Goal: Transaction & Acquisition: Book appointment/travel/reservation

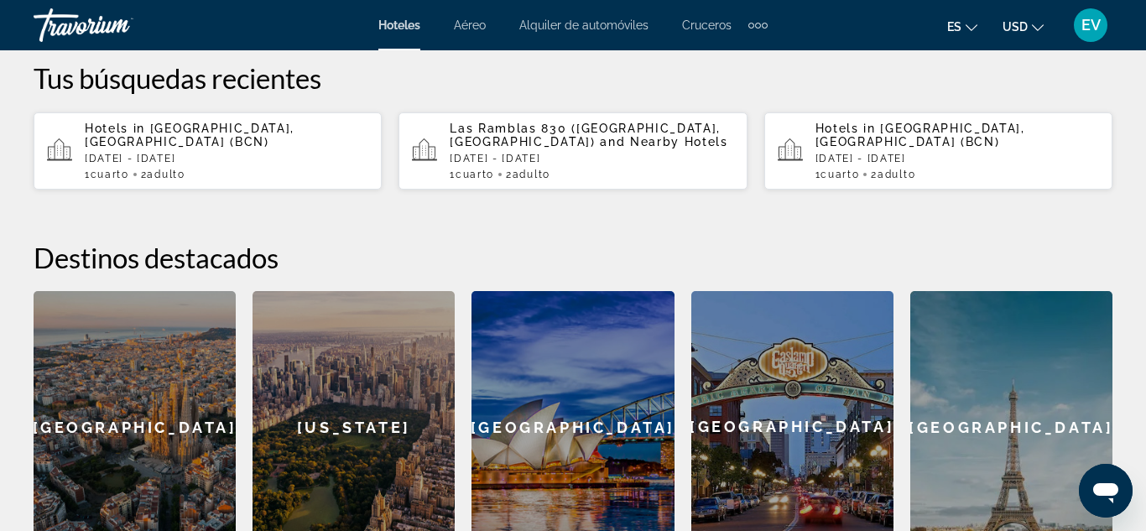
scroll to position [772, 0]
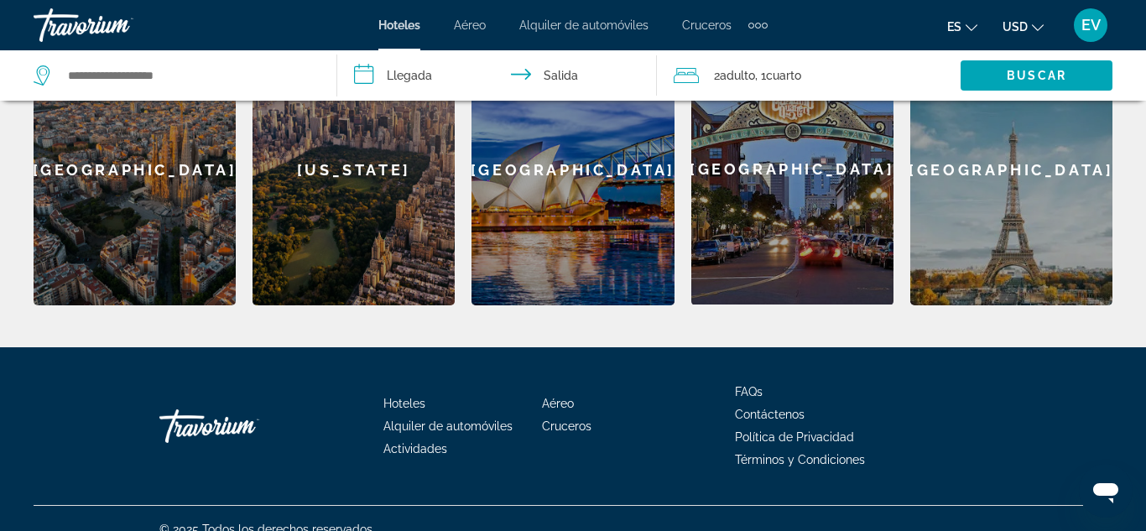
click at [113, 198] on div "[GEOGRAPHIC_DATA]" at bounding box center [135, 170] width 202 height 272
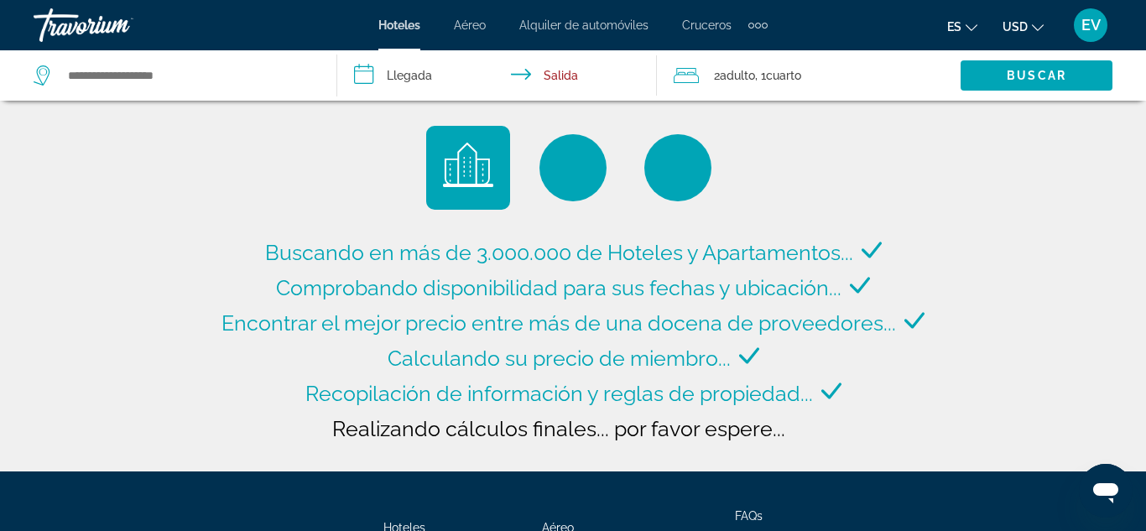
type input "**********"
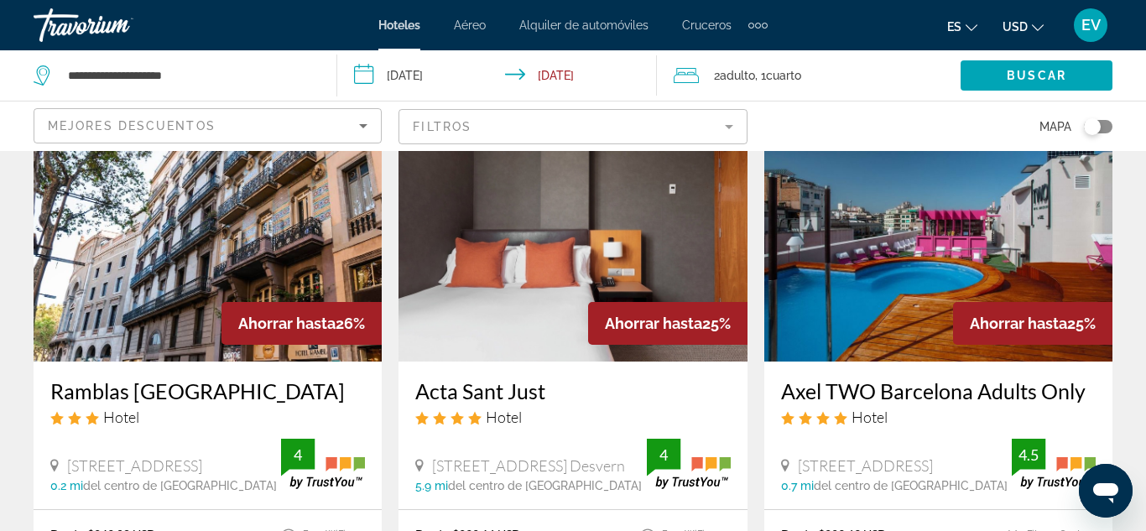
scroll to position [751, 0]
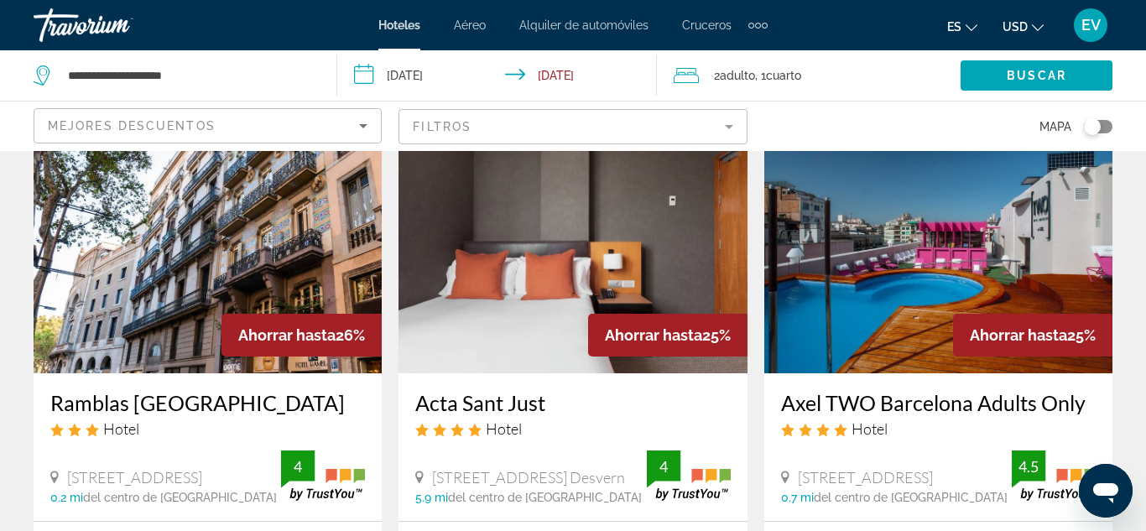
click at [255, 249] on img "Main content" at bounding box center [208, 239] width 348 height 268
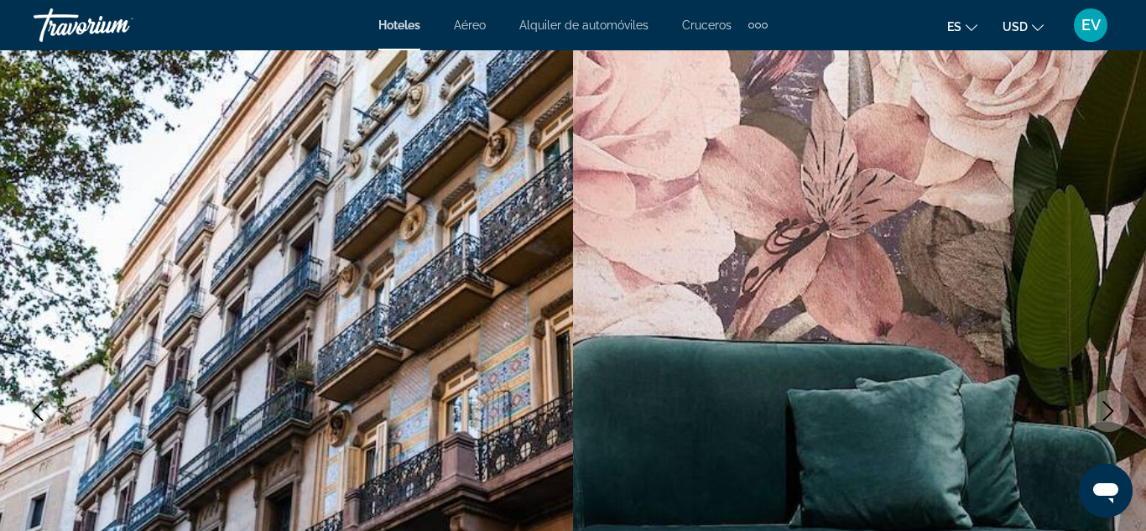
scroll to position [11, 0]
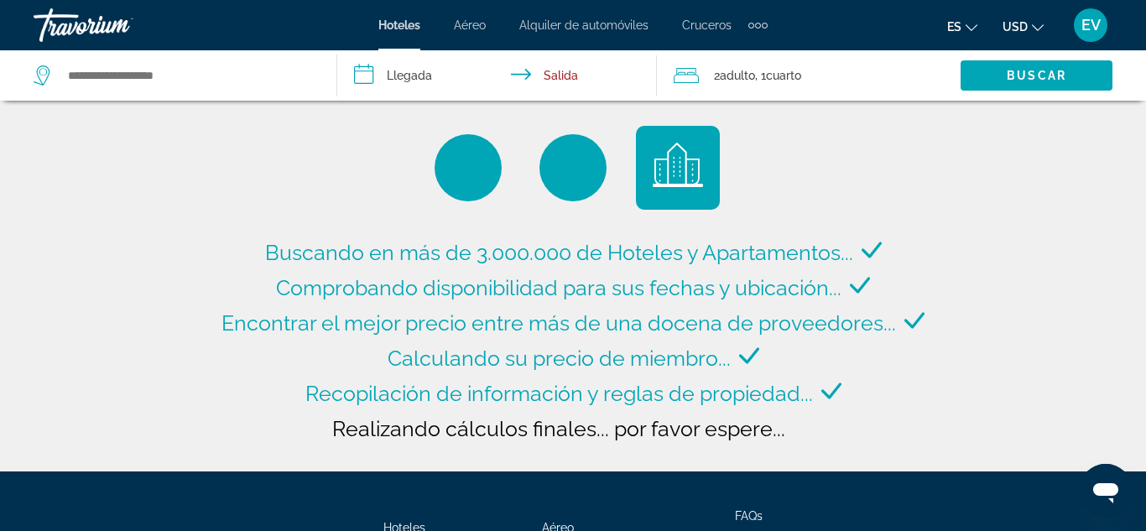
type input "**********"
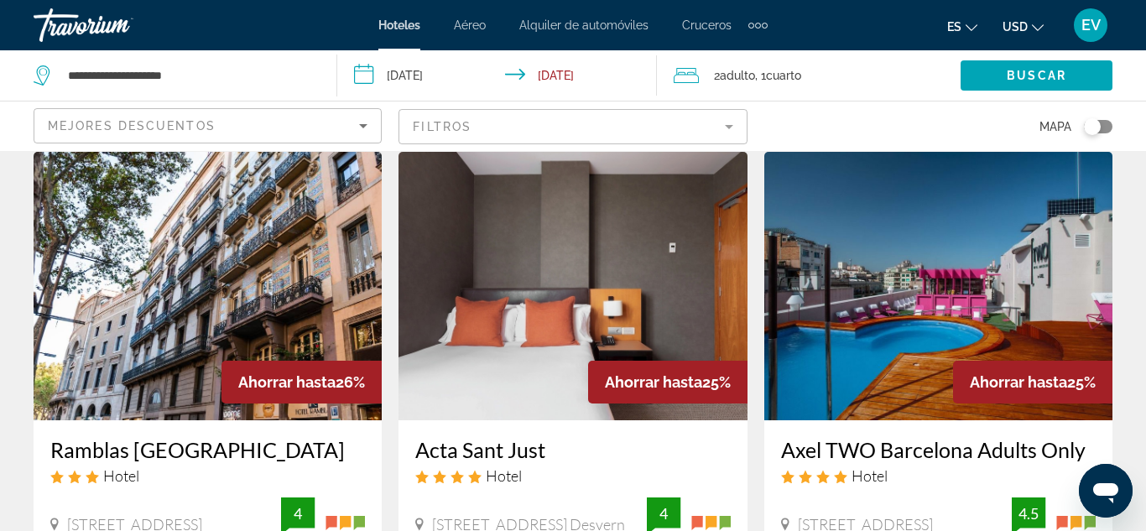
scroll to position [756, 0]
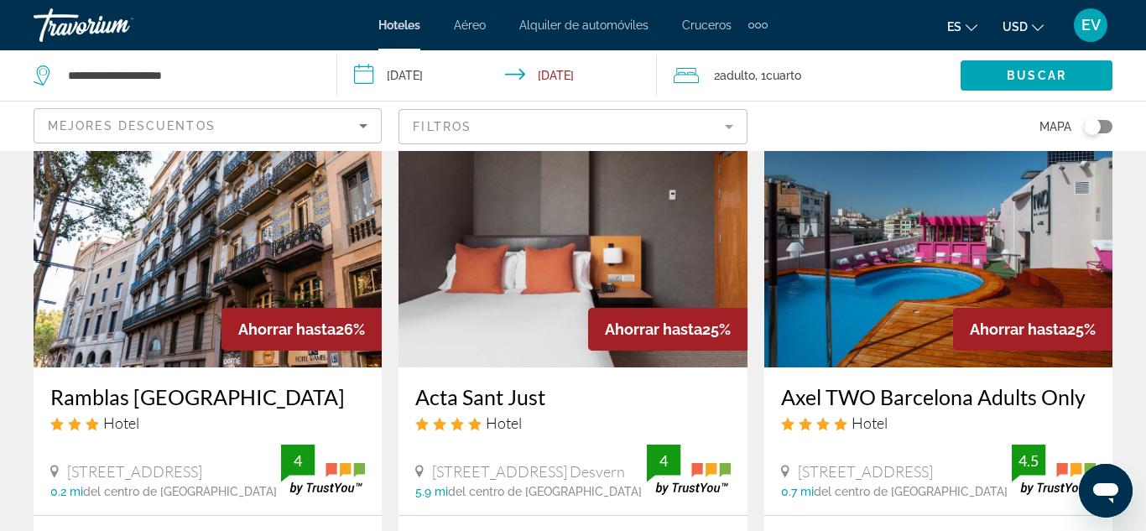
click at [374, 67] on input "**********" at bounding box center [500, 77] width 327 height 55
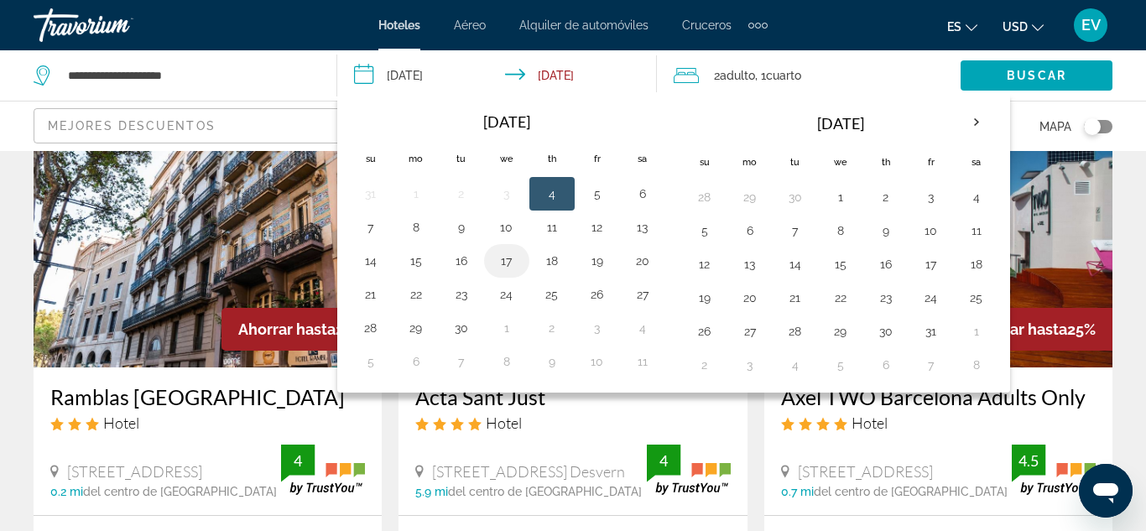
click at [498, 267] on button "17" at bounding box center [506, 260] width 27 height 23
click at [556, 252] on button "18" at bounding box center [551, 260] width 27 height 23
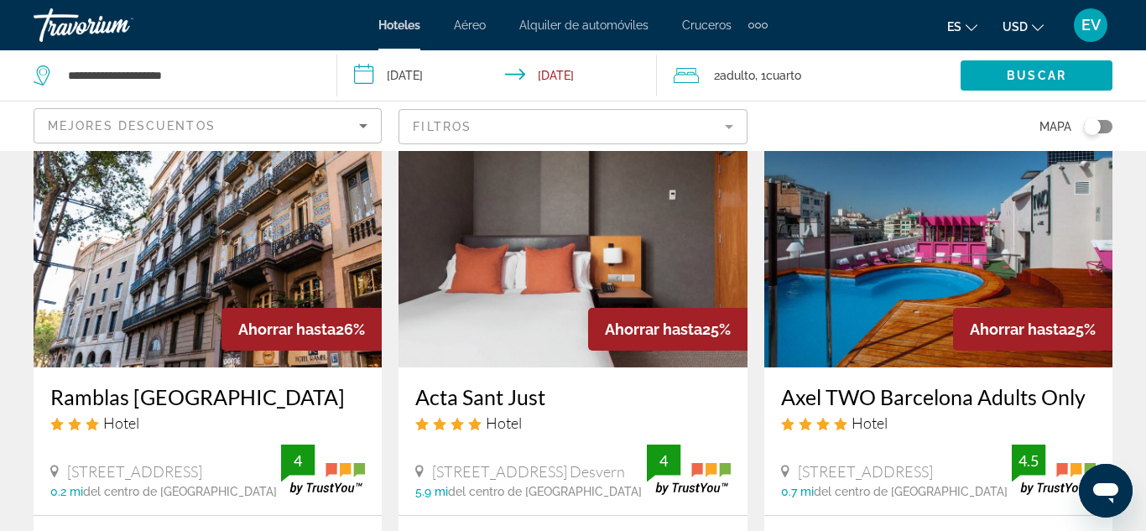
click at [444, 83] on input "**********" at bounding box center [500, 77] width 327 height 55
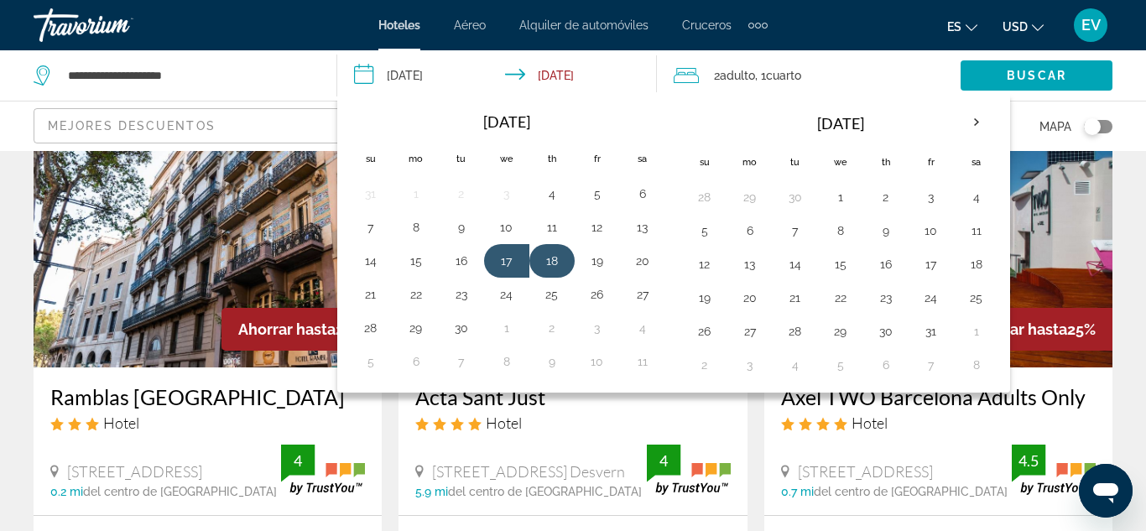
click at [547, 263] on button "18" at bounding box center [551, 260] width 27 height 23
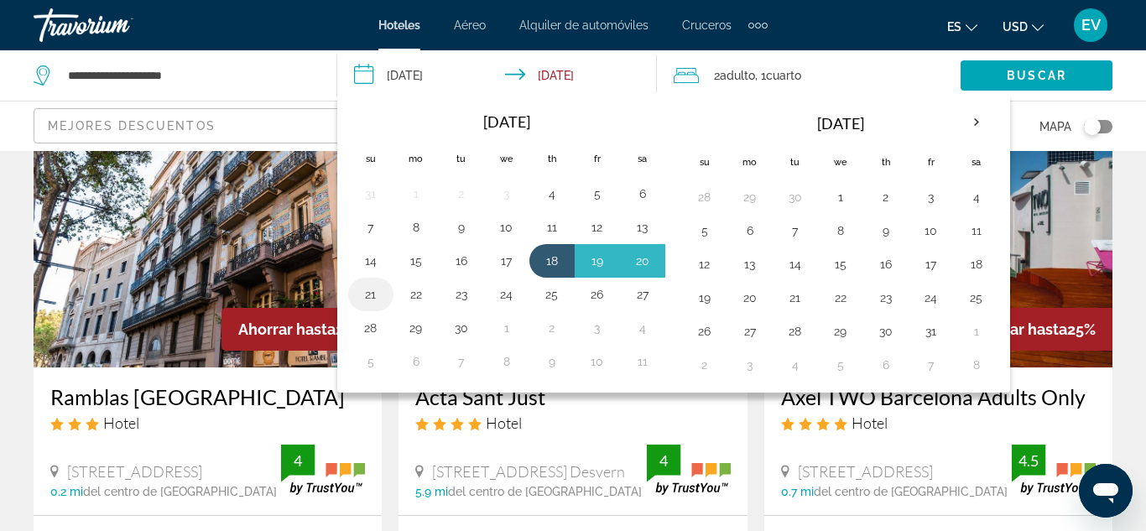
click at [372, 295] on button "21" at bounding box center [370, 294] width 27 height 23
type input "**********"
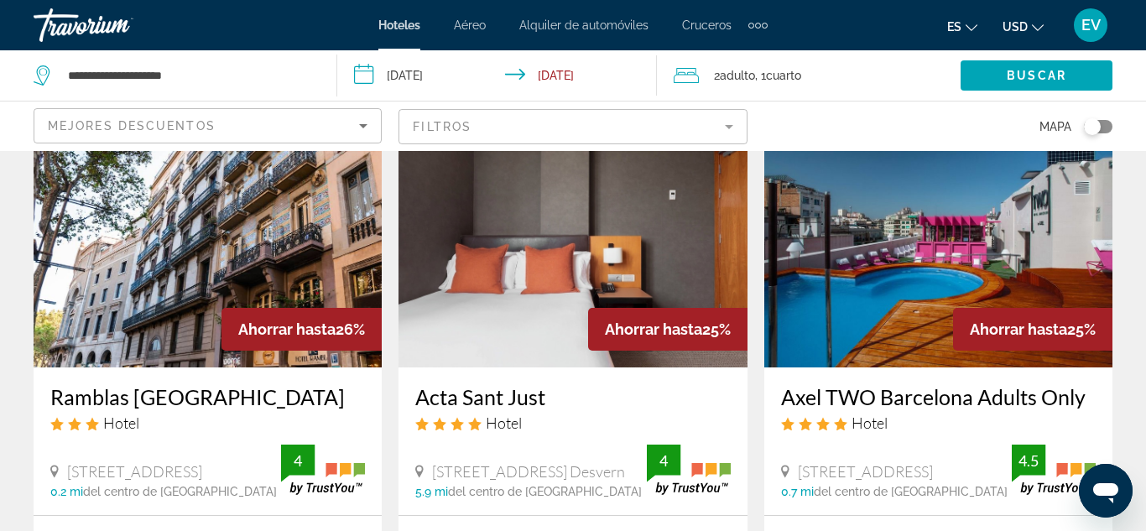
click at [714, 74] on span "2 Adulto Adulto" at bounding box center [734, 75] width 41 height 23
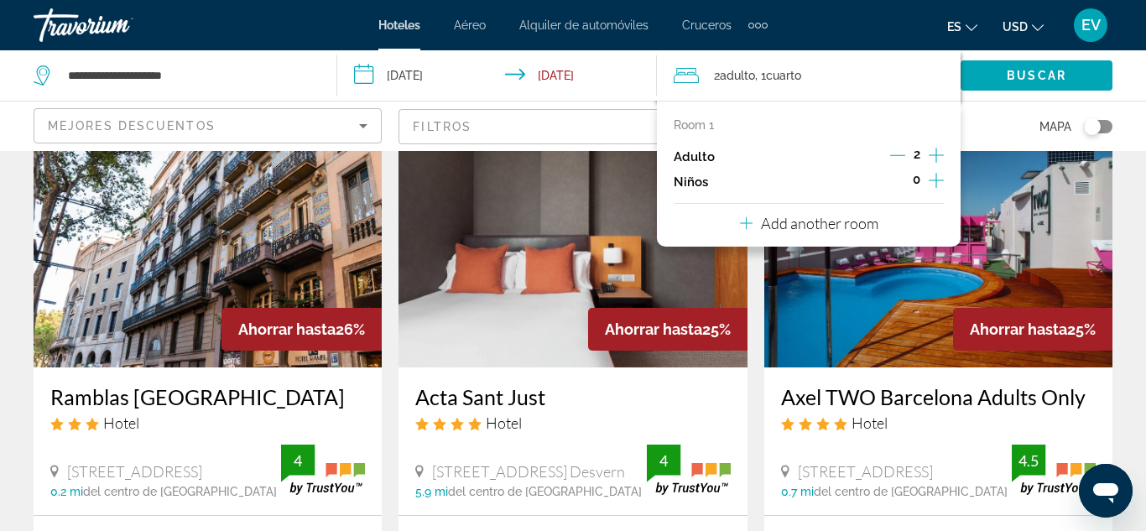
click at [899, 150] on icon "Decrement adults" at bounding box center [897, 155] width 15 height 15
click at [1038, 81] on span "Buscar" at bounding box center [1036, 75] width 60 height 13
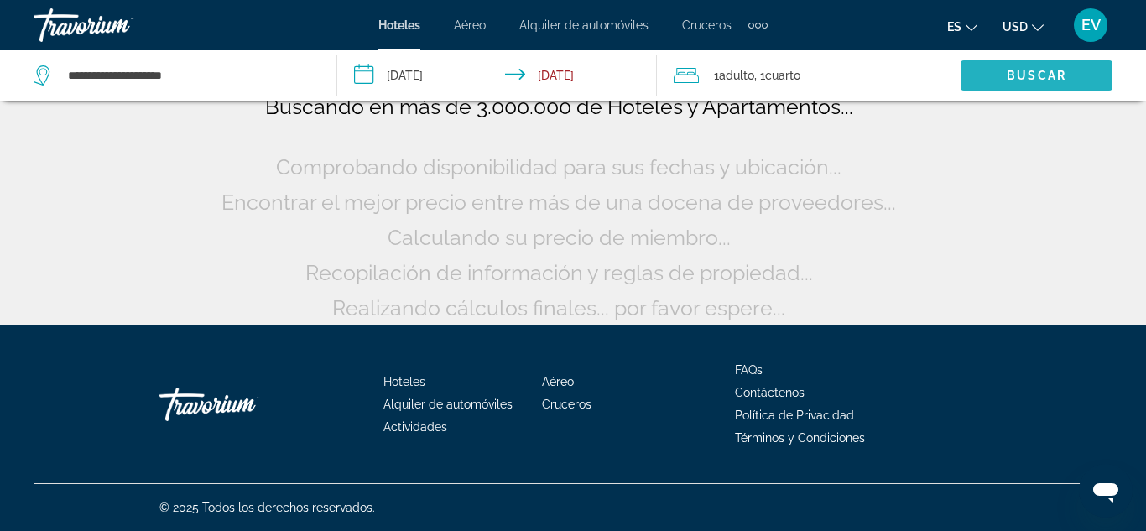
scroll to position [146, 0]
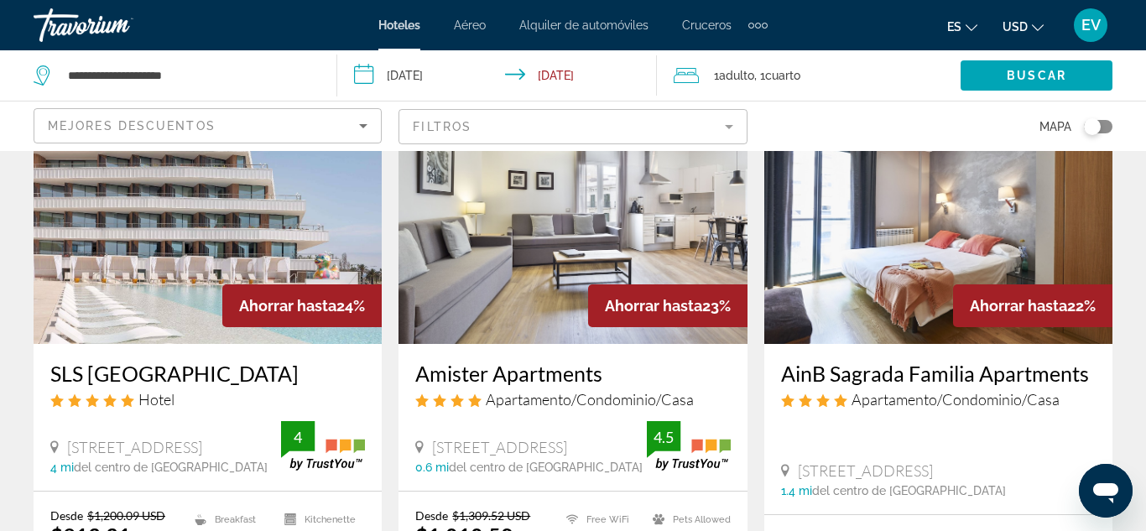
scroll to position [1240, 0]
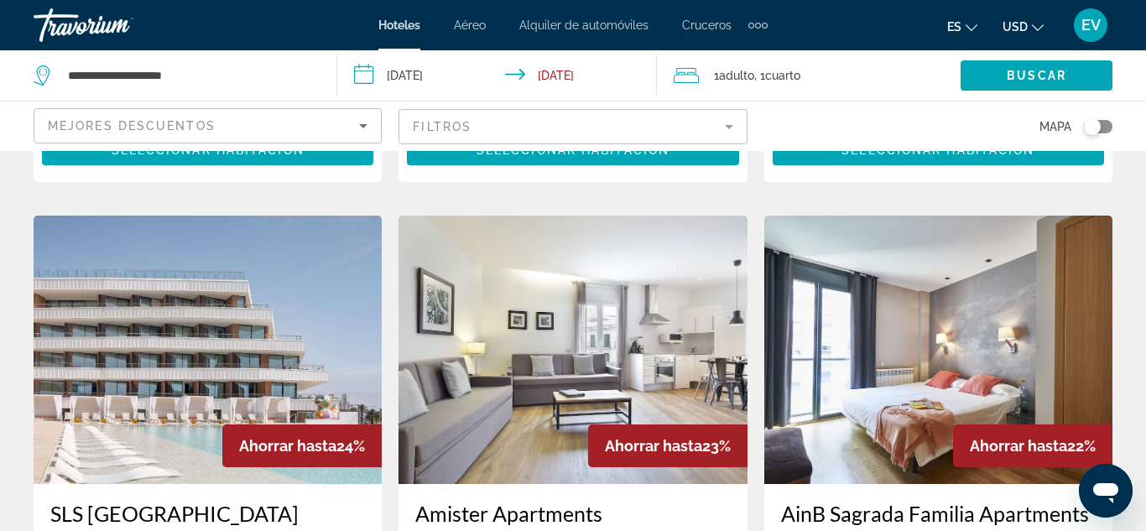
click at [1100, 132] on div "Toggle map" at bounding box center [1098, 126] width 29 height 13
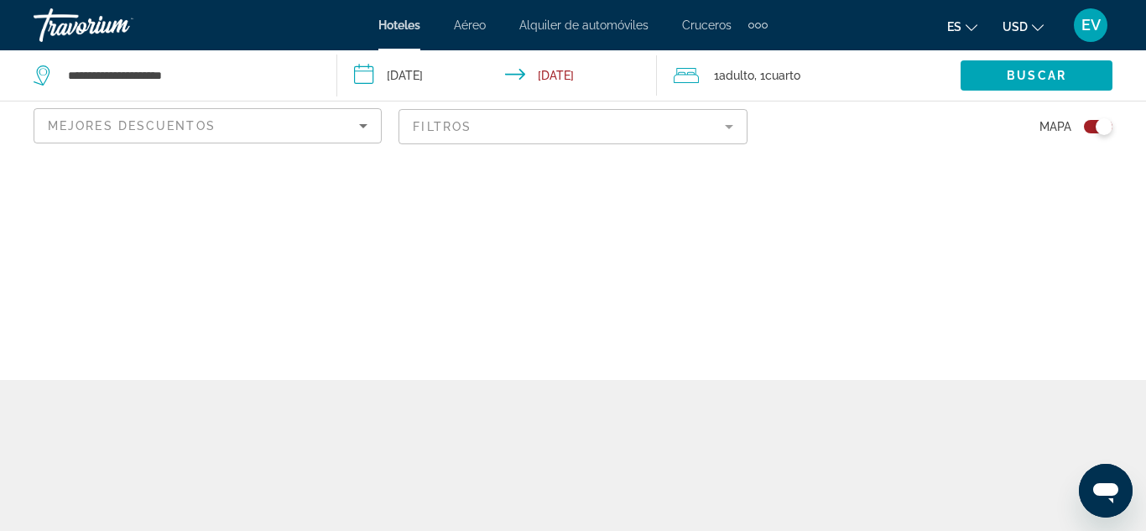
scroll to position [0, 0]
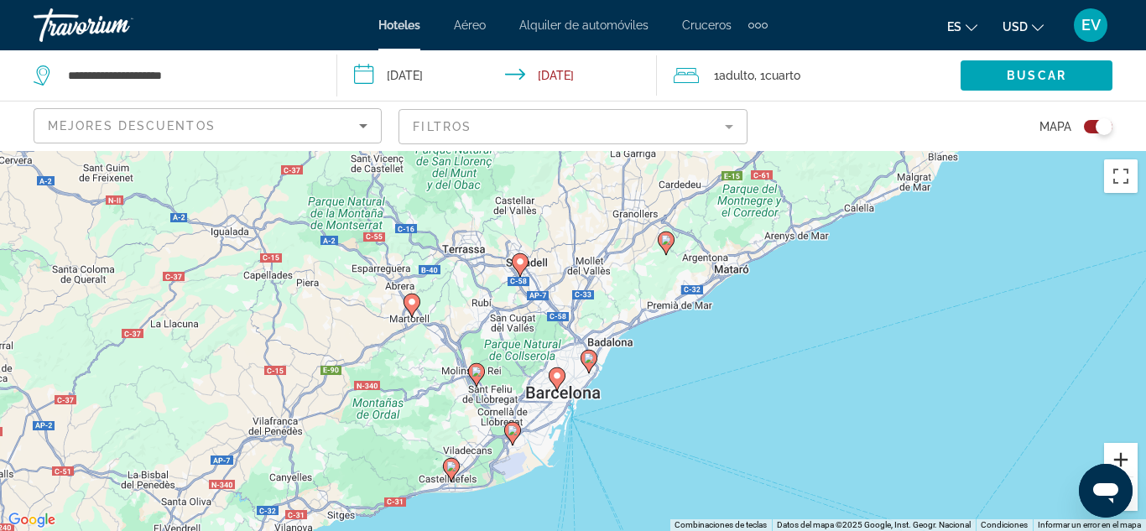
click at [1123, 450] on button "Acercar" at bounding box center [1121, 460] width 34 height 34
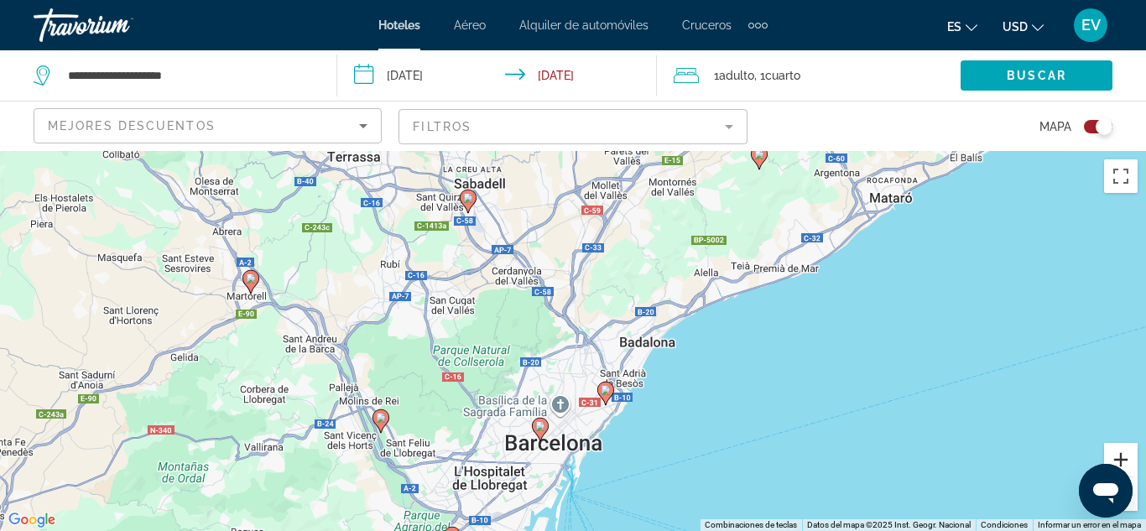
click at [1123, 450] on button "Acercar" at bounding box center [1121, 460] width 34 height 34
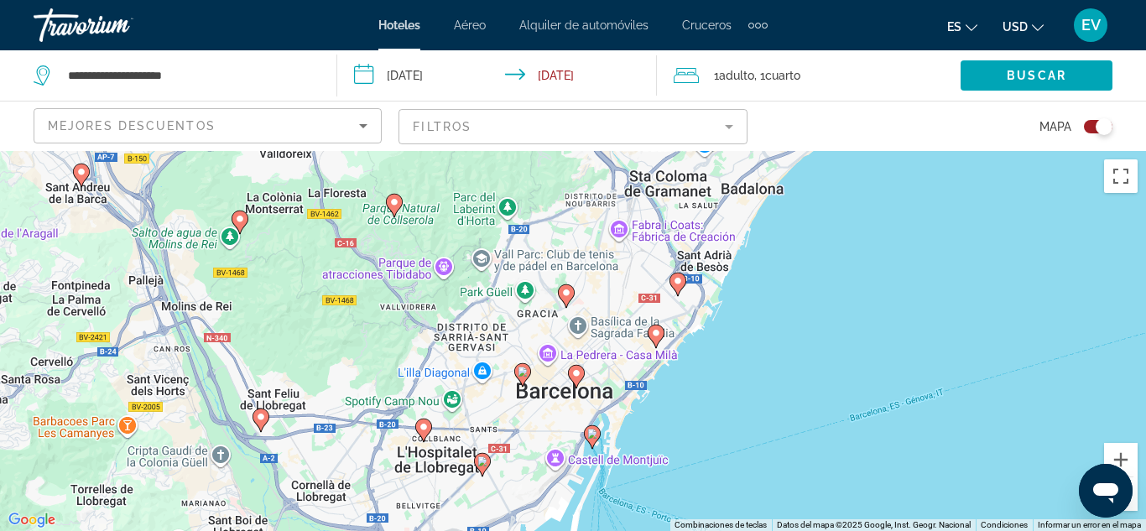
drag, startPoint x: 590, startPoint y: 449, endPoint x: 623, endPoint y: 289, distance: 162.7
click at [623, 289] on div "Para activar la función de arrastrar con el teclado, presiona Alt + Intro. Una …" at bounding box center [573, 341] width 1146 height 380
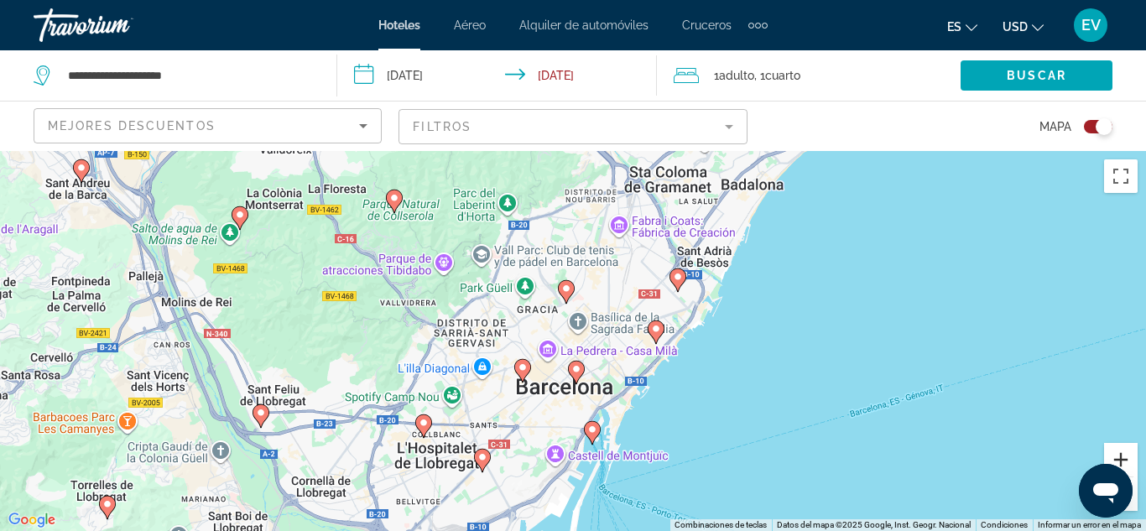
click at [1131, 450] on button "Acercar" at bounding box center [1121, 460] width 34 height 34
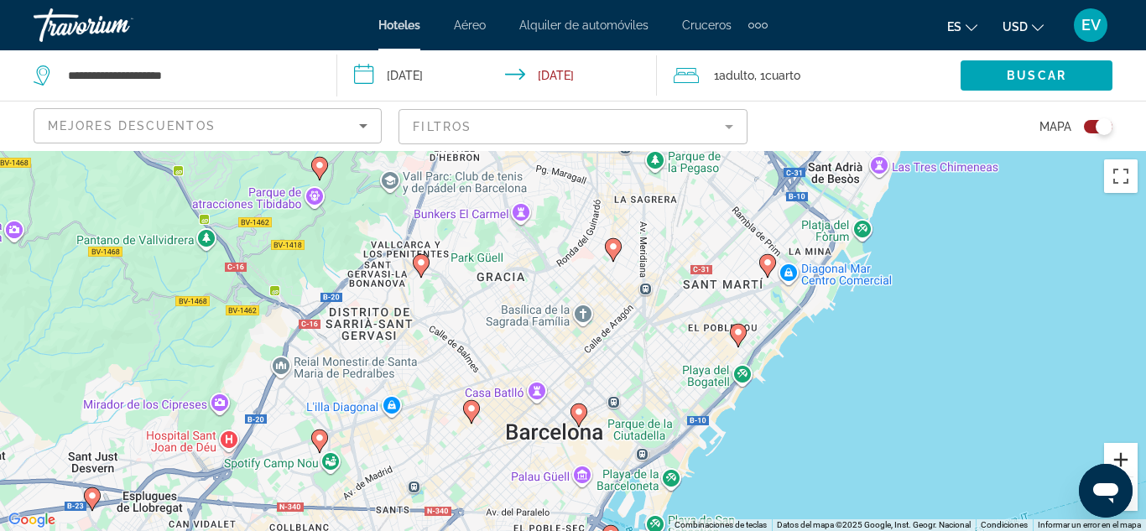
click at [1131, 450] on button "Acercar" at bounding box center [1121, 460] width 34 height 34
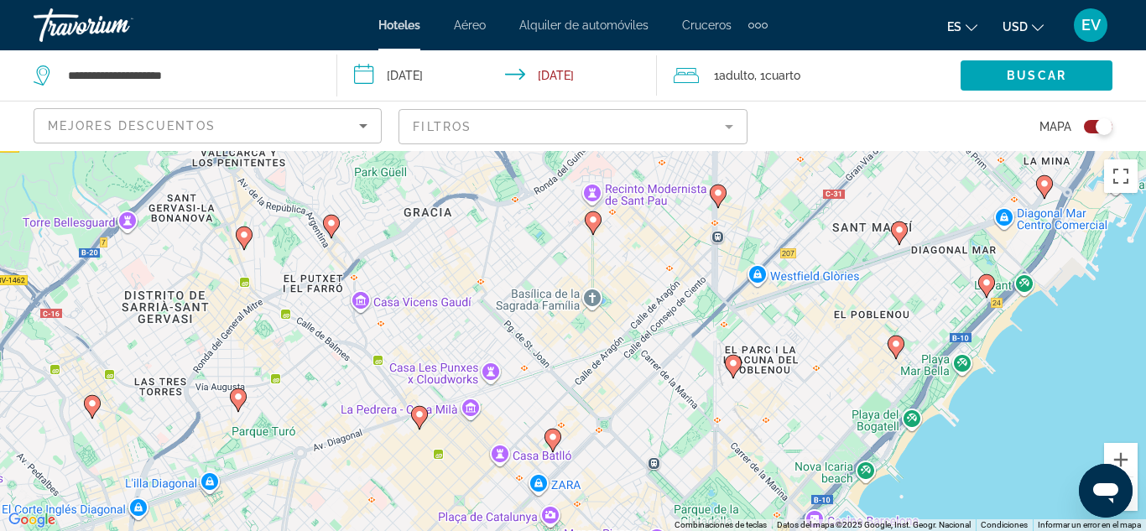
click at [731, 359] on image "Main content" at bounding box center [733, 363] width 10 height 10
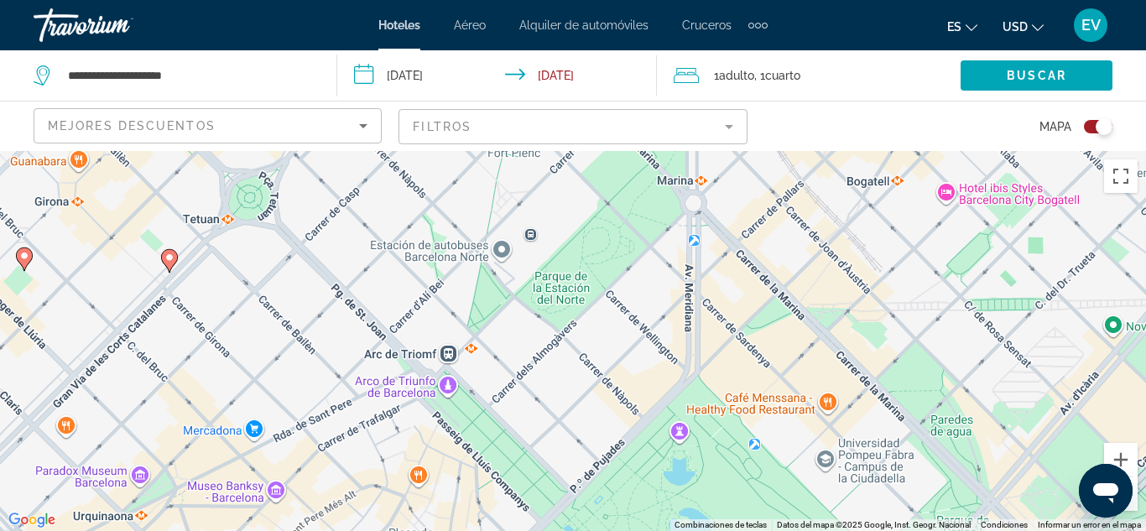
drag, startPoint x: 879, startPoint y: 371, endPoint x: 1035, endPoint y: 29, distance: 375.3
click at [1035, 29] on div "**********" at bounding box center [573, 265] width 1146 height 531
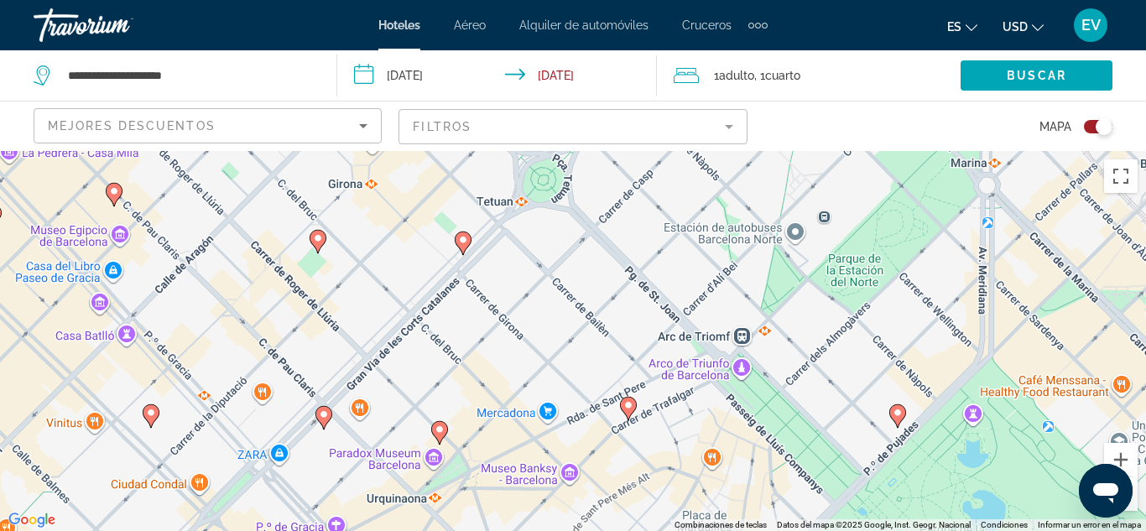
drag, startPoint x: 535, startPoint y: 238, endPoint x: 839, endPoint y: 222, distance: 304.0
click at [839, 222] on div "Para navegar, presiona las teclas de flecha. Para activar la función de arrastr…" at bounding box center [573, 341] width 1146 height 380
click at [1131, 497] on button "Alejar" at bounding box center [1121, 494] width 34 height 34
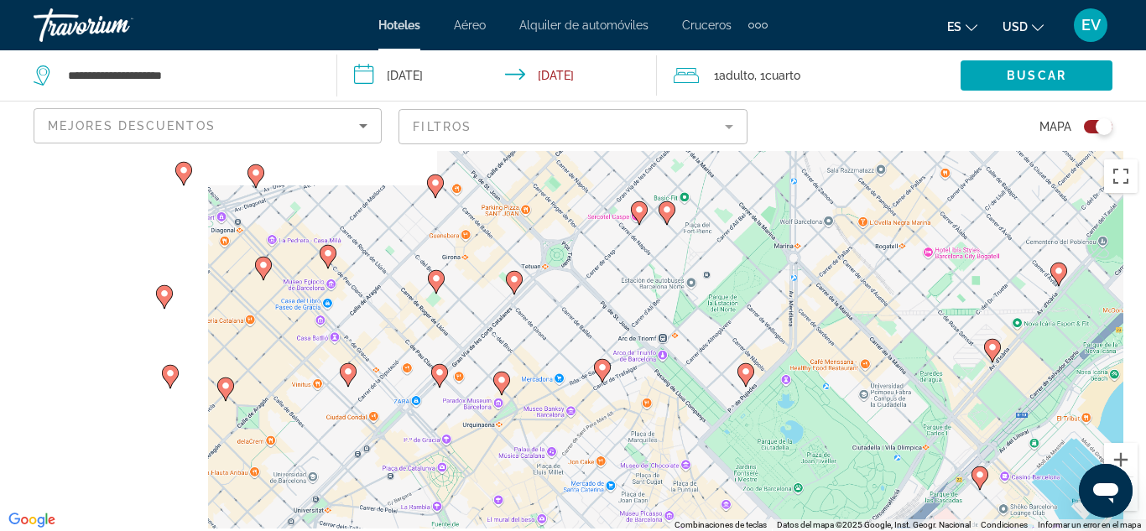
click at [1131, 497] on button "Alejar" at bounding box center [1121, 494] width 34 height 34
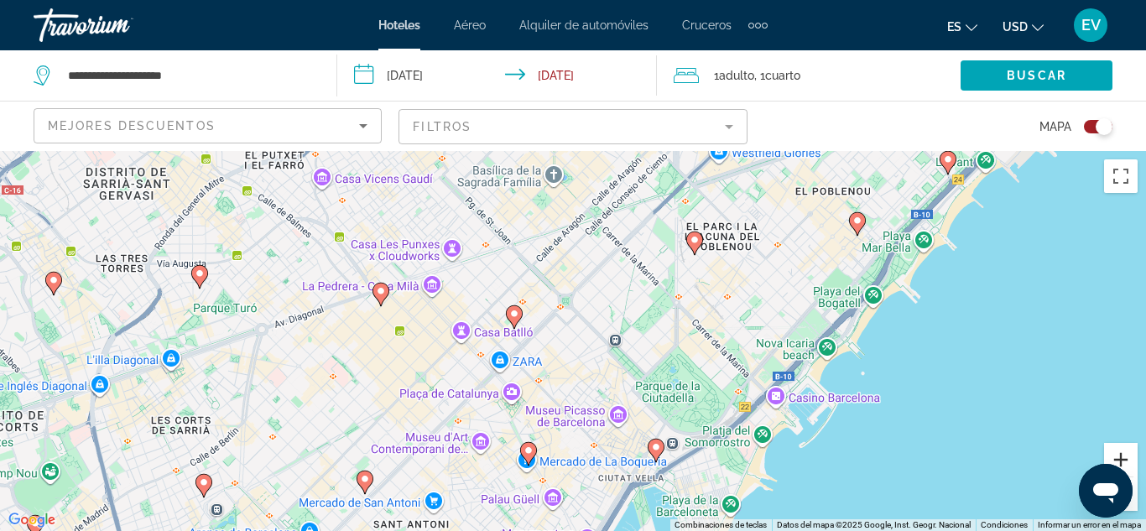
click at [1105, 455] on button "Acercar" at bounding box center [1121, 460] width 34 height 34
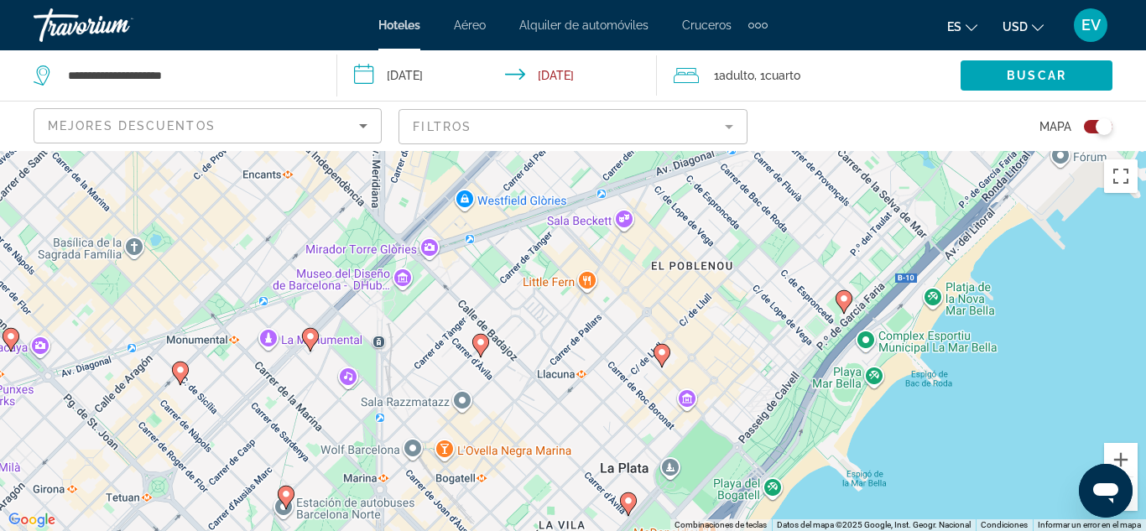
scroll to position [151, 0]
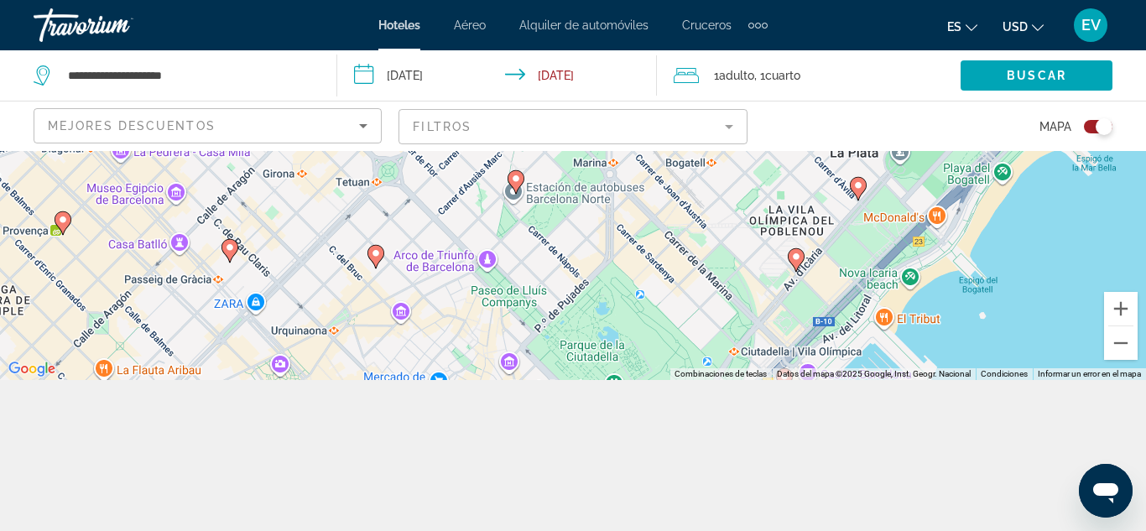
drag, startPoint x: 991, startPoint y: 303, endPoint x: 795, endPoint y: 240, distance: 206.1
click at [795, 240] on div "Para navegar, presiona las teclas de flecha. Para activar la función de arrastr…" at bounding box center [573, 190] width 1146 height 380
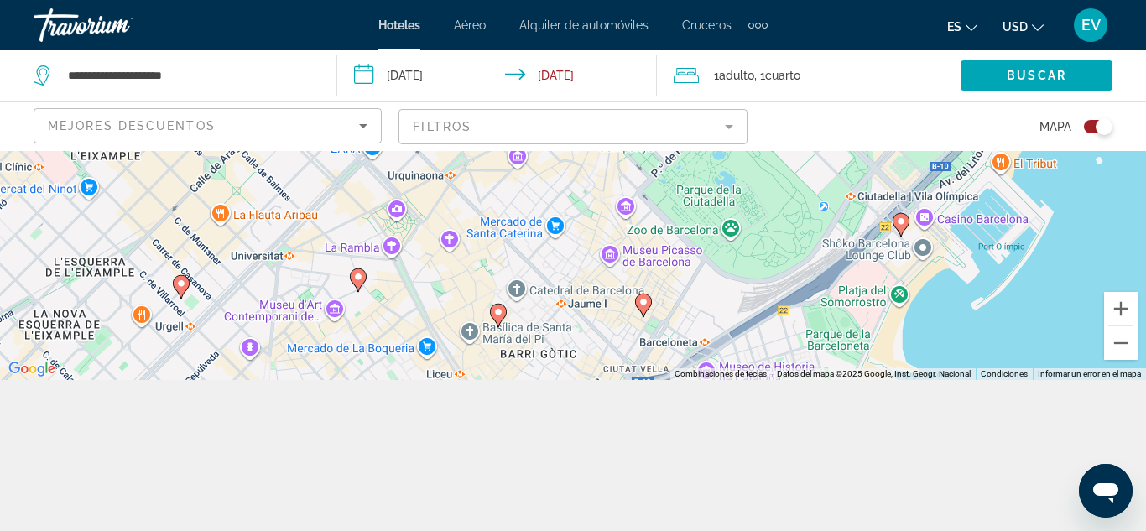
drag, startPoint x: 926, startPoint y: 299, endPoint x: 1042, endPoint y: 136, distance: 200.2
click at [1042, 136] on div "**********" at bounding box center [573, 265] width 1146 height 531
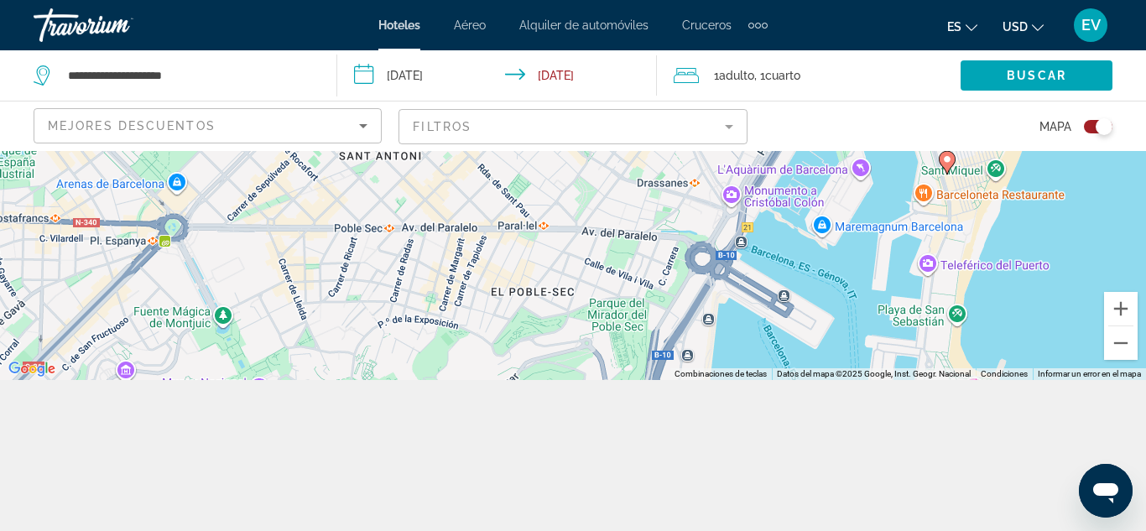
drag, startPoint x: 584, startPoint y: 309, endPoint x: 768, endPoint y: 1, distance: 358.9
click at [768, 1] on div "**********" at bounding box center [573, 114] width 1146 height 531
click at [1120, 339] on button "Alejar" at bounding box center [1121, 343] width 34 height 34
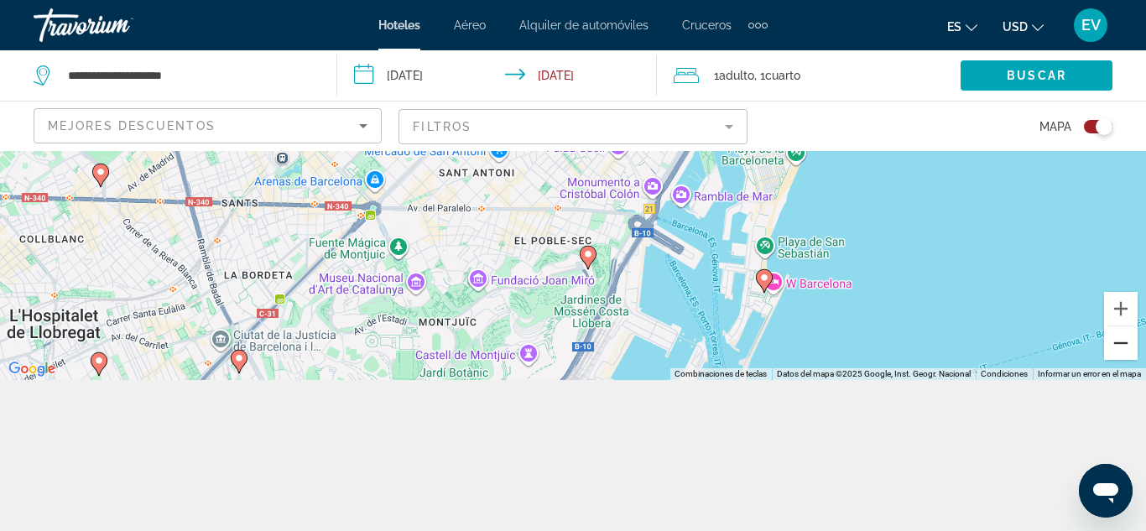
click at [1120, 339] on button "Alejar" at bounding box center [1121, 343] width 34 height 34
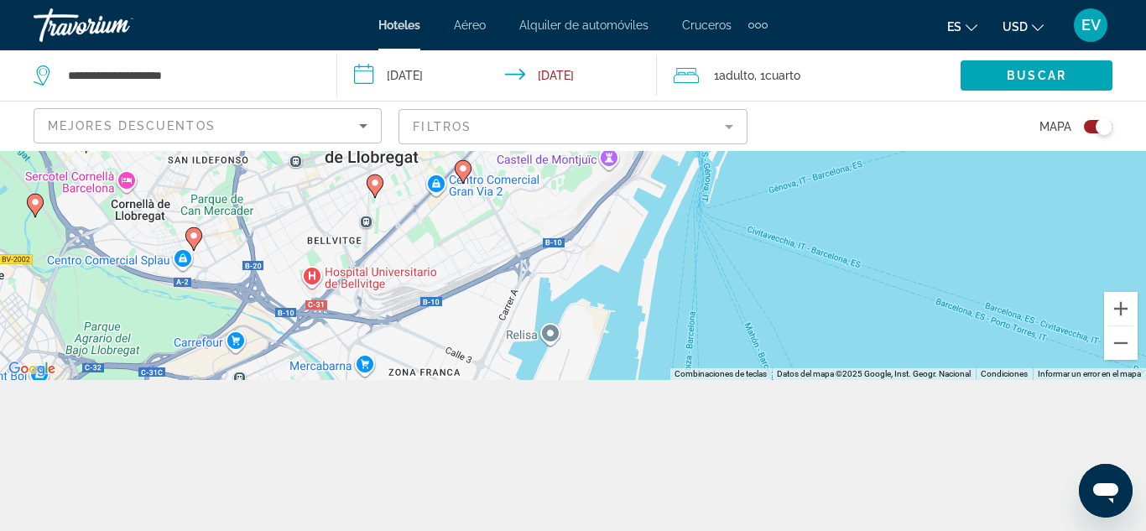
drag, startPoint x: 718, startPoint y: 251, endPoint x: 773, endPoint y: 148, distance: 117.1
click at [773, 148] on div "**********" at bounding box center [573, 265] width 1146 height 531
click at [1119, 338] on button "Alejar" at bounding box center [1121, 343] width 34 height 34
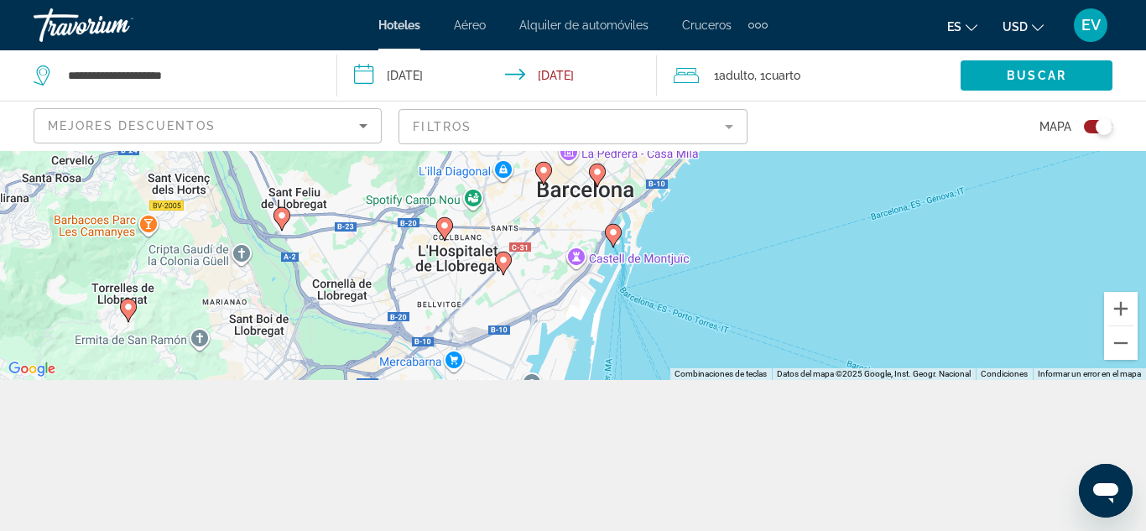
drag, startPoint x: 603, startPoint y: 272, endPoint x: 586, endPoint y: 367, distance: 97.1
click at [586, 367] on div "Para navegar, presiona las teclas de flecha. Para activar la función de arrastr…" at bounding box center [573, 190] width 1146 height 380
click at [1127, 307] on button "Acercar" at bounding box center [1121, 309] width 34 height 34
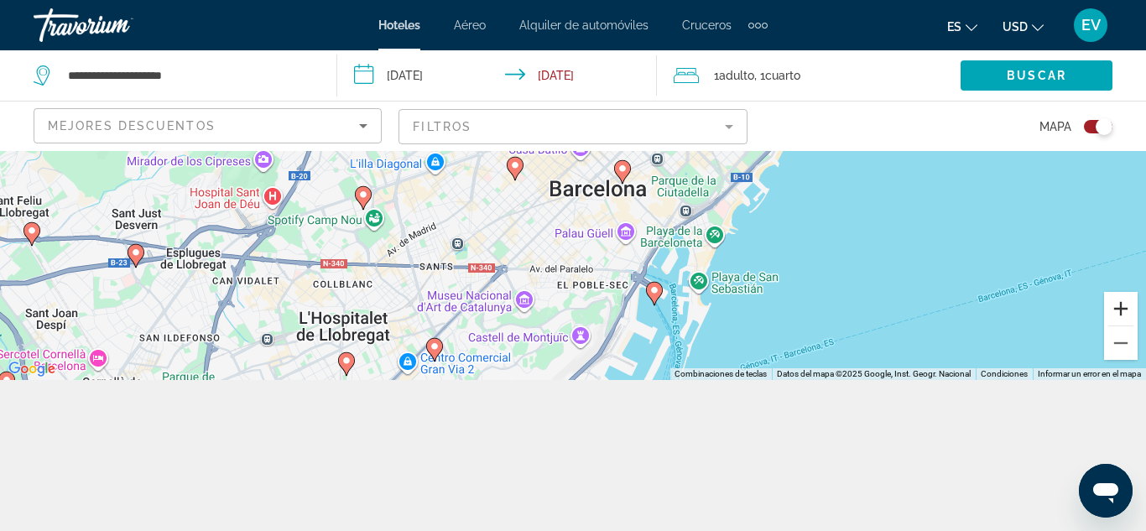
click at [1127, 308] on button "Acercar" at bounding box center [1121, 309] width 34 height 34
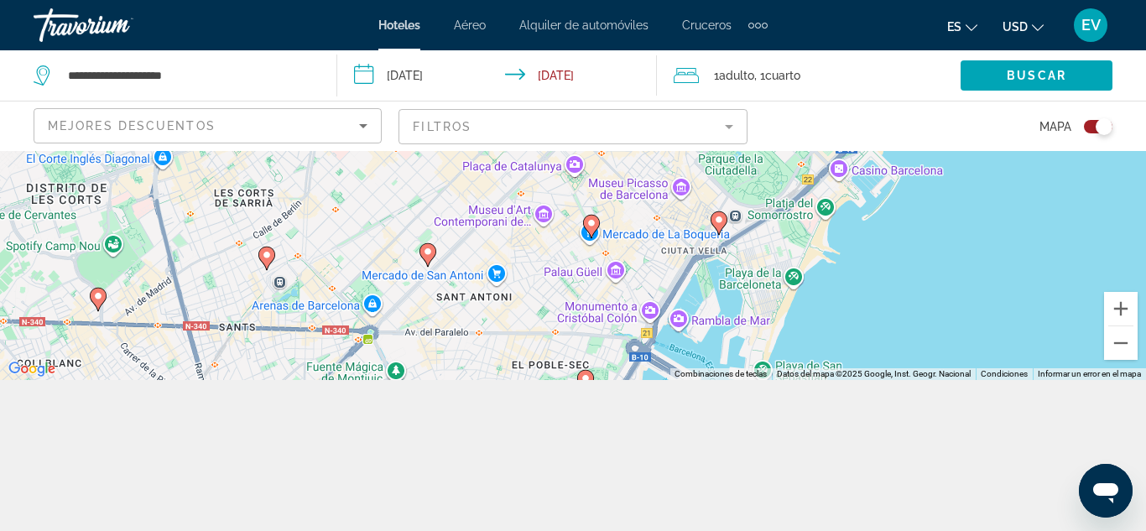
drag, startPoint x: 774, startPoint y: 329, endPoint x: 709, endPoint y: 312, distance: 67.5
click at [709, 312] on div "Para navegar, presiona las teclas de flecha. Para activar la función de arrastr…" at bounding box center [573, 190] width 1146 height 380
click at [714, 226] on icon "Main content" at bounding box center [718, 222] width 15 height 22
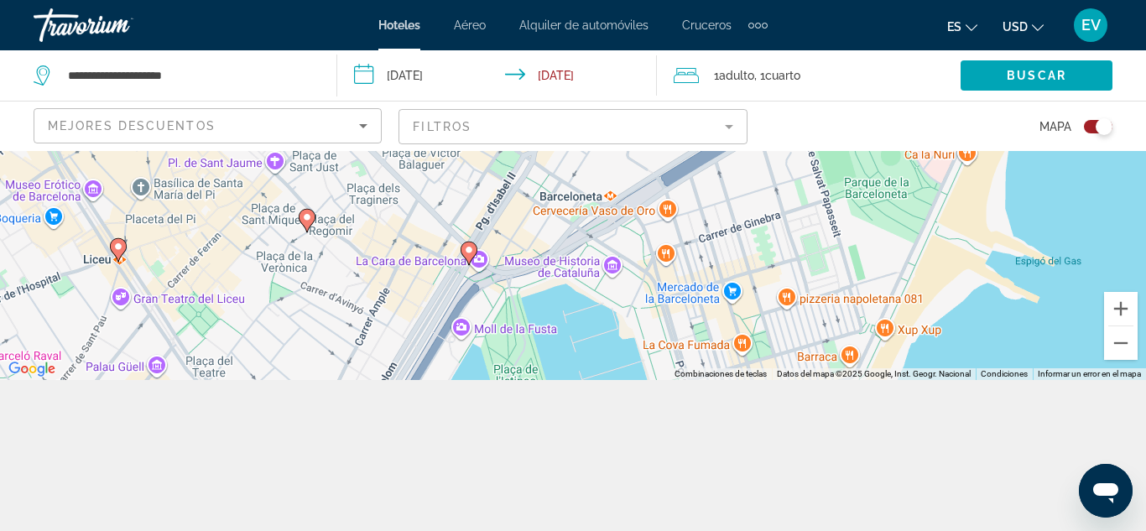
click at [468, 254] on image "Main content" at bounding box center [469, 250] width 10 height 10
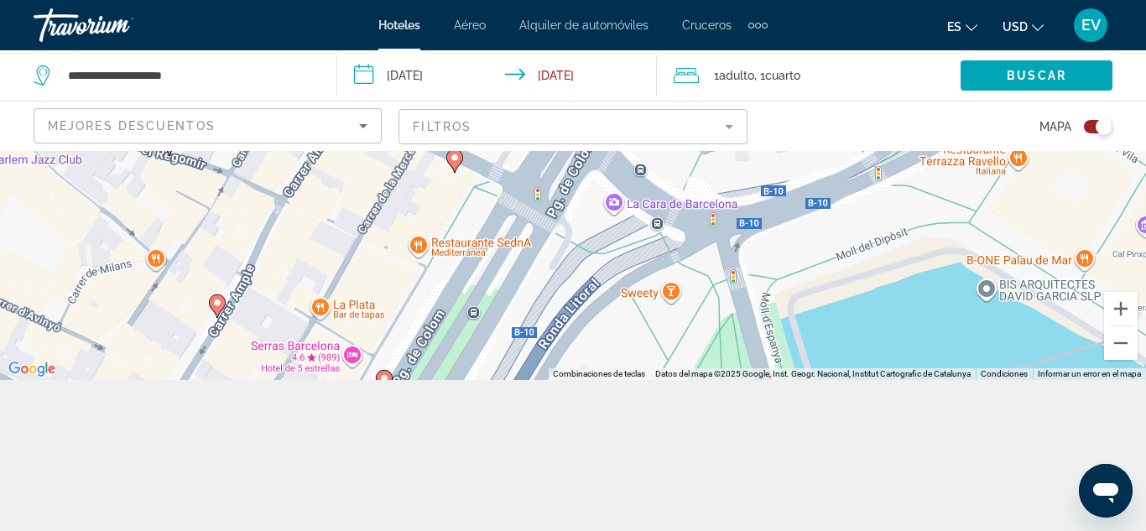
click at [455, 161] on image "Main content" at bounding box center [455, 158] width 10 height 10
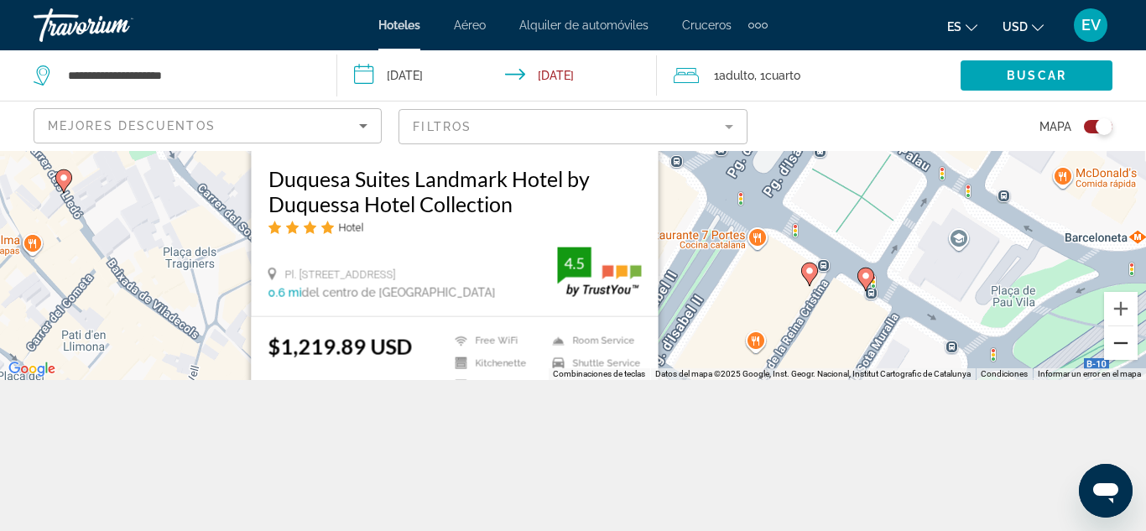
click at [1124, 351] on button "Alejar" at bounding box center [1121, 343] width 34 height 34
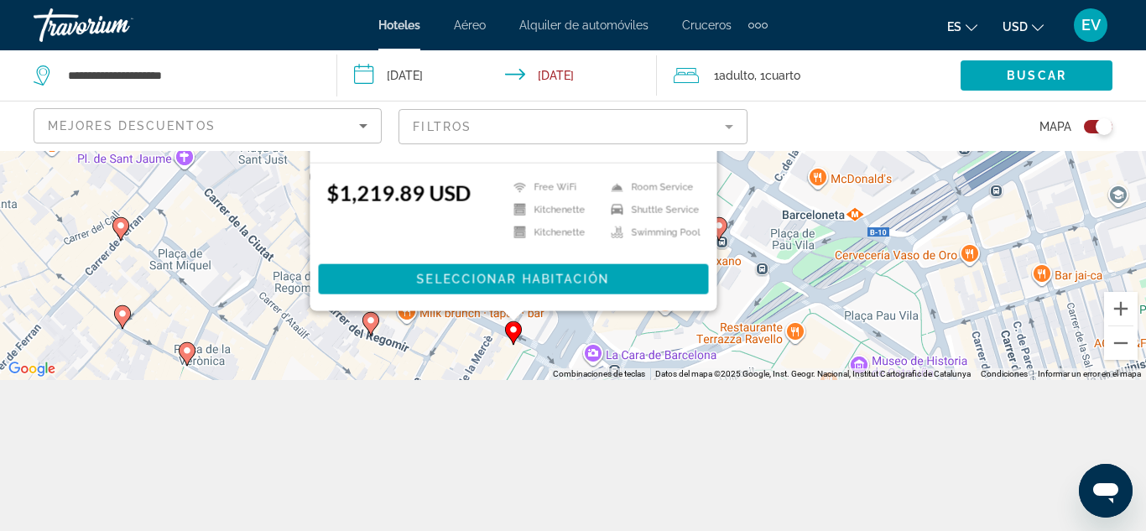
click at [728, 138] on mat-form-field "Filtros" at bounding box center [572, 126] width 348 height 35
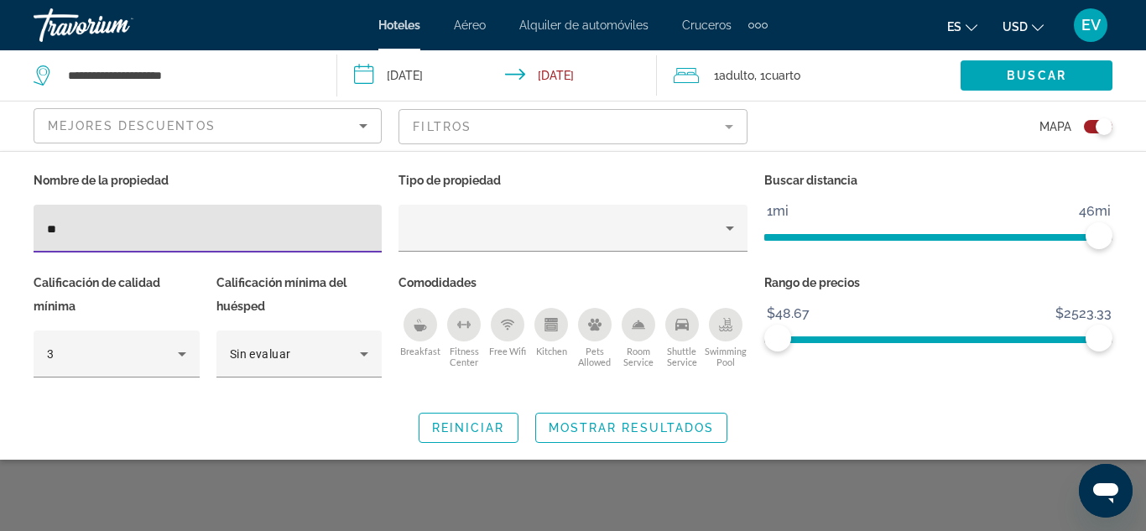
type input "*"
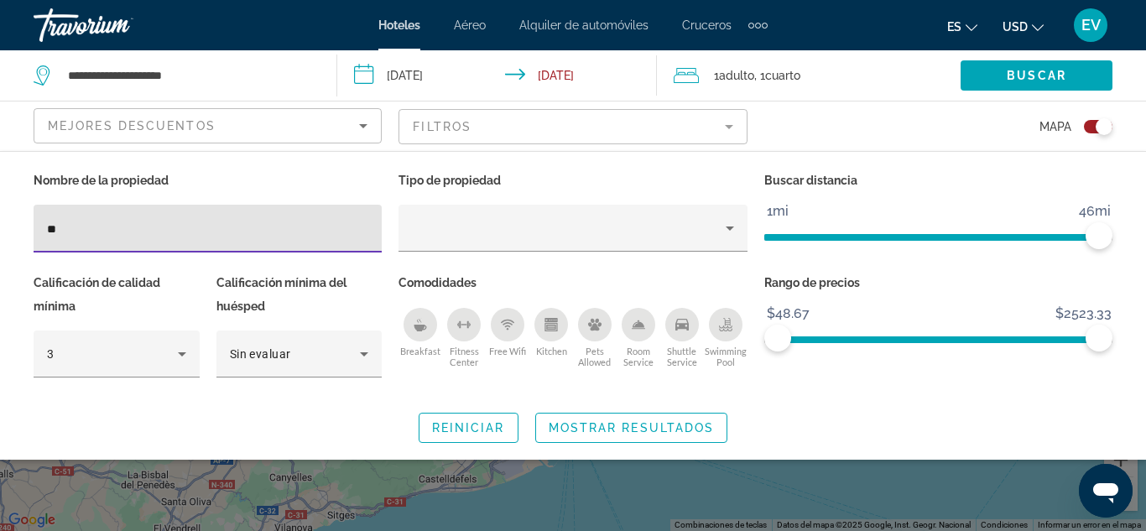
type input "*"
type input "*******"
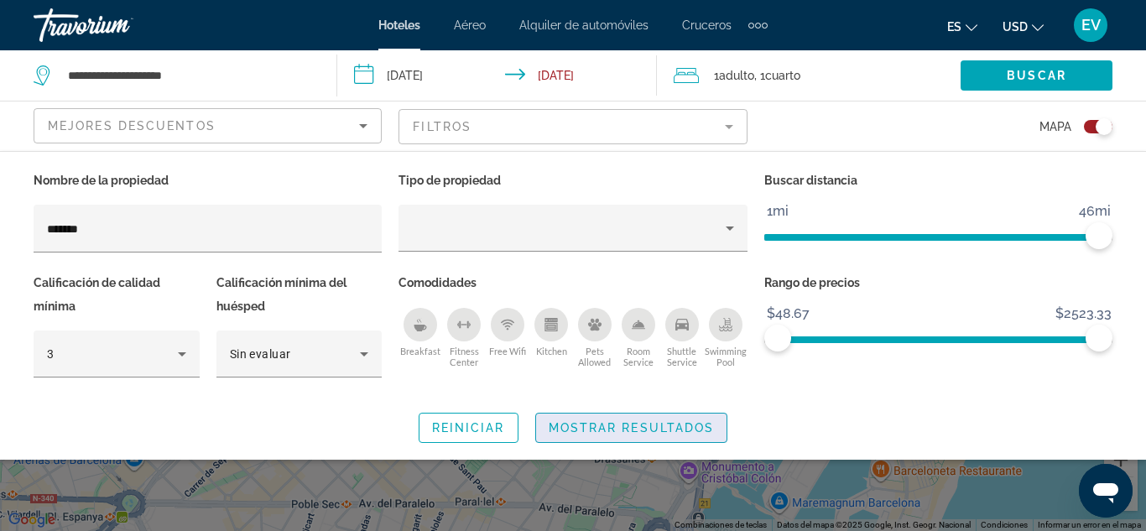
click at [613, 431] on span "Mostrar resultados" at bounding box center [631, 427] width 166 height 13
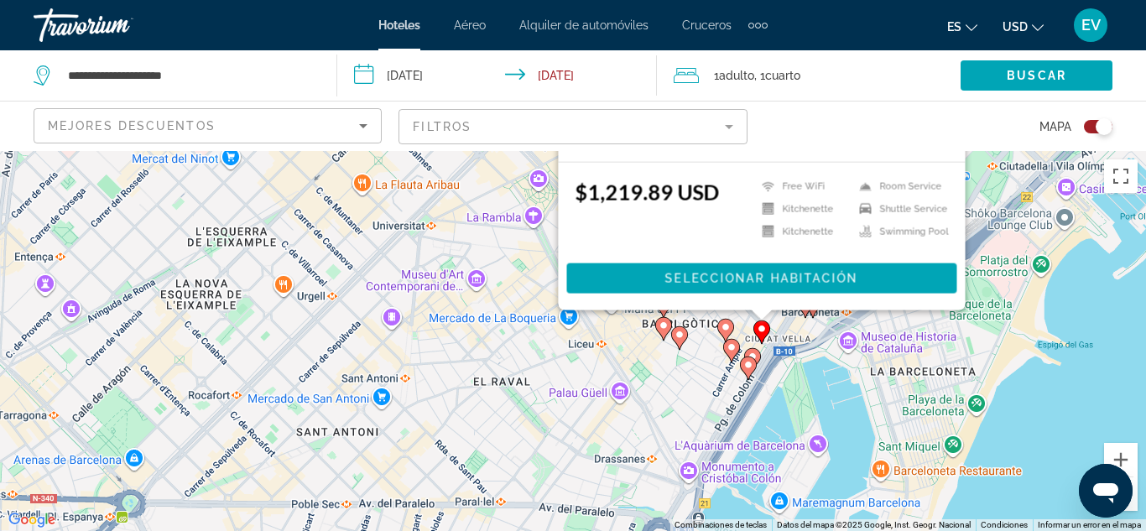
click at [733, 324] on icon "Main content" at bounding box center [725, 329] width 17 height 23
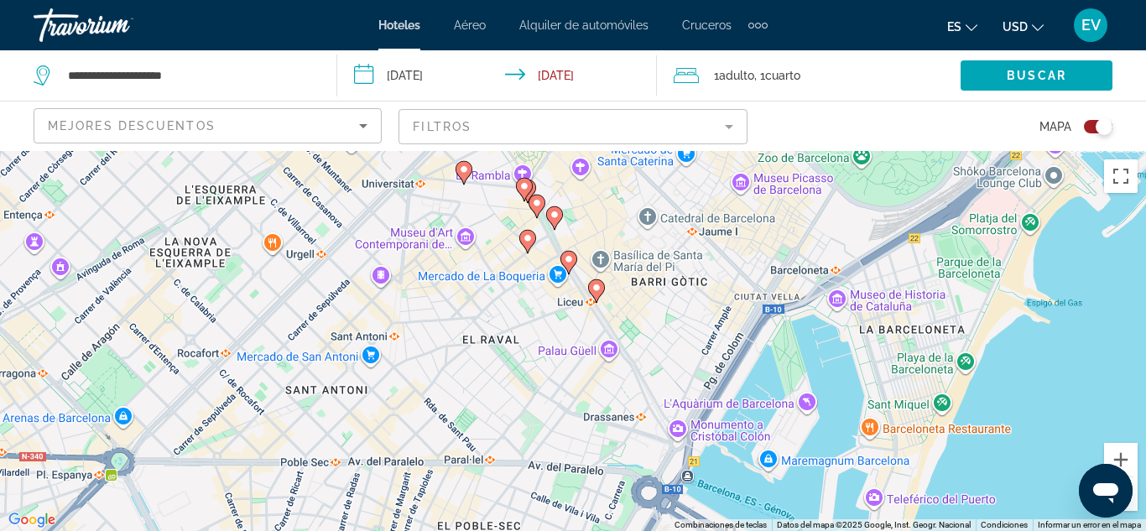
drag, startPoint x: 760, startPoint y: 398, endPoint x: 749, endPoint y: 59, distance: 339.0
click at [749, 151] on div "**********" at bounding box center [573, 416] width 1146 height 531
click at [646, 371] on icon "Main content" at bounding box center [646, 367] width 15 height 22
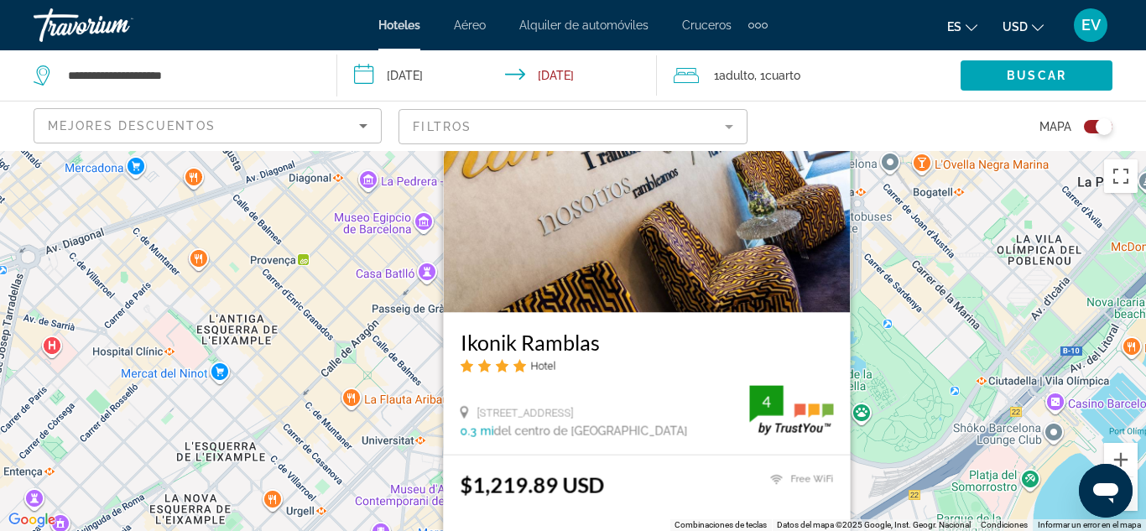
click at [967, 365] on div "Para activar la función de arrastrar con el teclado, presiona Alt + Intro. Una …" at bounding box center [573, 341] width 1146 height 380
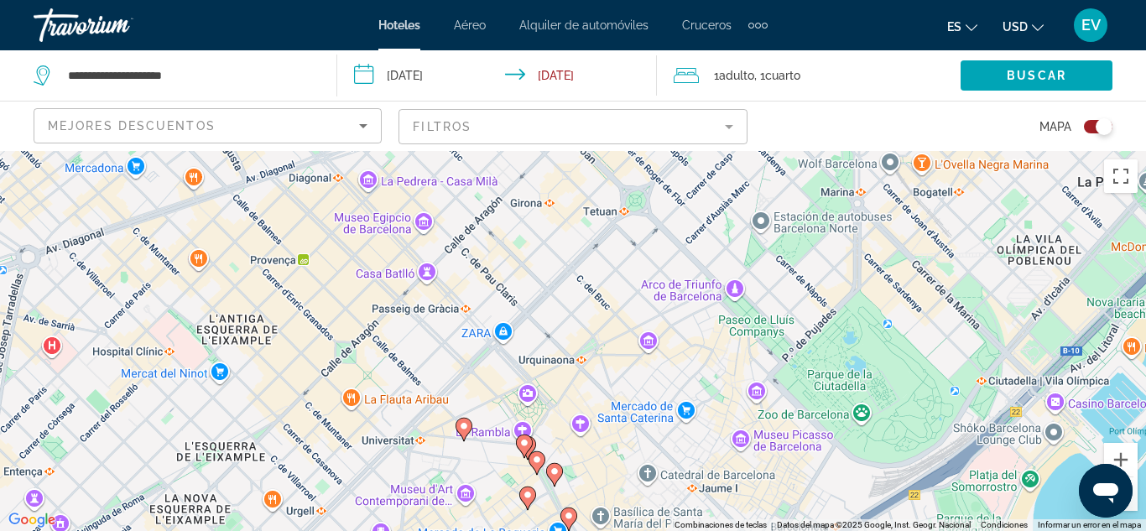
click at [558, 475] on image "Main content" at bounding box center [554, 471] width 10 height 10
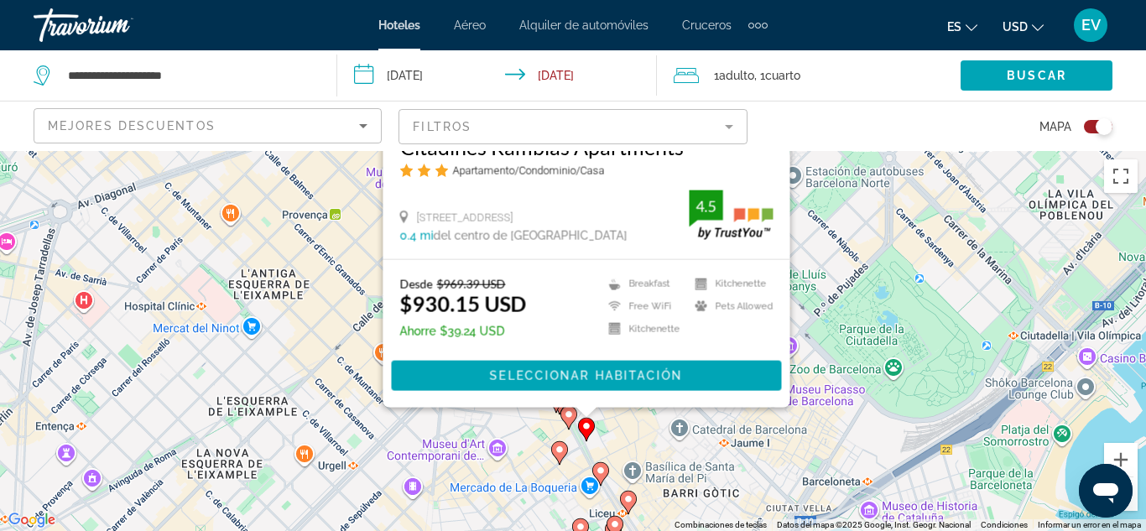
drag, startPoint x: 803, startPoint y: 423, endPoint x: 835, endPoint y: 221, distance: 203.8
click at [835, 221] on div "Para activar la función de arrastrar con el teclado, presiona Alt + Intro. Una …" at bounding box center [573, 341] width 1146 height 380
click at [559, 453] on image "Main content" at bounding box center [559, 449] width 10 height 10
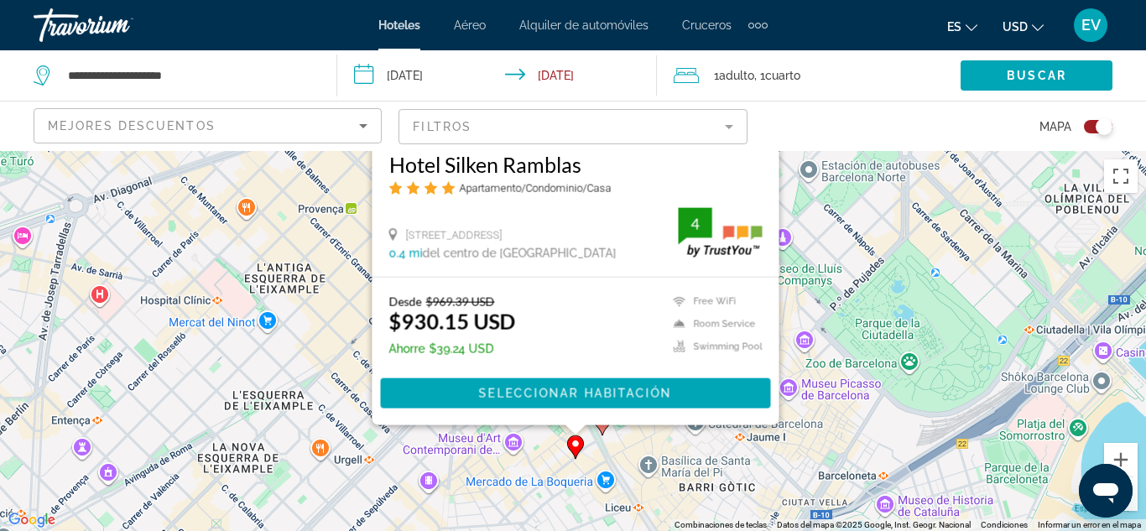
drag, startPoint x: 793, startPoint y: 479, endPoint x: 811, endPoint y: 292, distance: 187.9
click at [811, 292] on div "Para activar la función de arrastrar con el teclado, presiona Alt + Intro. Una …" at bounding box center [573, 341] width 1146 height 380
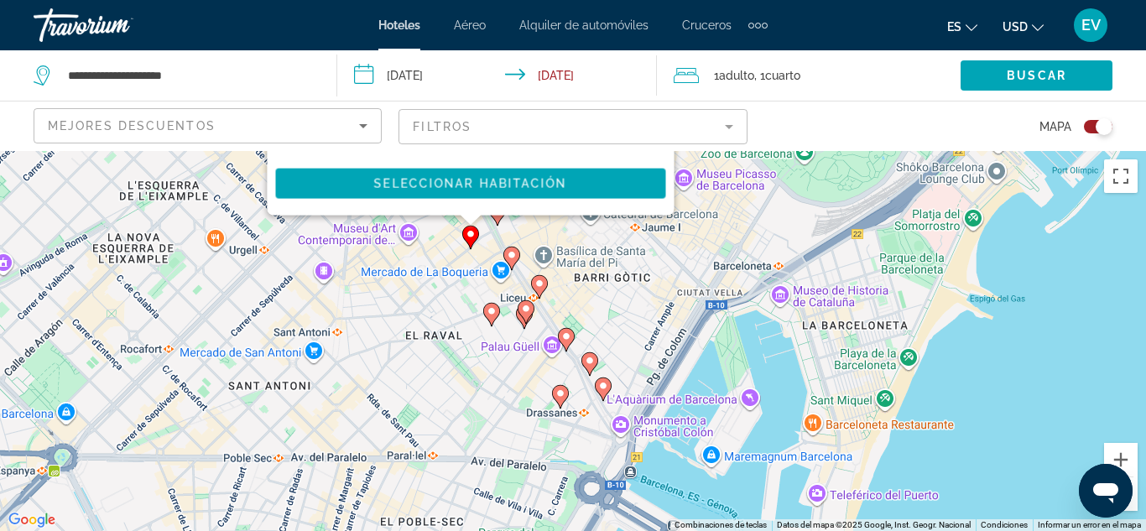
drag, startPoint x: 540, startPoint y: 474, endPoint x: 434, endPoint y: 263, distance: 236.7
click at [434, 263] on div "Para activar la función de arrastrar con el teclado, presiona Alt + Intro. Una …" at bounding box center [573, 341] width 1146 height 380
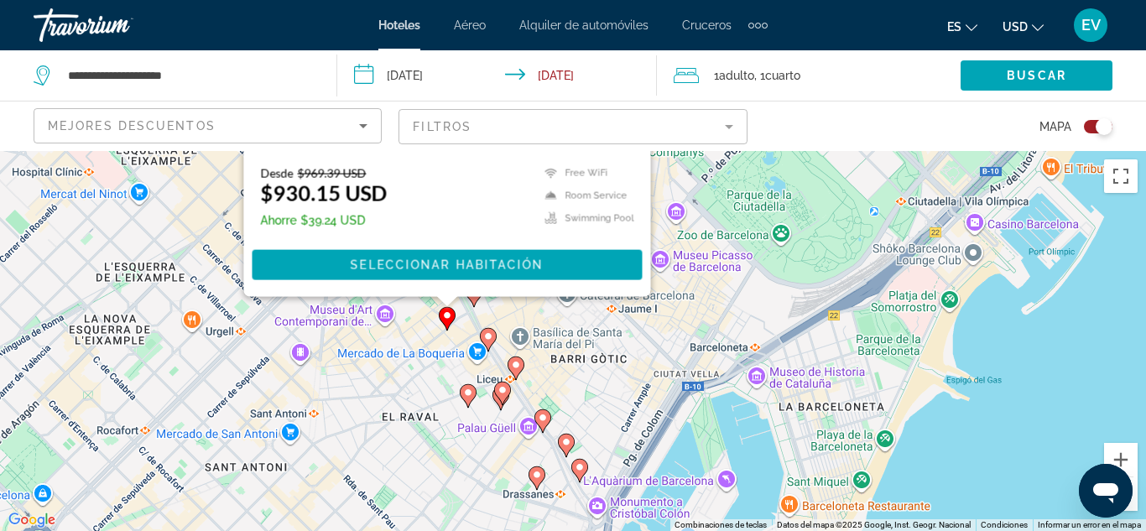
drag, startPoint x: 698, startPoint y: 279, endPoint x: 667, endPoint y: 372, distance: 97.3
click at [667, 372] on div "Para activar la función de arrastrar con el teclado, presiona Alt + Intro. Una …" at bounding box center [573, 341] width 1146 height 380
click at [1091, 129] on div "Toggle map" at bounding box center [1098, 126] width 29 height 13
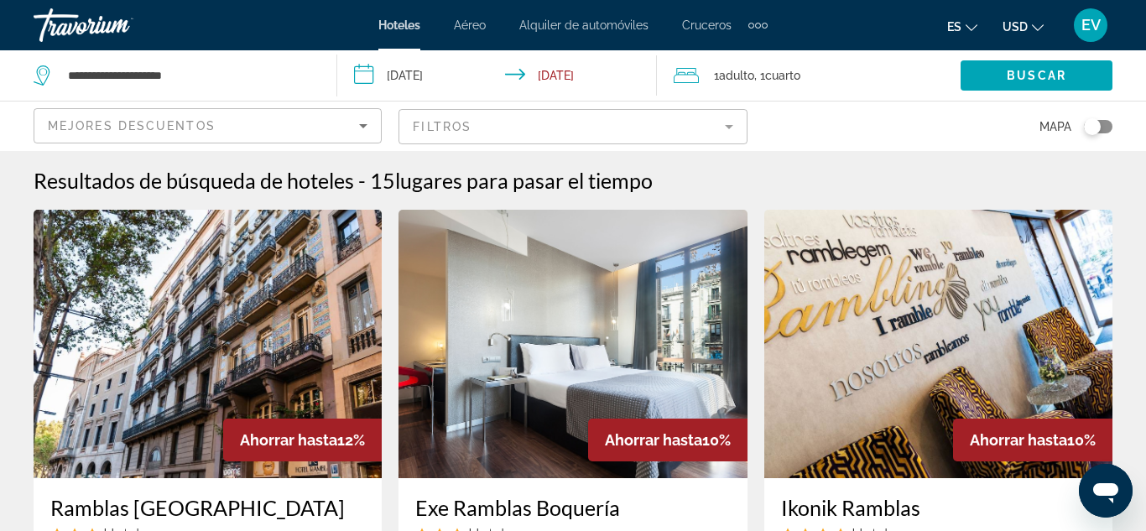
click at [372, 124] on icon "Sort by" at bounding box center [363, 126] width 20 height 20
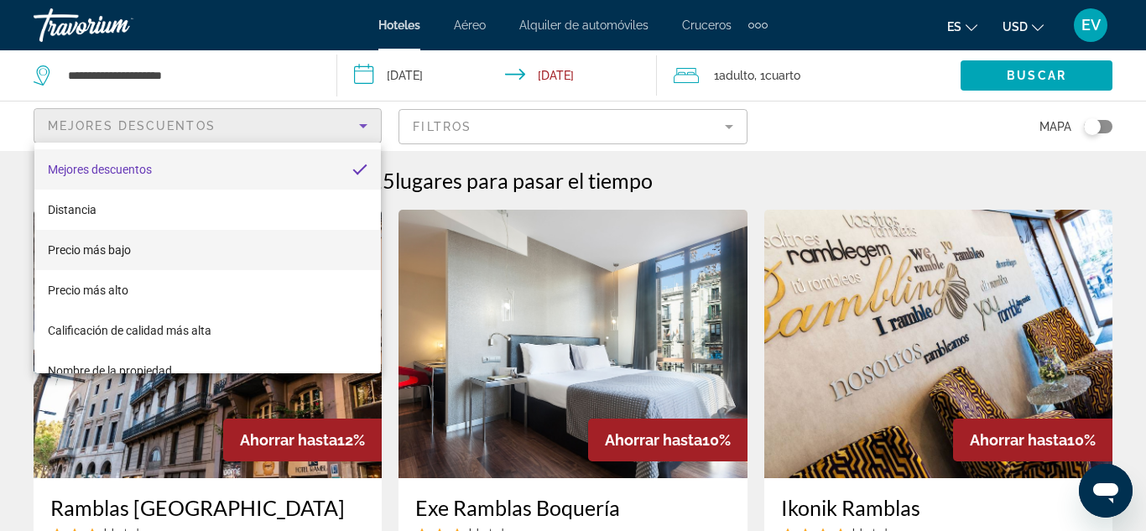
click at [268, 234] on mat-option "Precio más bajo" at bounding box center [207, 250] width 346 height 40
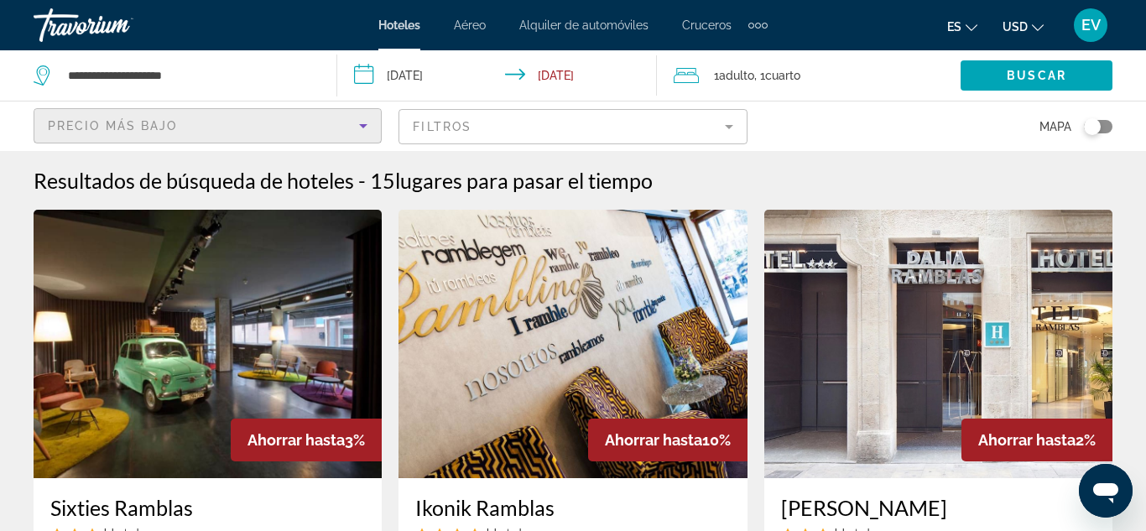
click at [731, 117] on mat-form-field "Filtros" at bounding box center [572, 126] width 348 height 35
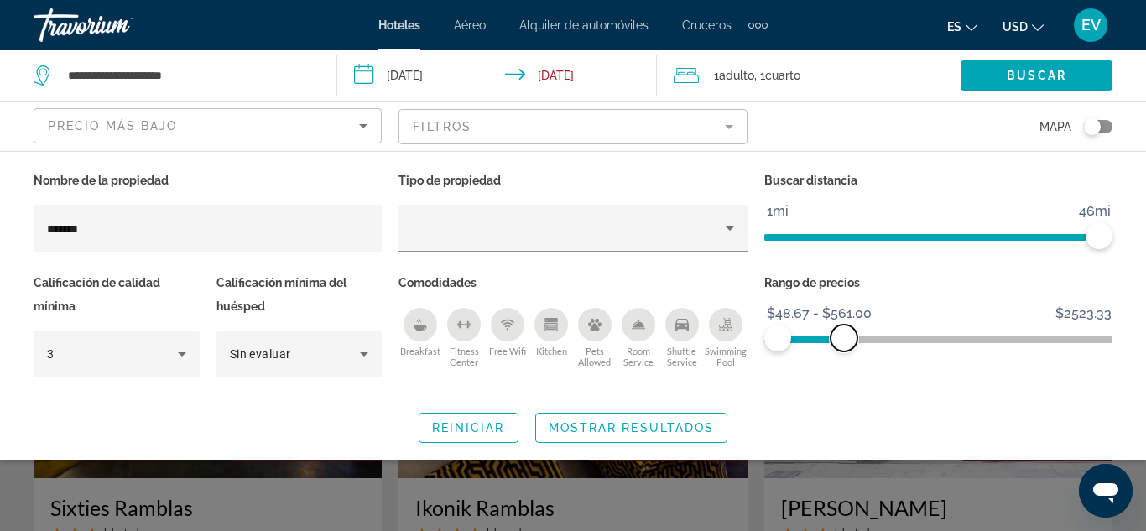
drag, startPoint x: 1093, startPoint y: 333, endPoint x: 844, endPoint y: 329, distance: 249.1
click at [844, 329] on span "ngx-slider-max" at bounding box center [843, 338] width 27 height 27
click at [652, 425] on span "Mostrar resultados" at bounding box center [631, 427] width 166 height 13
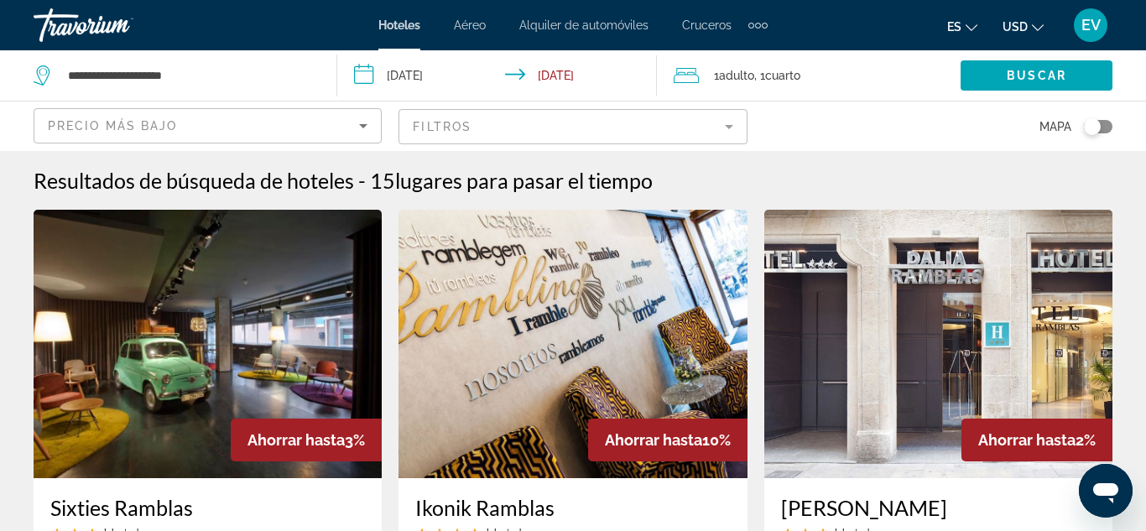
click at [727, 125] on mat-form-field "Filtros" at bounding box center [572, 126] width 348 height 35
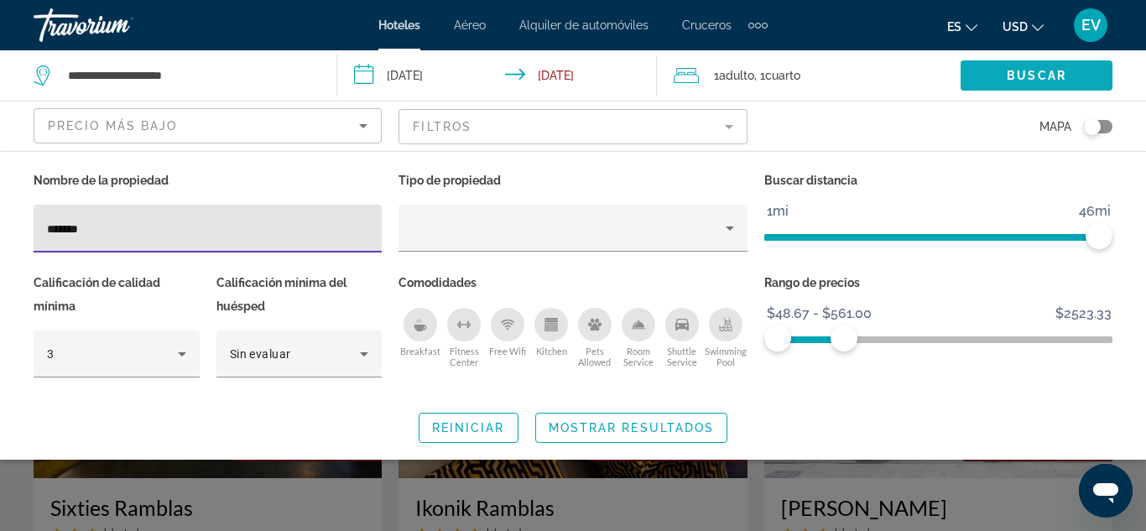
click at [1021, 88] on span "Search widget" at bounding box center [1036, 75] width 152 height 40
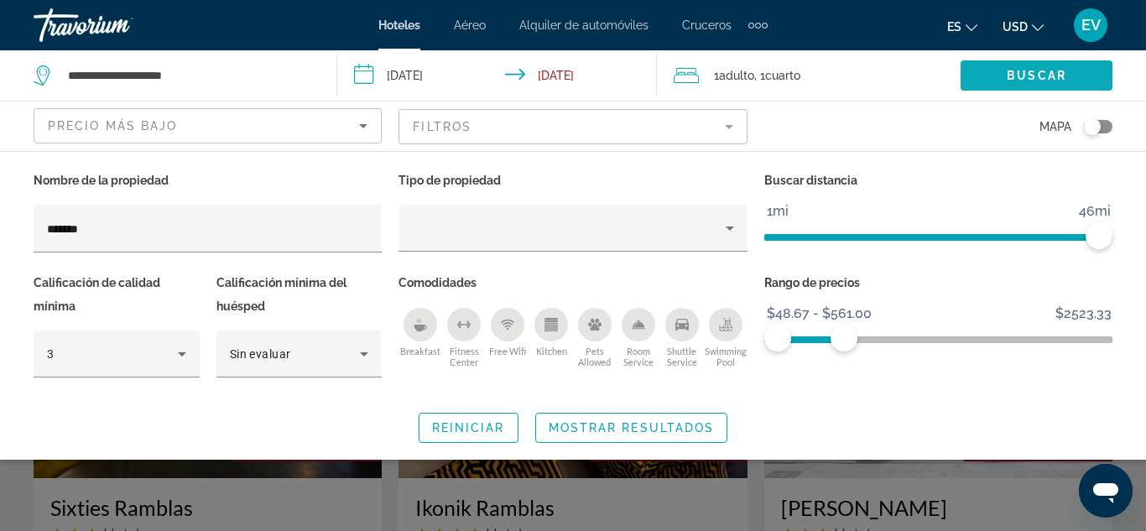
click at [1021, 88] on span "Search widget" at bounding box center [1036, 75] width 152 height 40
click at [626, 432] on span "Mostrar resultados" at bounding box center [631, 427] width 166 height 13
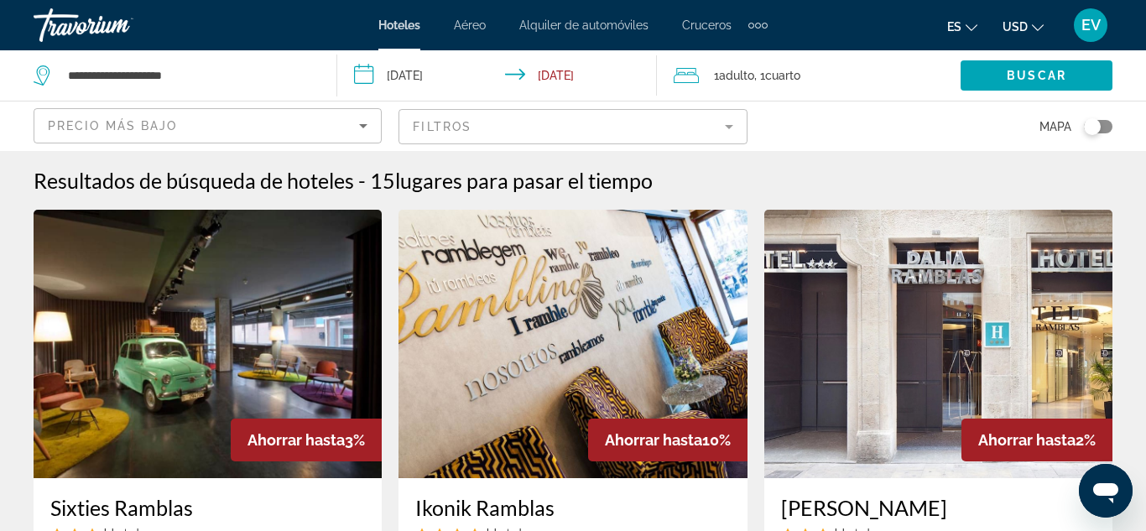
click at [638, 142] on mat-form-field "Filtros" at bounding box center [572, 126] width 348 height 35
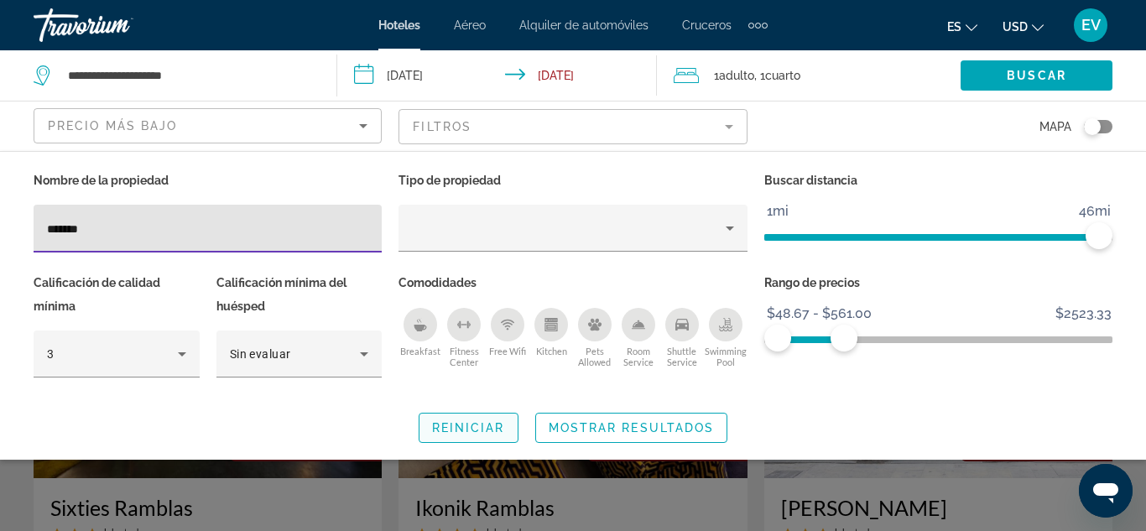
click at [460, 433] on span "Reiniciar" at bounding box center [468, 427] width 73 height 13
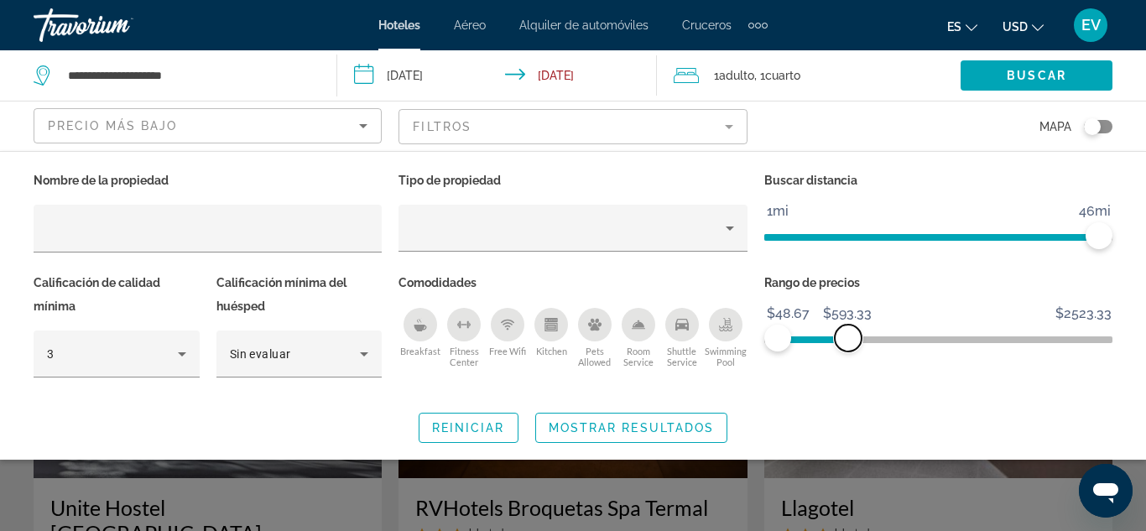
drag, startPoint x: 1100, startPoint y: 330, endPoint x: 848, endPoint y: 333, distance: 252.5
click at [848, 333] on span "ngx-slider-max" at bounding box center [847, 338] width 27 height 27
click at [568, 430] on span "Mostrar resultados" at bounding box center [631, 427] width 166 height 13
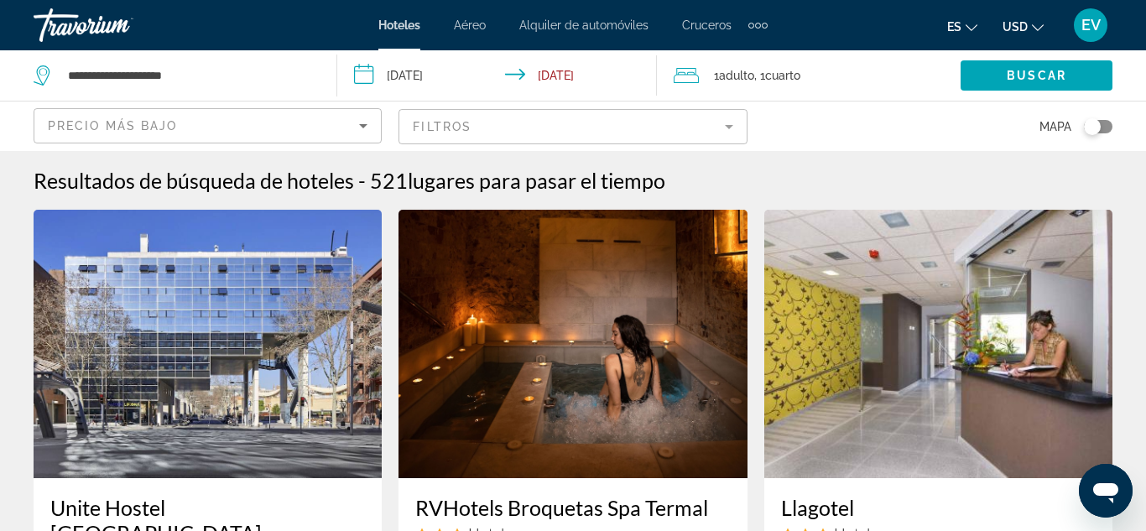
click at [1105, 132] on div "Toggle map" at bounding box center [1098, 126] width 29 height 13
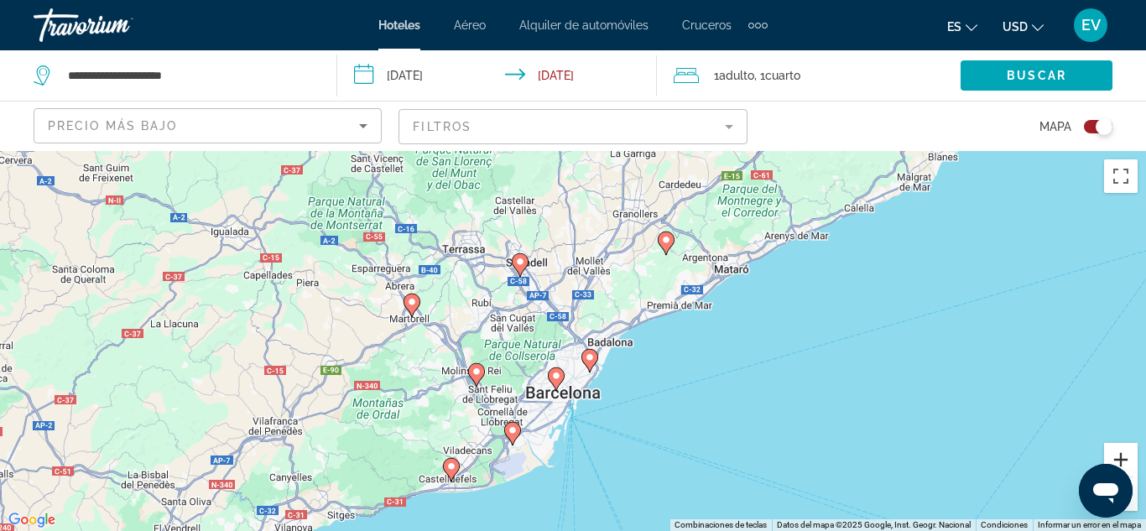
click at [1126, 461] on button "Acercar" at bounding box center [1121, 460] width 34 height 34
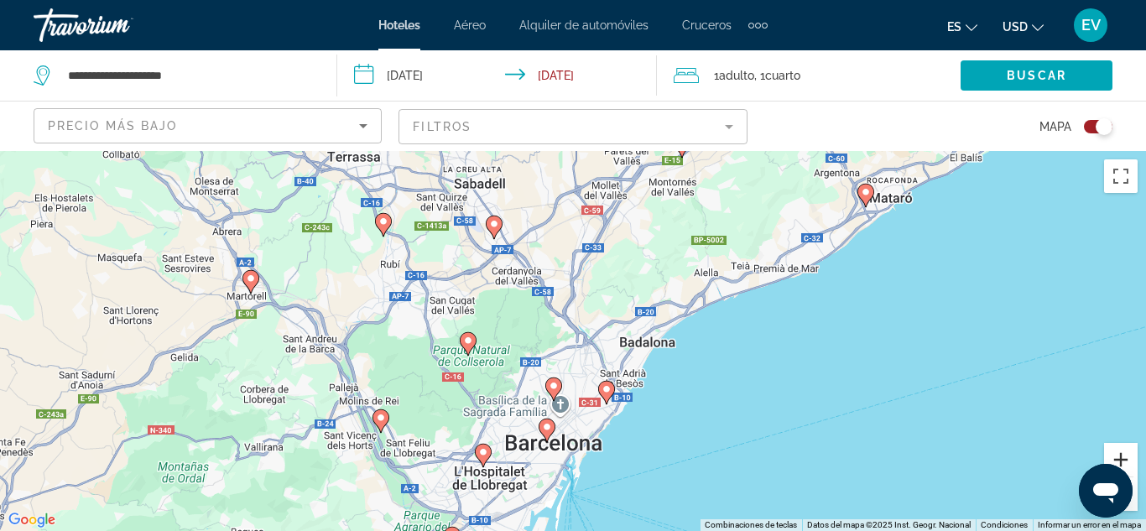
click at [1126, 461] on button "Acercar" at bounding box center [1121, 460] width 34 height 34
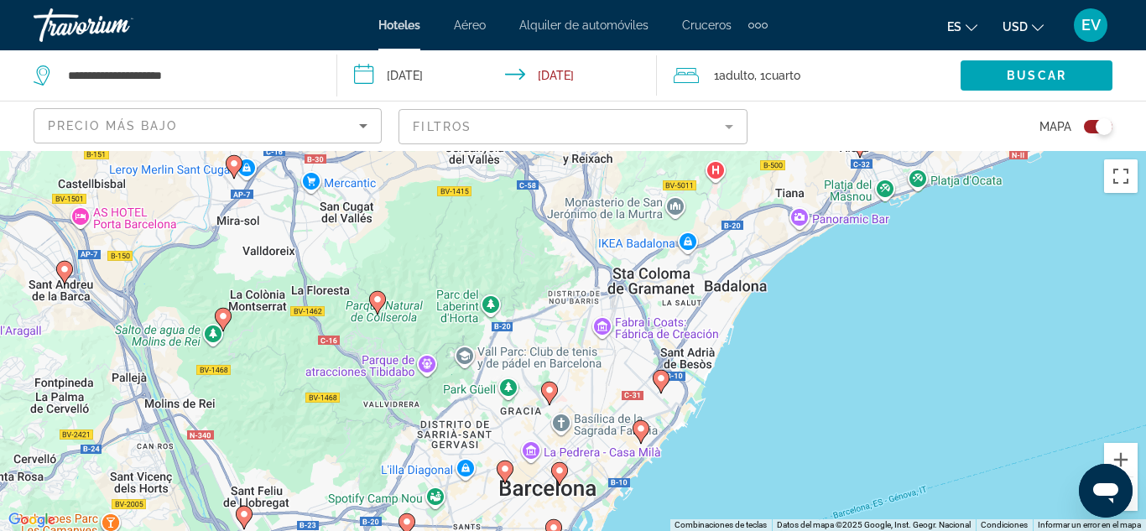
drag, startPoint x: 658, startPoint y: 491, endPoint x: 673, endPoint y: 433, distance: 60.4
click at [673, 433] on div "Para activar la función de arrastrar con el teclado, presiona Alt + Intro. Una …" at bounding box center [573, 341] width 1146 height 380
click at [1115, 458] on button "Acercar" at bounding box center [1121, 460] width 34 height 34
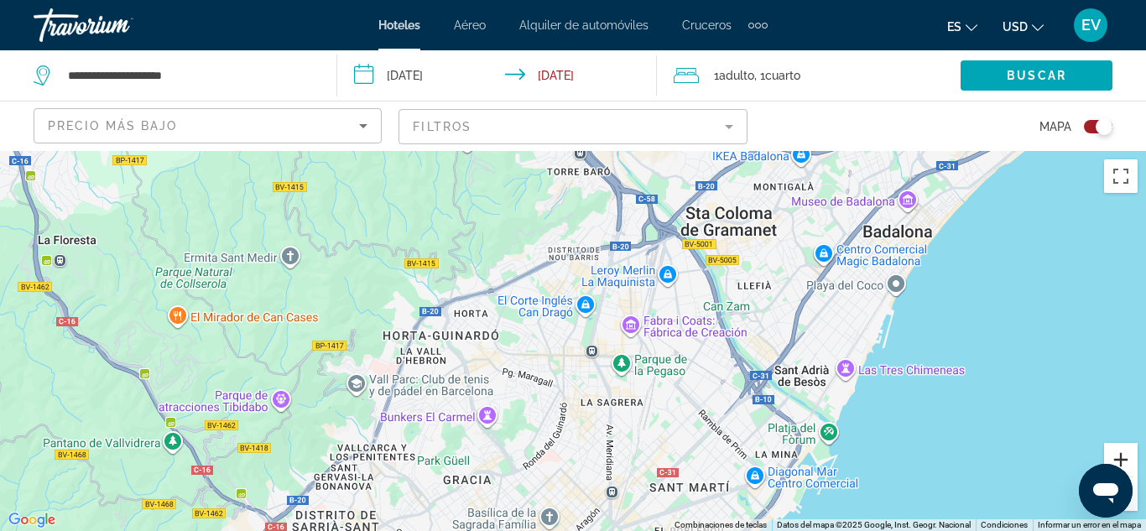
click at [1115, 458] on button "Acercar" at bounding box center [1121, 460] width 34 height 34
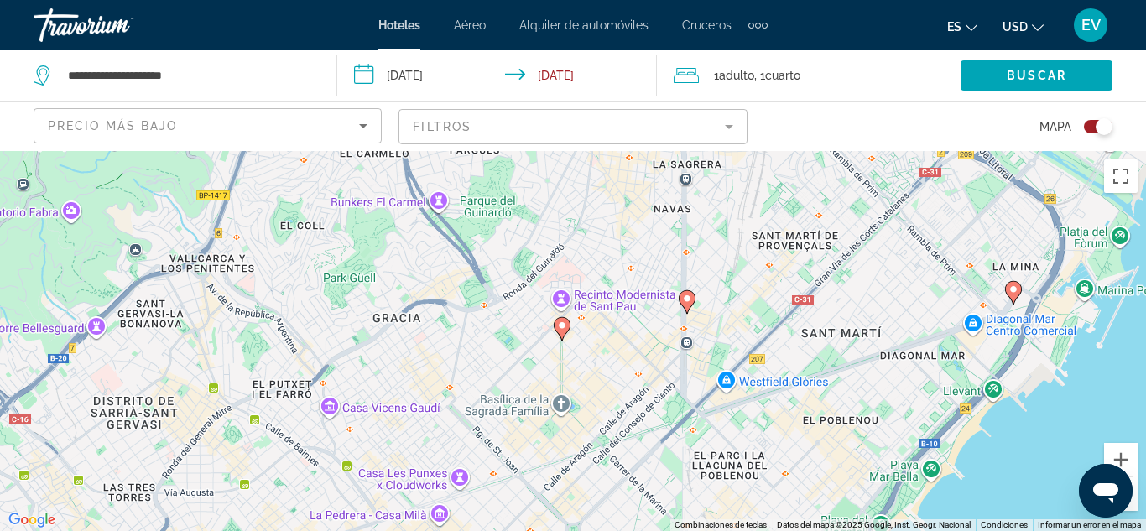
drag, startPoint x: 782, startPoint y: 413, endPoint x: 817, endPoint y: 110, distance: 304.7
click at [817, 151] on div "**********" at bounding box center [573, 416] width 1146 height 531
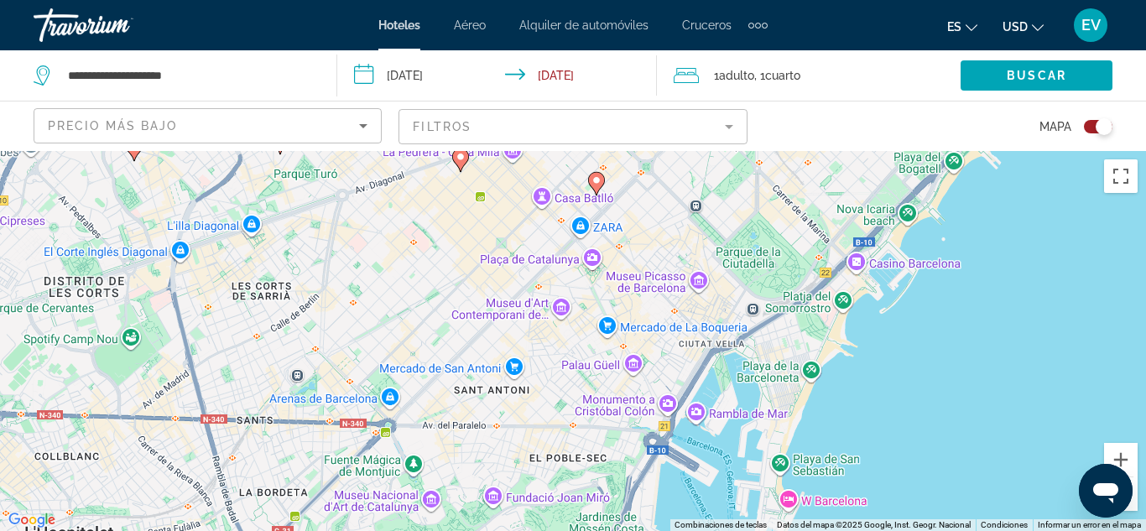
drag, startPoint x: 835, startPoint y: 440, endPoint x: 908, endPoint y: 71, distance: 376.2
click at [908, 151] on div "**********" at bounding box center [573, 416] width 1146 height 531
click at [1130, 460] on button "Acercar" at bounding box center [1121, 460] width 34 height 34
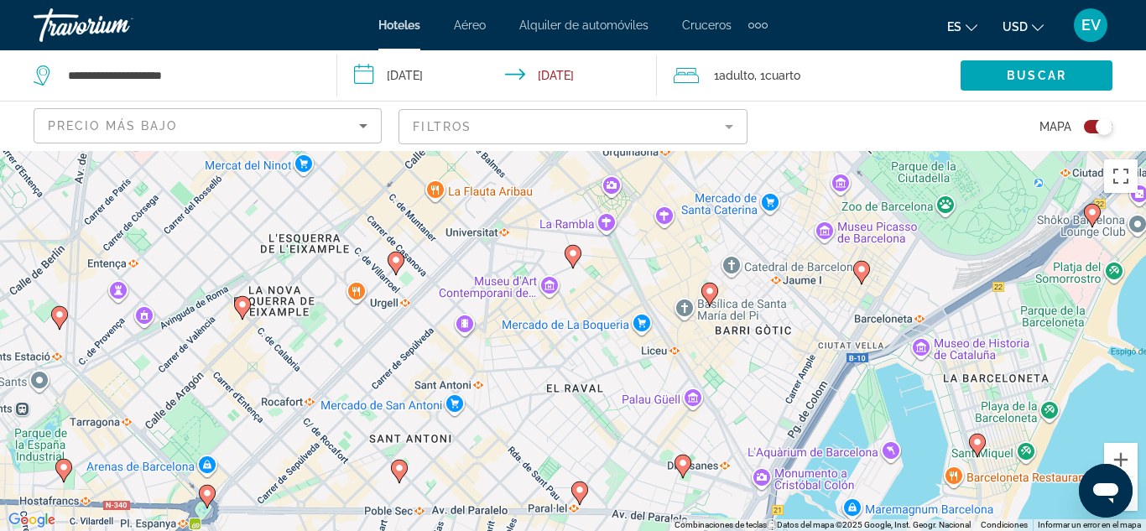
click at [685, 464] on image "Main content" at bounding box center [683, 463] width 10 height 10
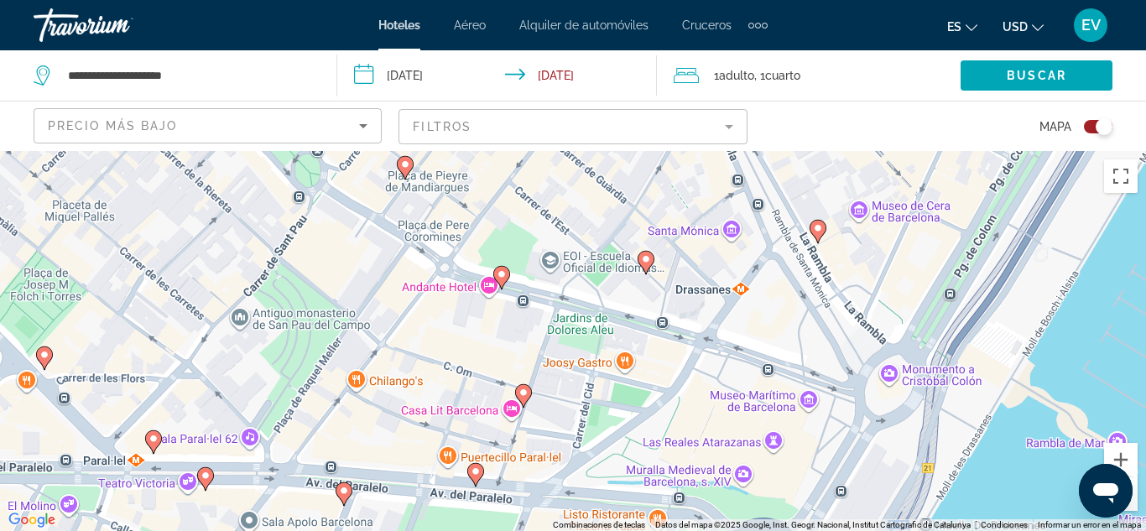
click at [645, 256] on image "Main content" at bounding box center [646, 259] width 10 height 10
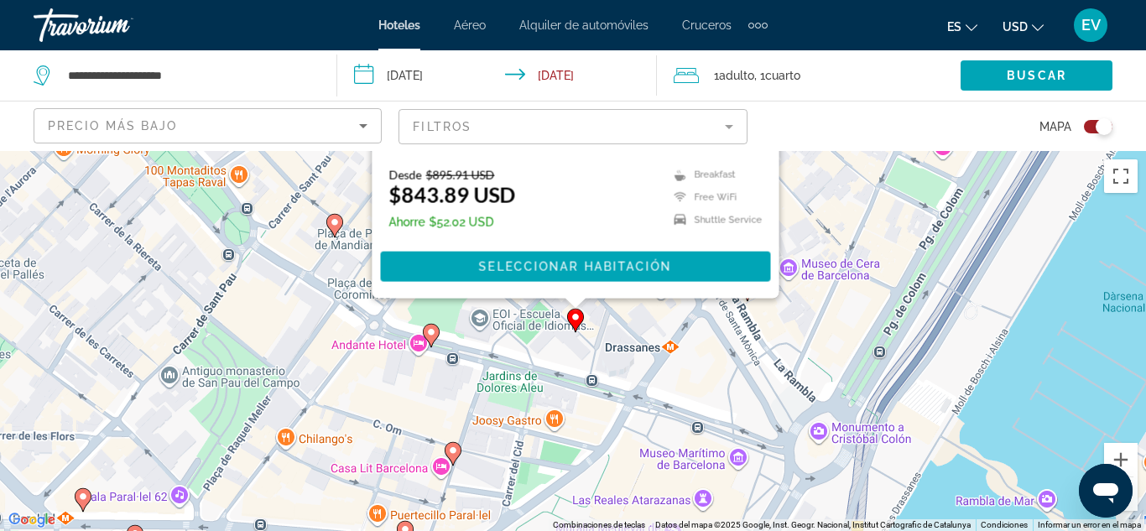
drag, startPoint x: 893, startPoint y: 463, endPoint x: 822, endPoint y: 147, distance: 324.1
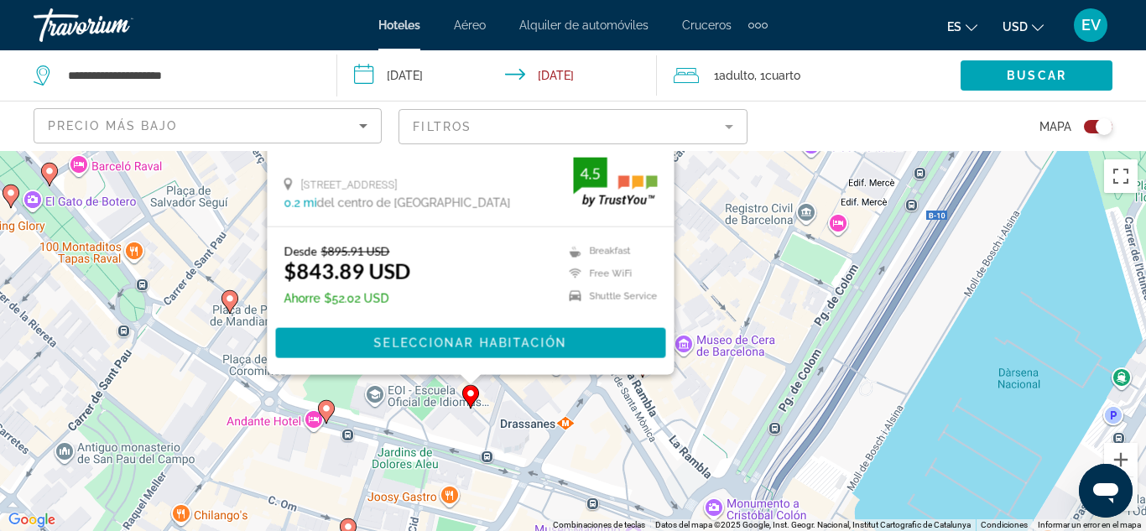
drag, startPoint x: 939, startPoint y: 434, endPoint x: 834, endPoint y: 508, distance: 129.4
click at [834, 508] on div "Para activar la función de arrastrar con el teclado, presiona Alt + Intro. Una …" at bounding box center [573, 341] width 1146 height 380
click at [328, 418] on icon "Main content" at bounding box center [326, 410] width 17 height 23
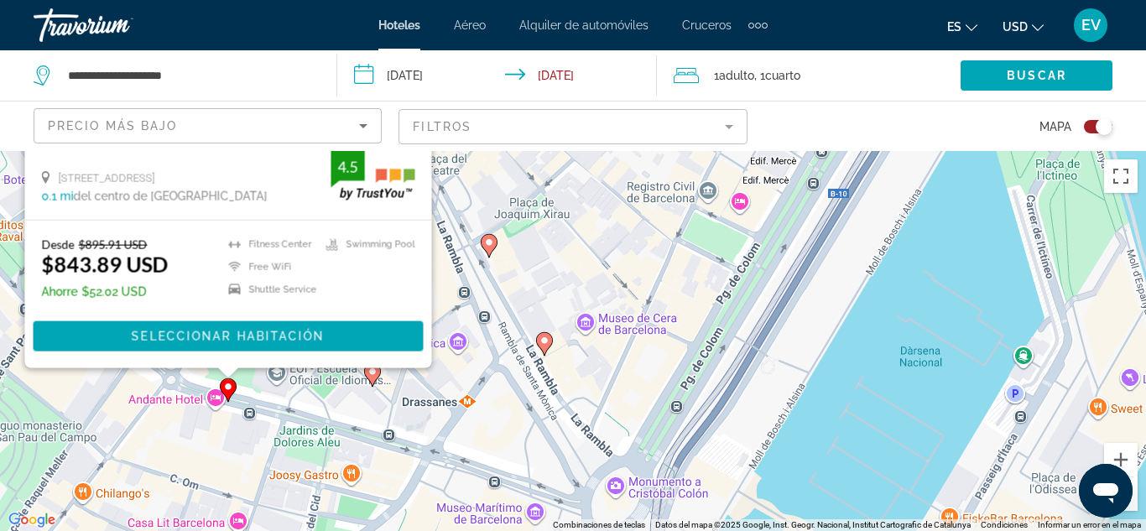
drag, startPoint x: 590, startPoint y: 403, endPoint x: 484, endPoint y: 150, distance: 274.4
click at [484, 151] on div "**********" at bounding box center [573, 416] width 1146 height 531
click at [543, 350] on icon "Main content" at bounding box center [544, 343] width 15 height 22
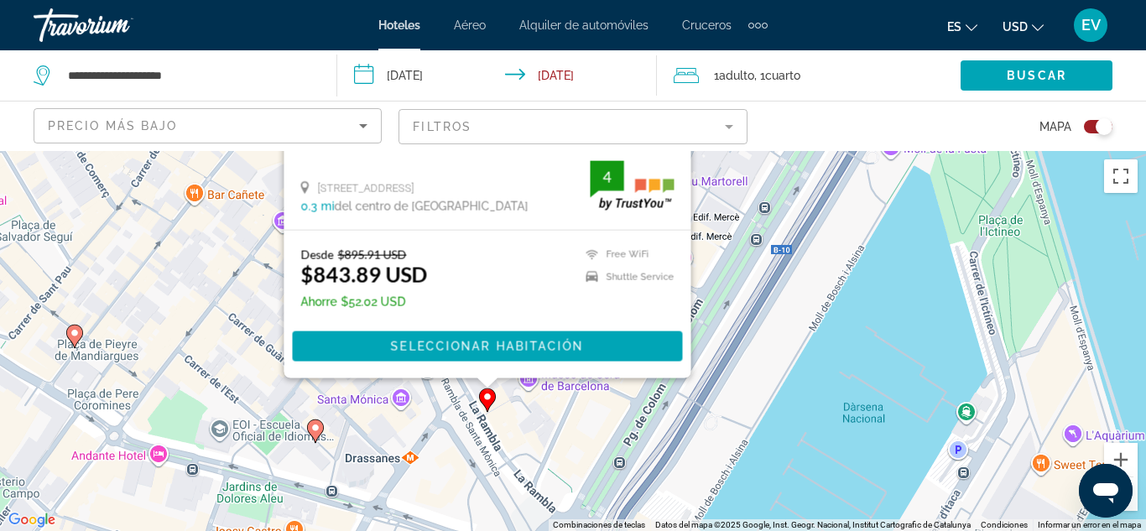
drag, startPoint x: 808, startPoint y: 508, endPoint x: 745, endPoint y: 270, distance: 246.3
click at [745, 270] on div "Para activar la función de arrastrar con el teclado, presiona Alt + Intro. Una …" at bounding box center [573, 341] width 1146 height 380
click at [539, 426] on div "Para activar la función de arrastrar con el teclado, presiona Alt + Intro. Una …" at bounding box center [573, 341] width 1146 height 380
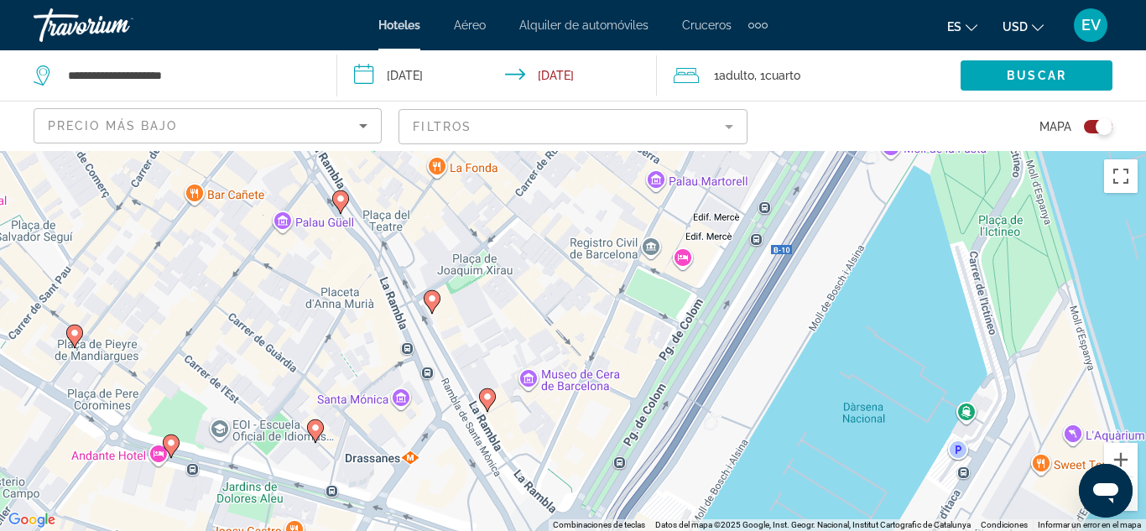
click at [338, 198] on image "Main content" at bounding box center [340, 199] width 10 height 10
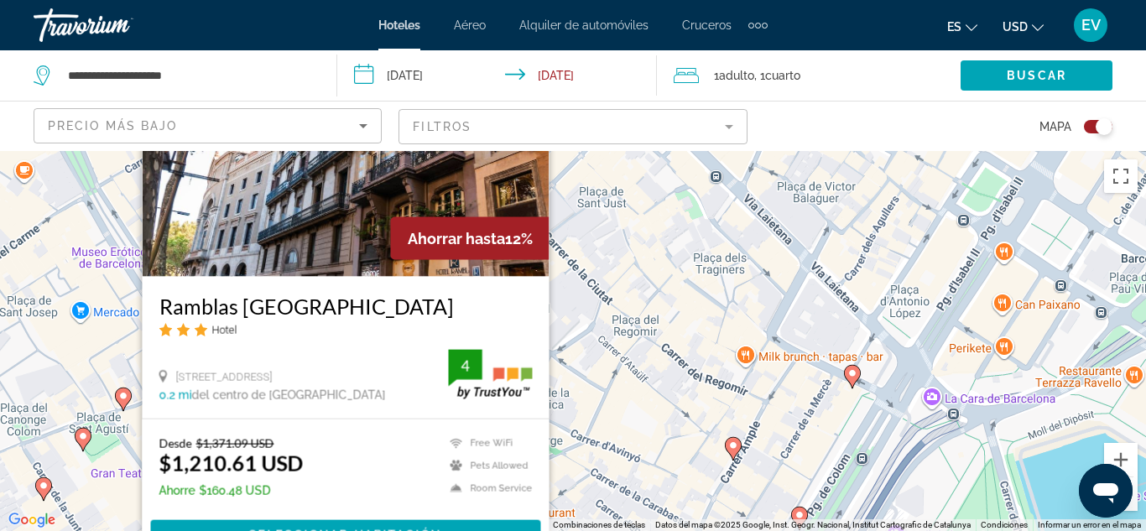
drag, startPoint x: 578, startPoint y: 394, endPoint x: 584, endPoint y: 356, distance: 39.0
click at [584, 356] on div "Para activar la función de arrastrar con el teclado, presiona Alt + Intro. Una …" at bounding box center [573, 341] width 1146 height 380
click at [400, 81] on input "**********" at bounding box center [500, 77] width 327 height 55
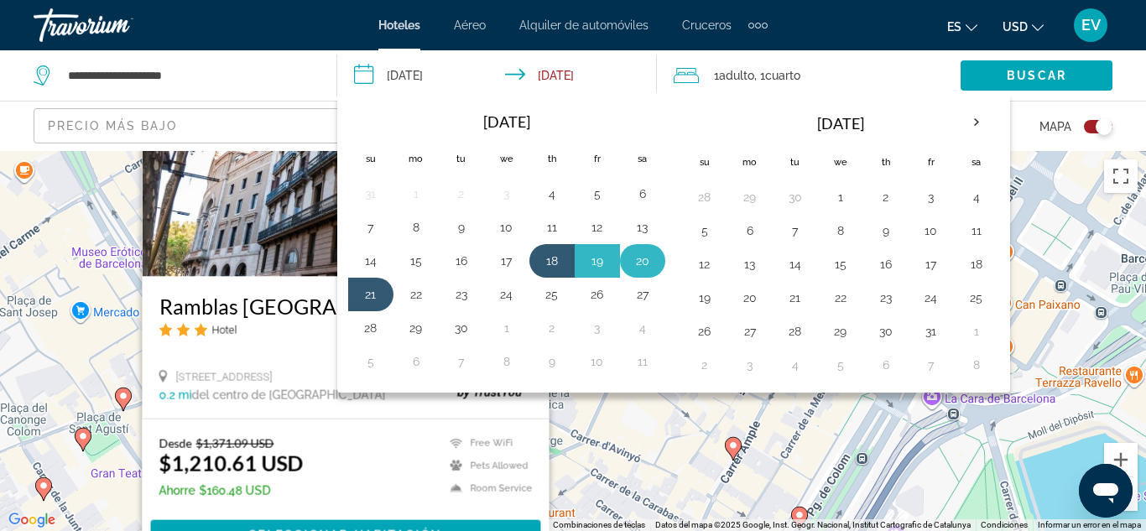
click at [629, 263] on button "20" at bounding box center [642, 260] width 27 height 23
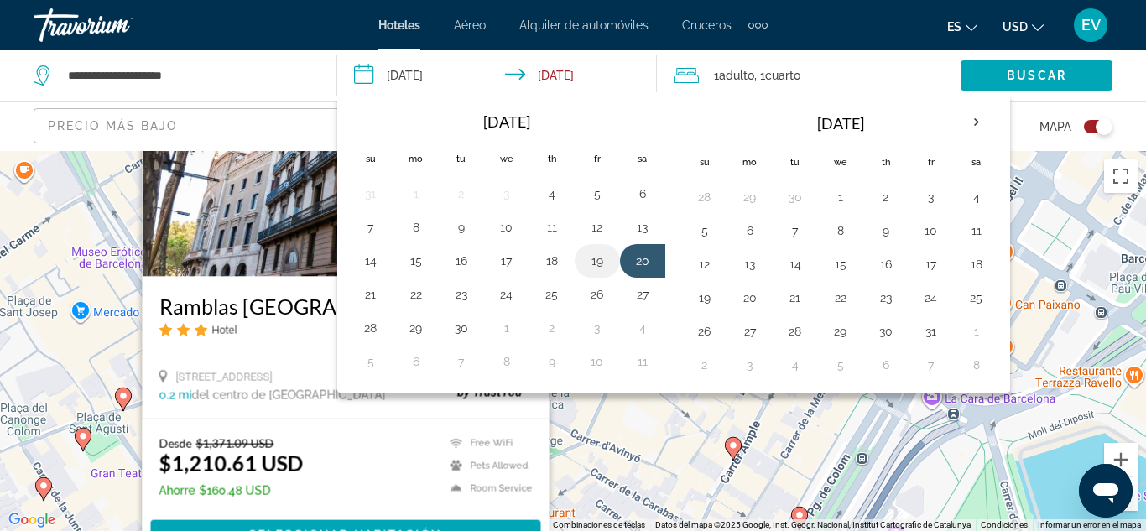
click at [584, 267] on button "19" at bounding box center [597, 260] width 27 height 23
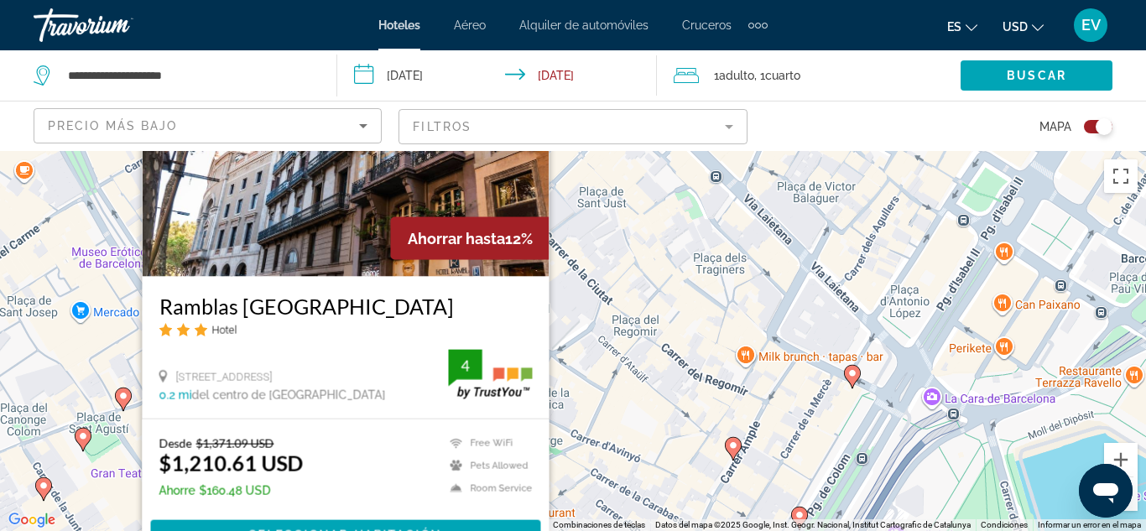
click at [422, 82] on input "**********" at bounding box center [500, 77] width 327 height 55
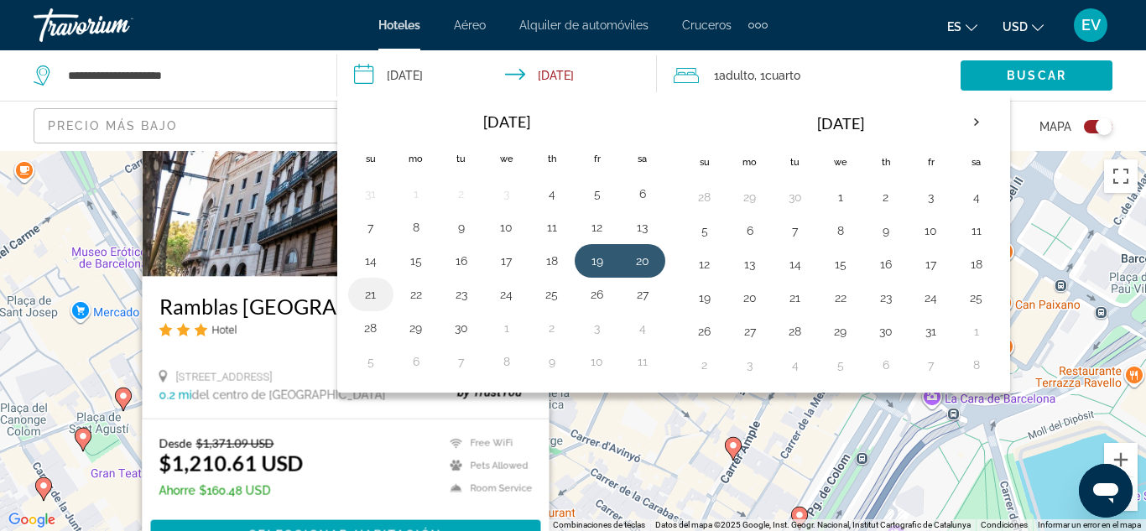
click at [382, 296] on button "21" at bounding box center [370, 294] width 27 height 23
click at [606, 257] on button "19" at bounding box center [597, 260] width 27 height 23
type input "**********"
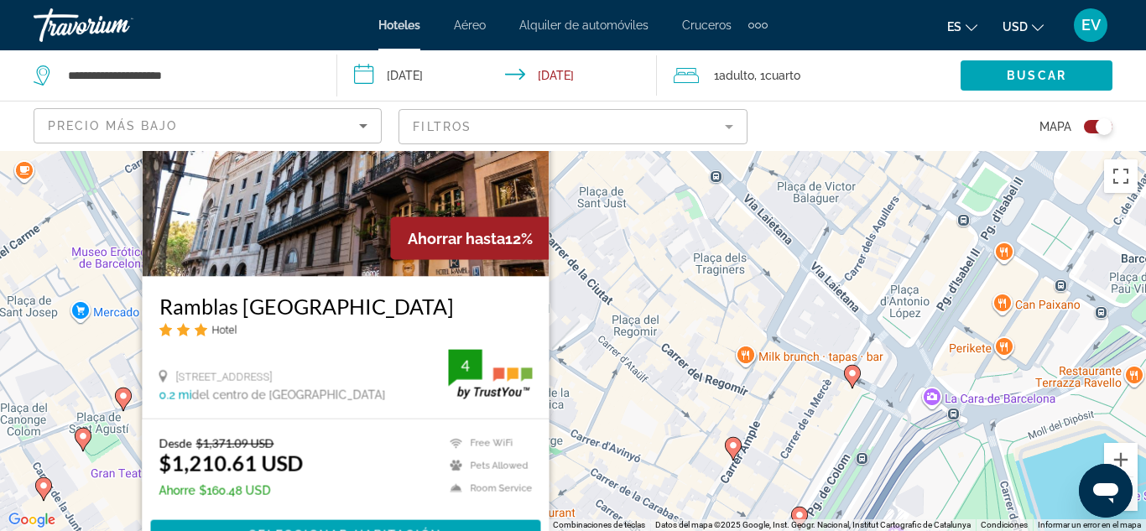
click at [432, 74] on input "**********" at bounding box center [500, 77] width 327 height 55
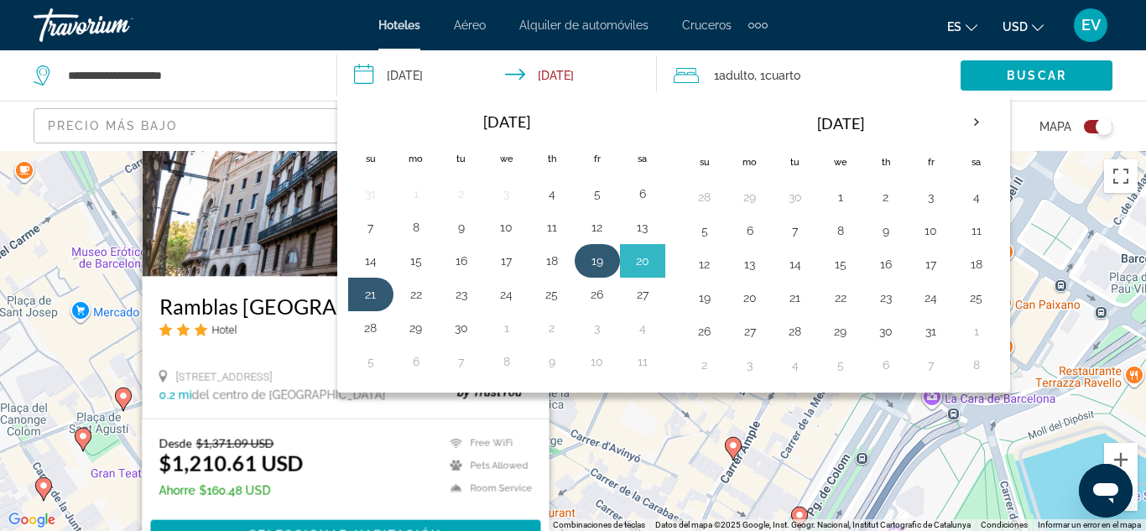
click at [598, 267] on button "19" at bounding box center [597, 260] width 27 height 23
click at [370, 299] on button "21" at bounding box center [370, 294] width 27 height 23
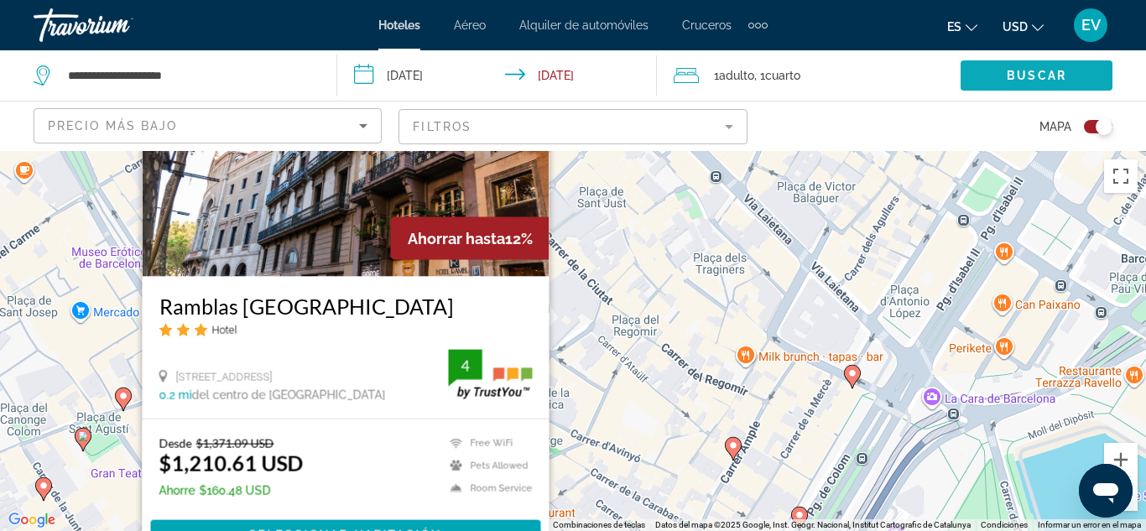
click at [967, 83] on span "Search widget" at bounding box center [1036, 75] width 152 height 40
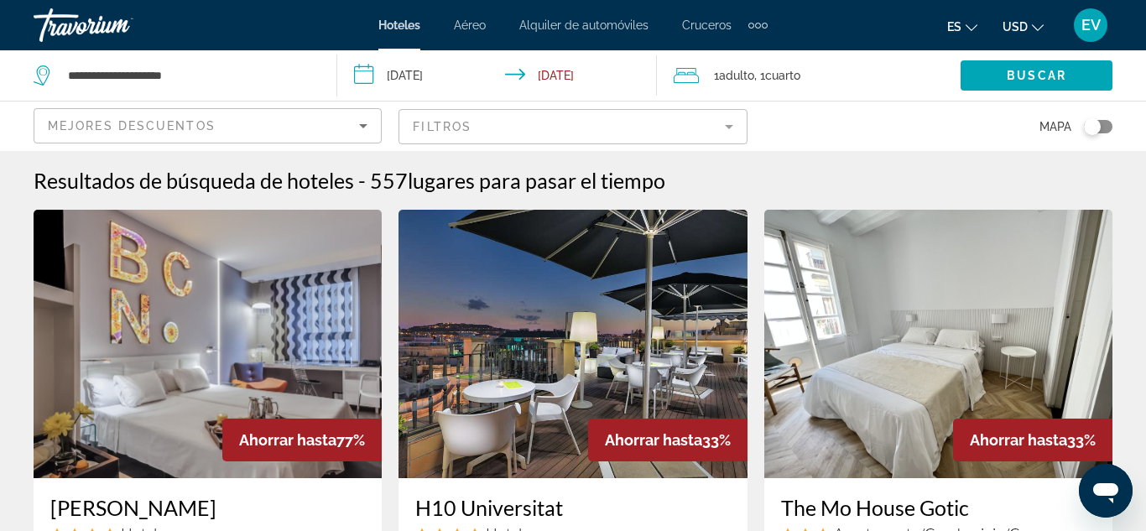
click at [1100, 125] on div "Toggle map" at bounding box center [1092, 126] width 17 height 17
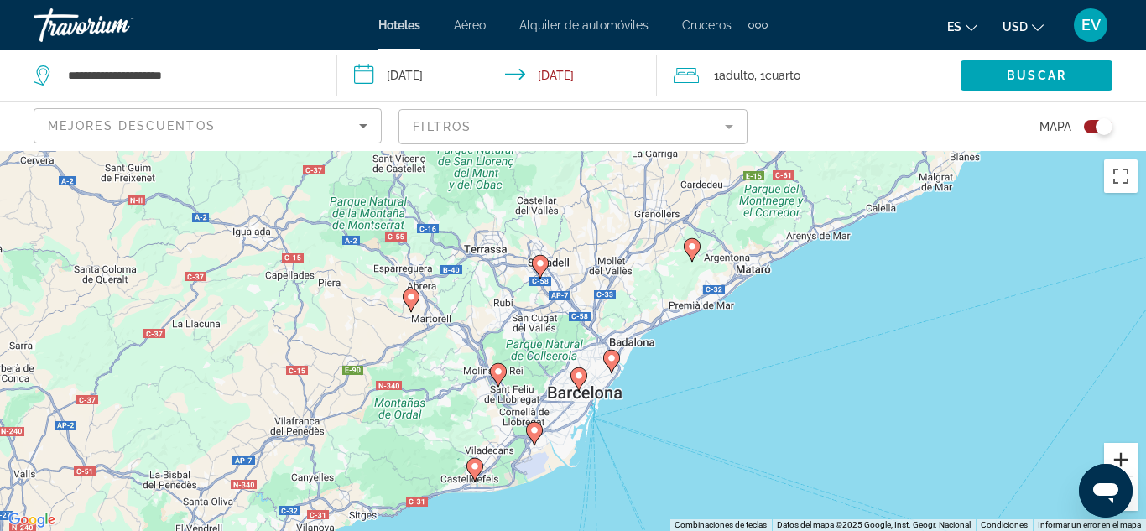
click at [1108, 457] on button "Acercar" at bounding box center [1121, 460] width 34 height 34
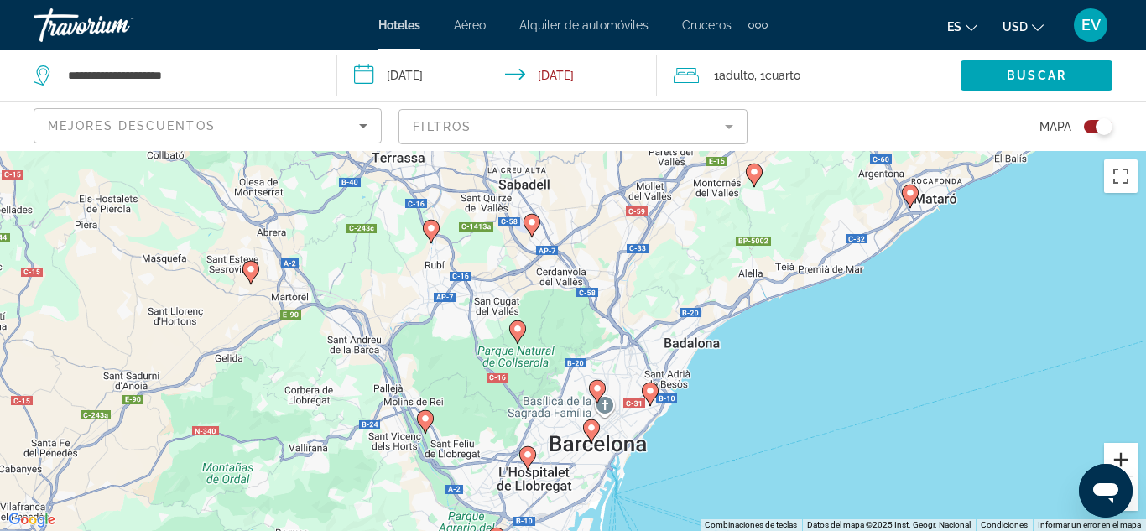
click at [1108, 457] on button "Acercar" at bounding box center [1121, 460] width 34 height 34
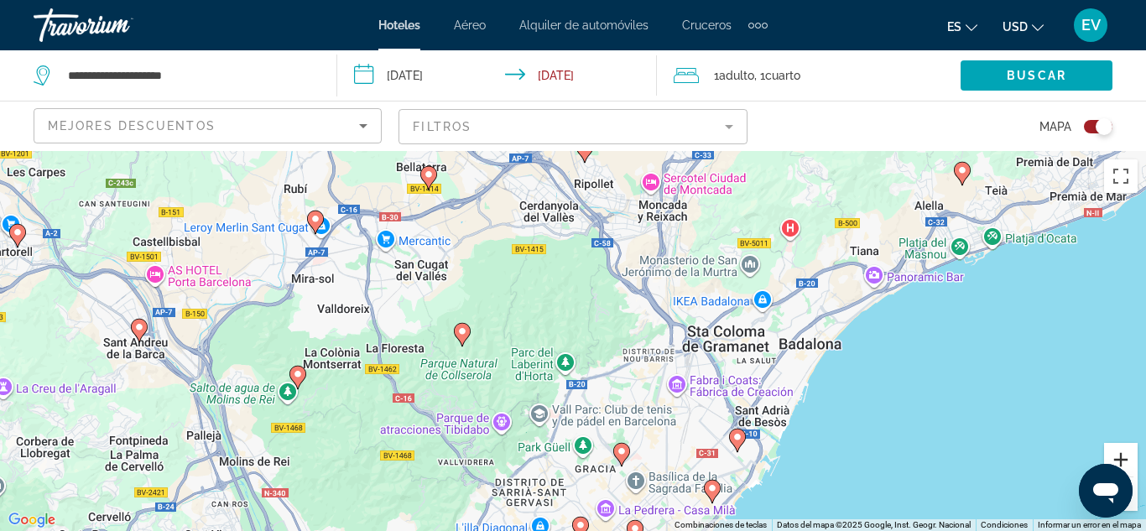
click at [1108, 457] on button "Acercar" at bounding box center [1121, 460] width 34 height 34
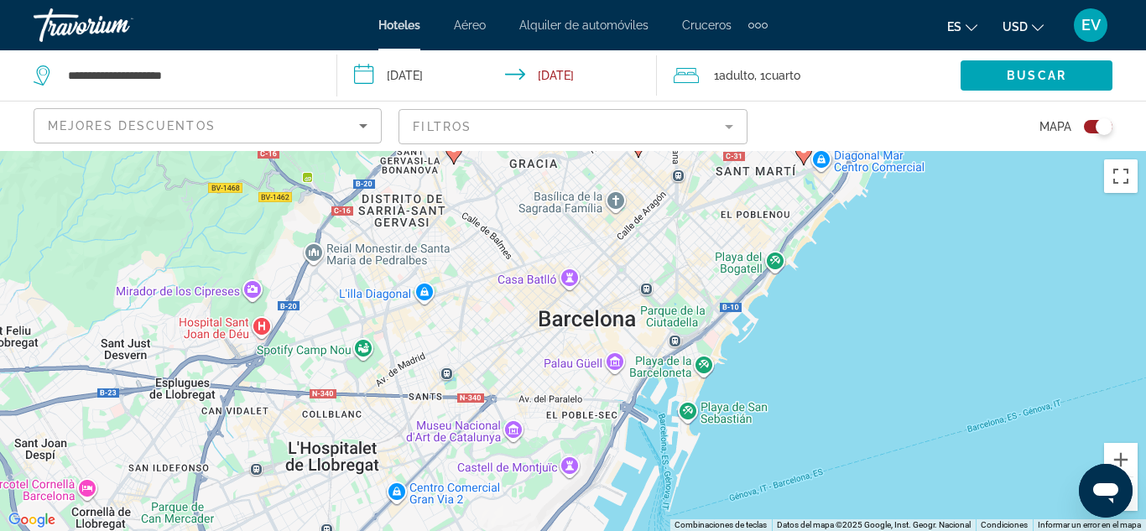
drag, startPoint x: 703, startPoint y: 484, endPoint x: 611, endPoint y: 41, distance: 452.2
click at [611, 41] on div "**********" at bounding box center [573, 265] width 1146 height 531
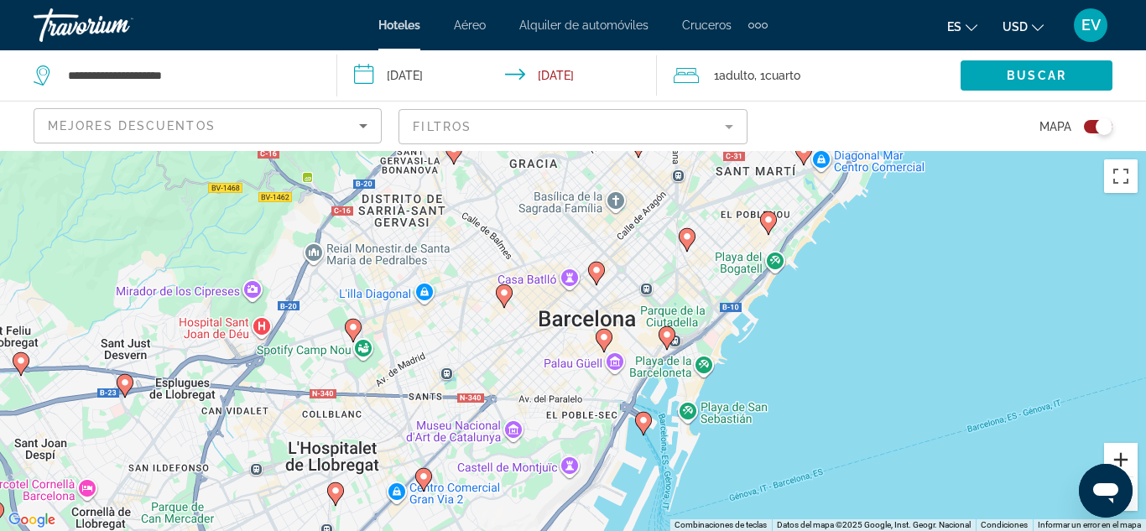
click at [1124, 460] on button "Acercar" at bounding box center [1121, 460] width 34 height 34
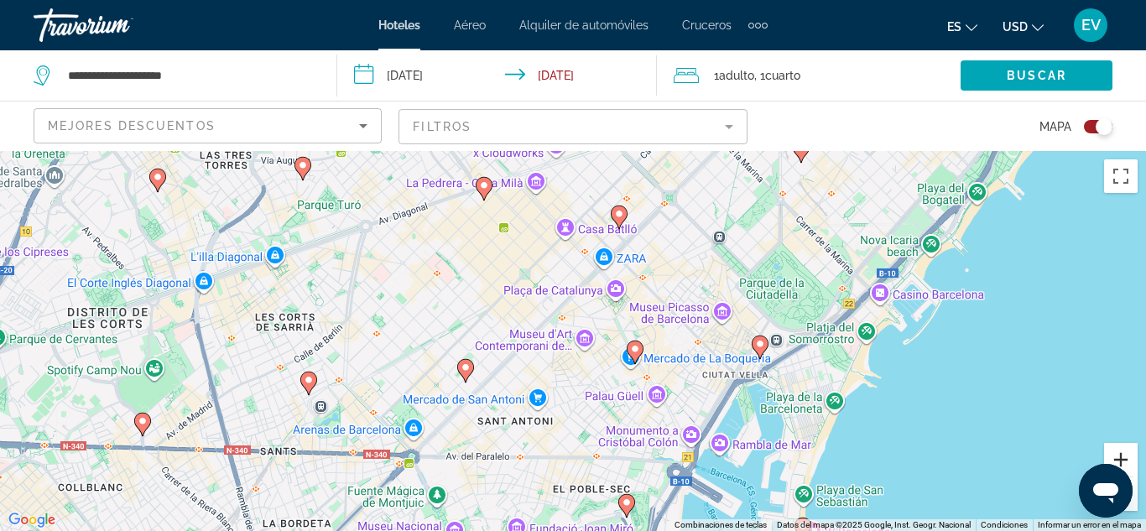
click at [1124, 460] on button "Acercar" at bounding box center [1121, 460] width 34 height 34
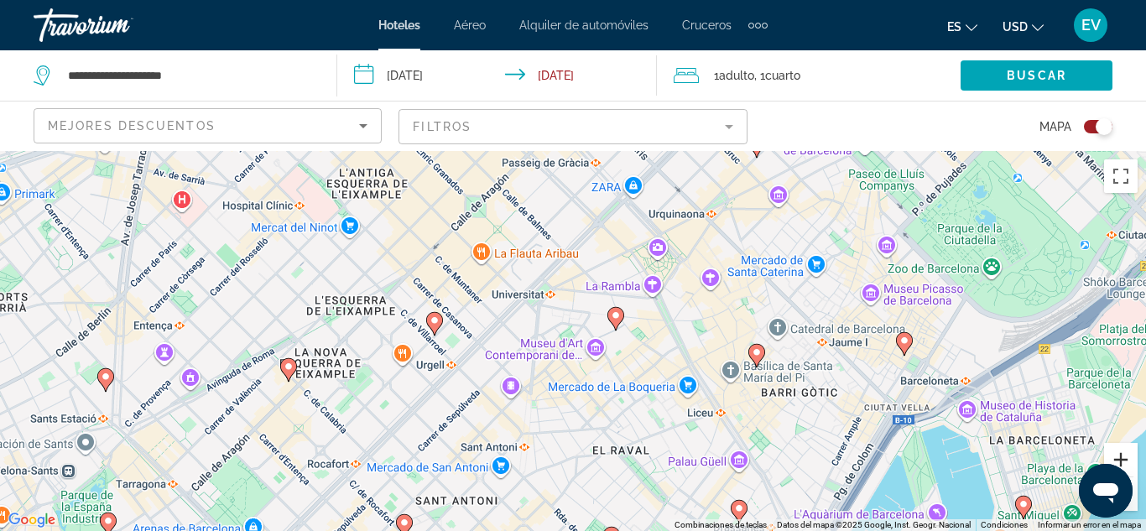
click at [1124, 460] on button "Acercar" at bounding box center [1121, 460] width 34 height 34
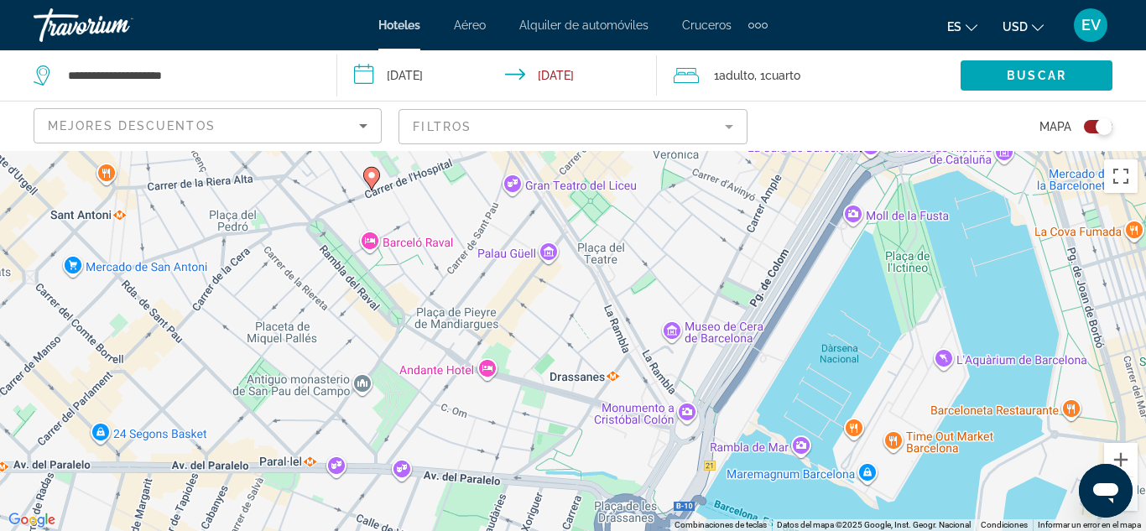
drag, startPoint x: 910, startPoint y: 436, endPoint x: 533, endPoint y: 75, distance: 522.0
click at [533, 151] on div "**********" at bounding box center [573, 416] width 1146 height 531
click at [1118, 448] on button "Acercar" at bounding box center [1121, 460] width 34 height 34
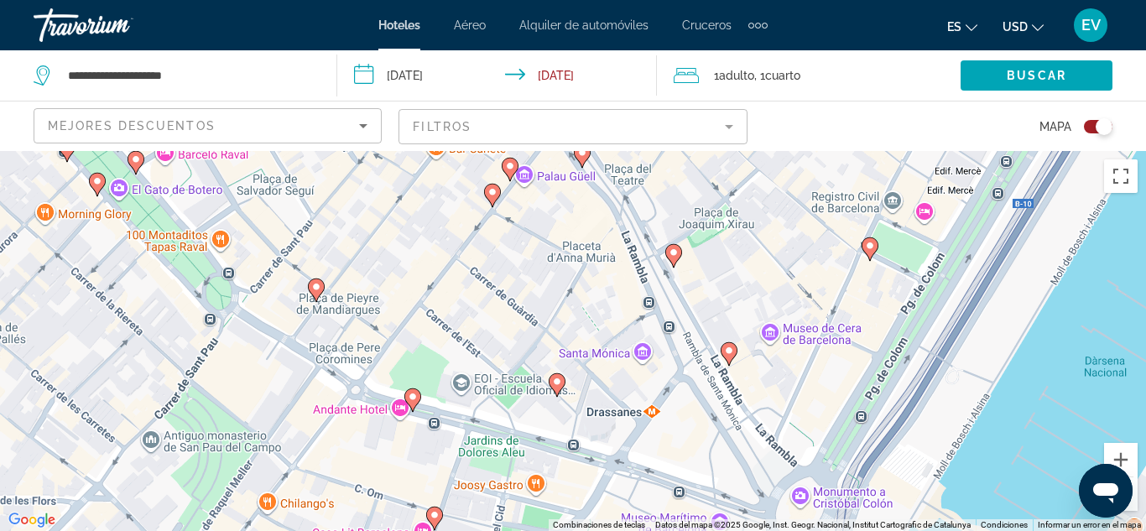
click at [582, 162] on icon "Main content" at bounding box center [581, 155] width 15 height 22
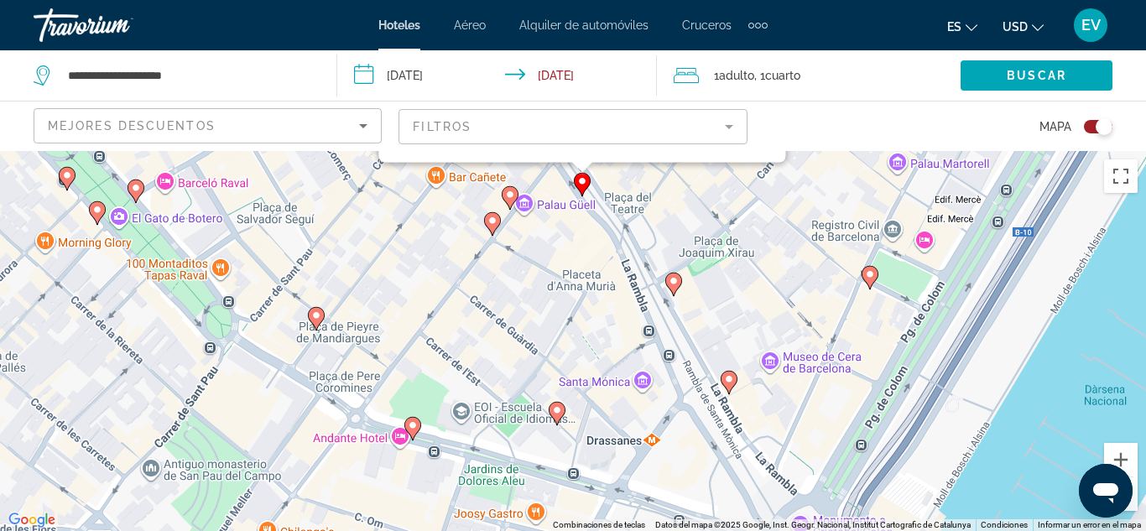
click at [582, 99] on div "Desde $1,371.09 USD $1,210.61 USD Ahorre $160.48 USD Free WiFi Pets Allowed Roo…" at bounding box center [582, 65] width 373 height 67
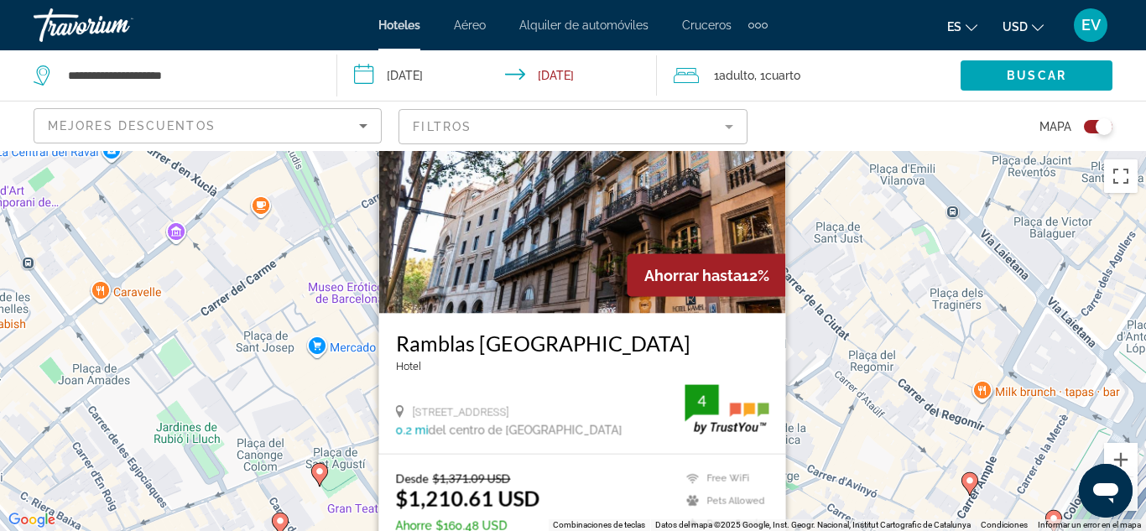
click at [580, 439] on div "[GEOGRAPHIC_DATA] [STREET_ADDRESS] 0.2 mi del centro de [GEOGRAPHIC_DATA]" at bounding box center [582, 383] width 407 height 140
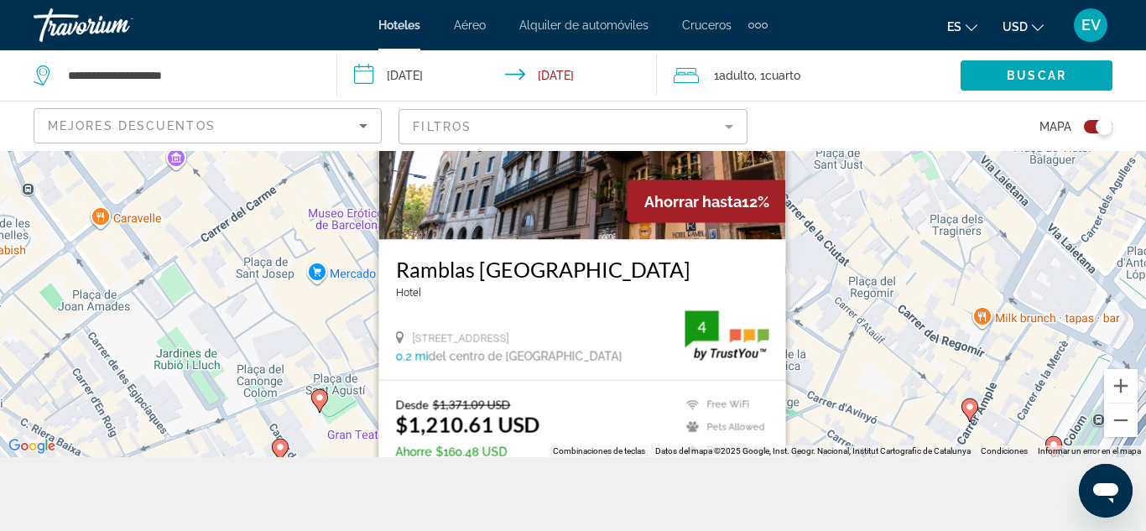
scroll to position [92, 0]
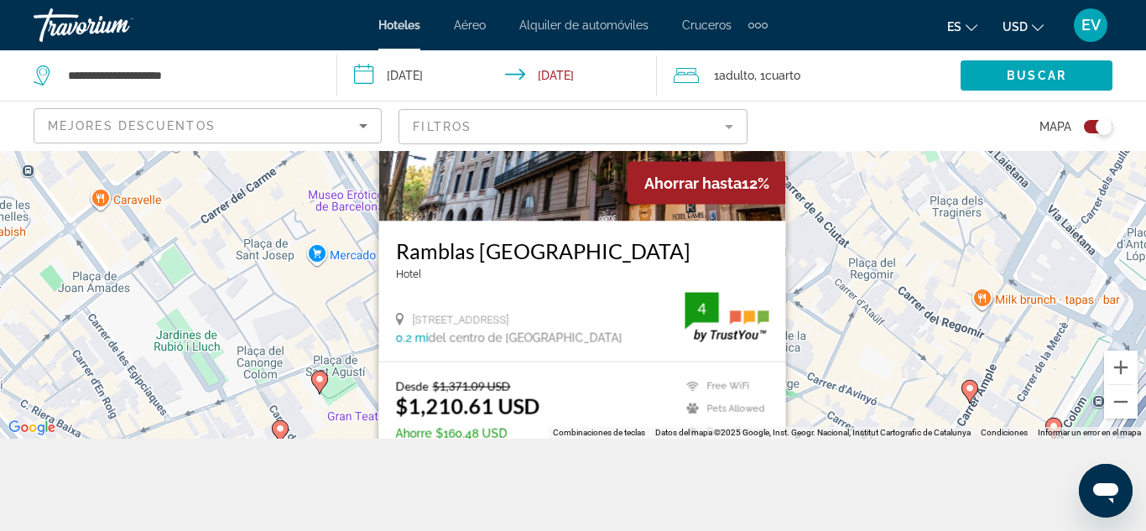
click at [552, 355] on div "[GEOGRAPHIC_DATA] [STREET_ADDRESS] 0.2 mi del centro de [GEOGRAPHIC_DATA]" at bounding box center [582, 291] width 407 height 140
click at [440, 82] on input "**********" at bounding box center [500, 77] width 327 height 55
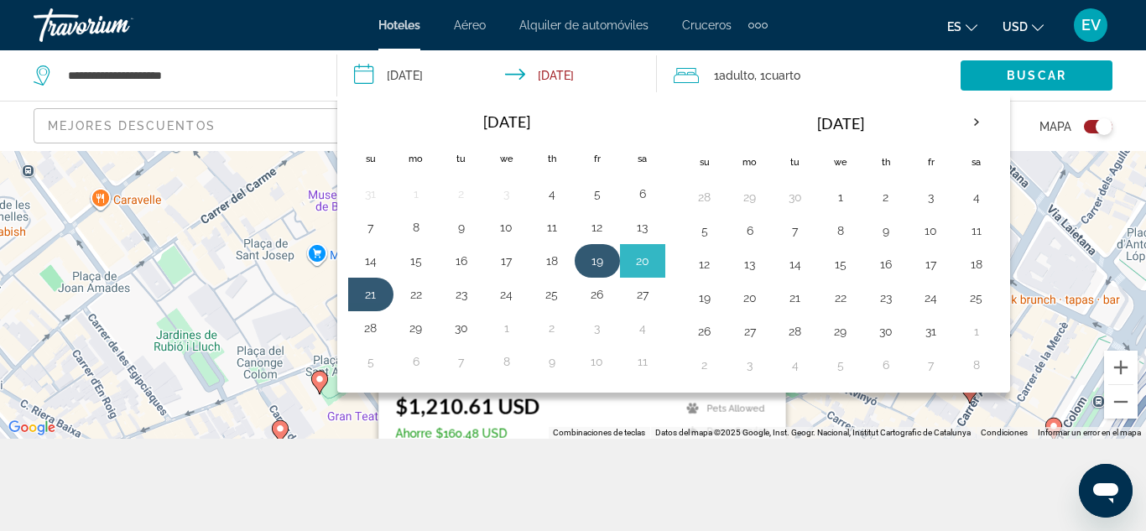
click at [611, 263] on td "19" at bounding box center [596, 261] width 45 height 34
click at [366, 288] on button "21" at bounding box center [370, 294] width 27 height 23
click at [588, 266] on button "19" at bounding box center [597, 260] width 27 height 23
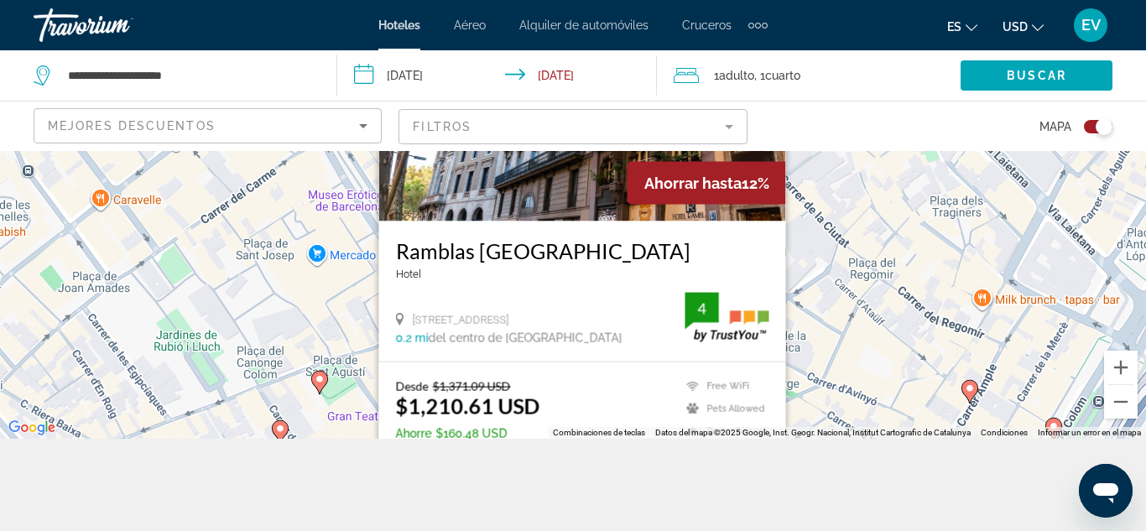
click at [548, 80] on input "**********" at bounding box center [500, 77] width 327 height 55
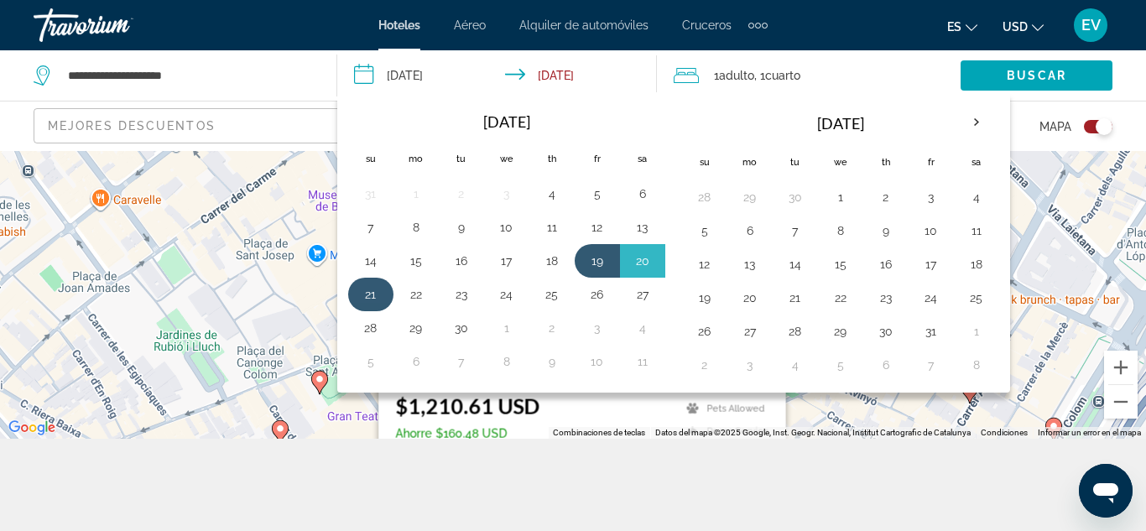
click at [375, 289] on button "21" at bounding box center [370, 294] width 27 height 23
click at [455, 78] on input "**********" at bounding box center [500, 77] width 327 height 55
click at [589, 268] on button "19" at bounding box center [597, 260] width 27 height 23
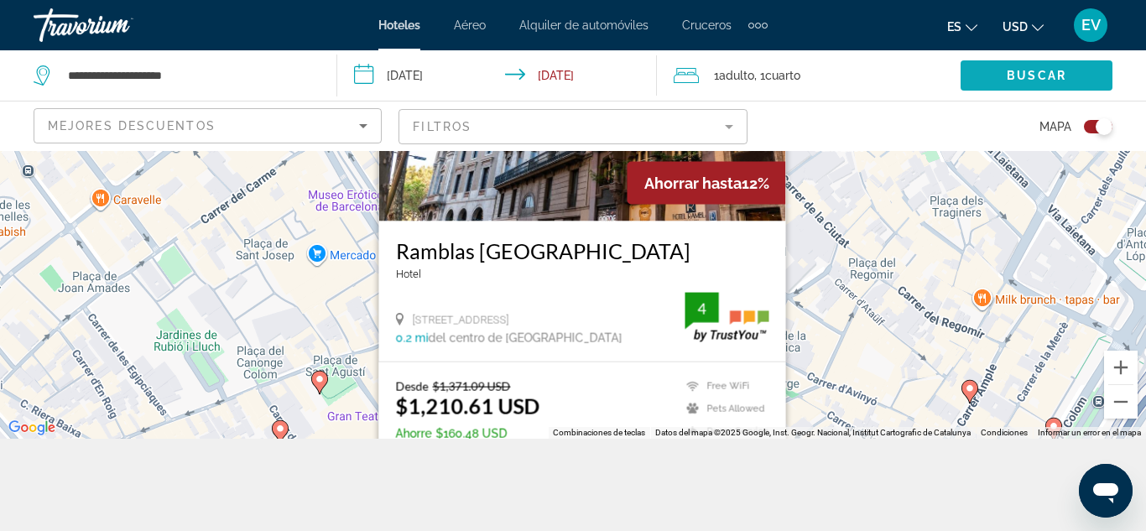
click at [1057, 80] on span "Buscar" at bounding box center [1036, 75] width 60 height 13
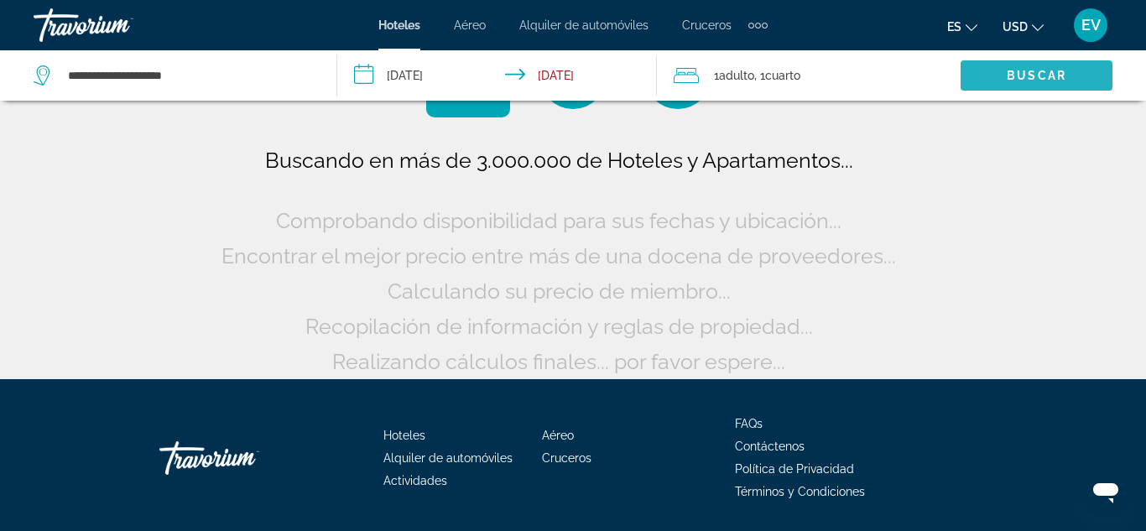
scroll to position [0, 0]
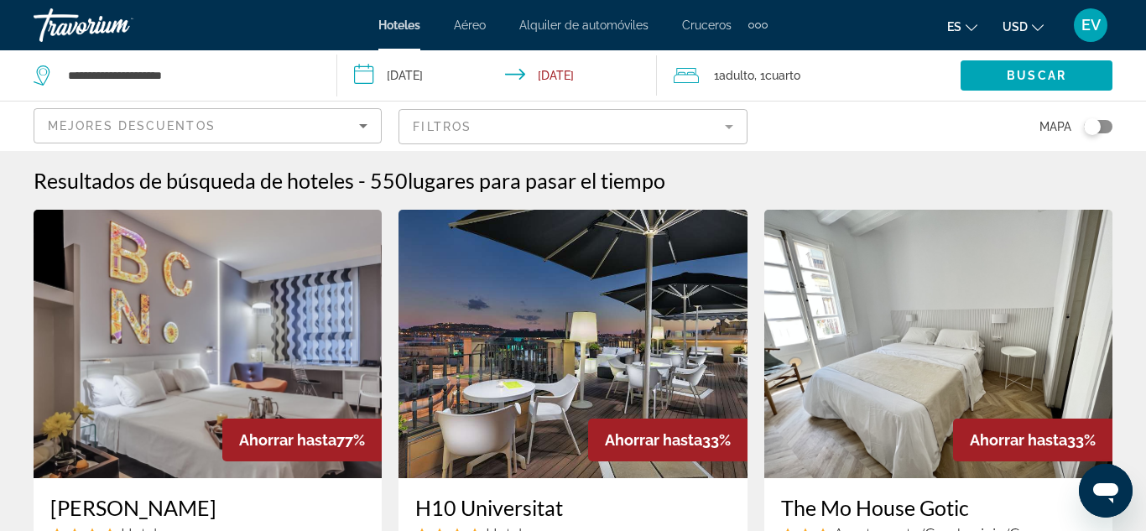
click at [1104, 131] on div "Toggle map" at bounding box center [1098, 126] width 29 height 13
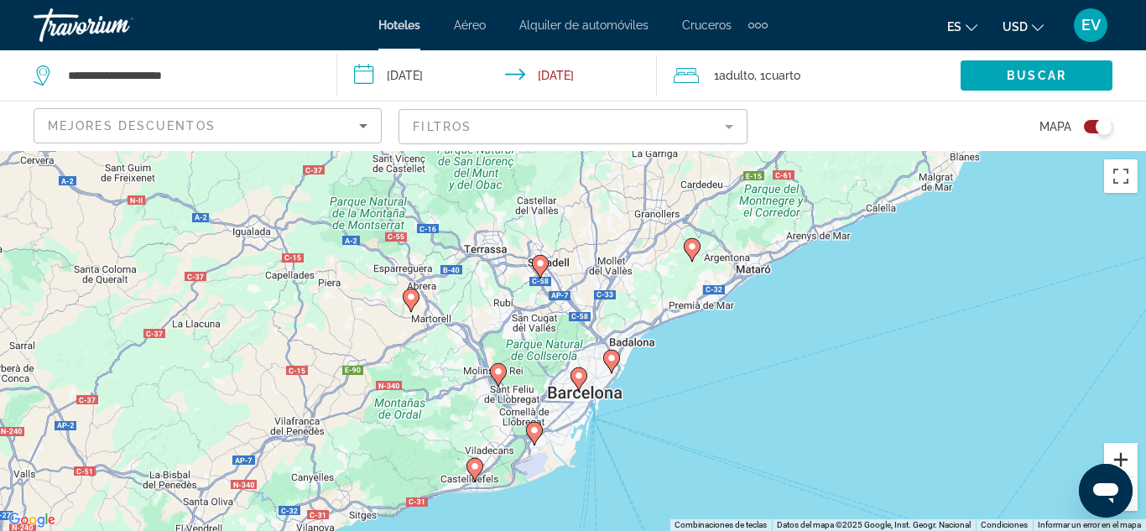
click at [1131, 460] on button "Acercar" at bounding box center [1121, 460] width 34 height 34
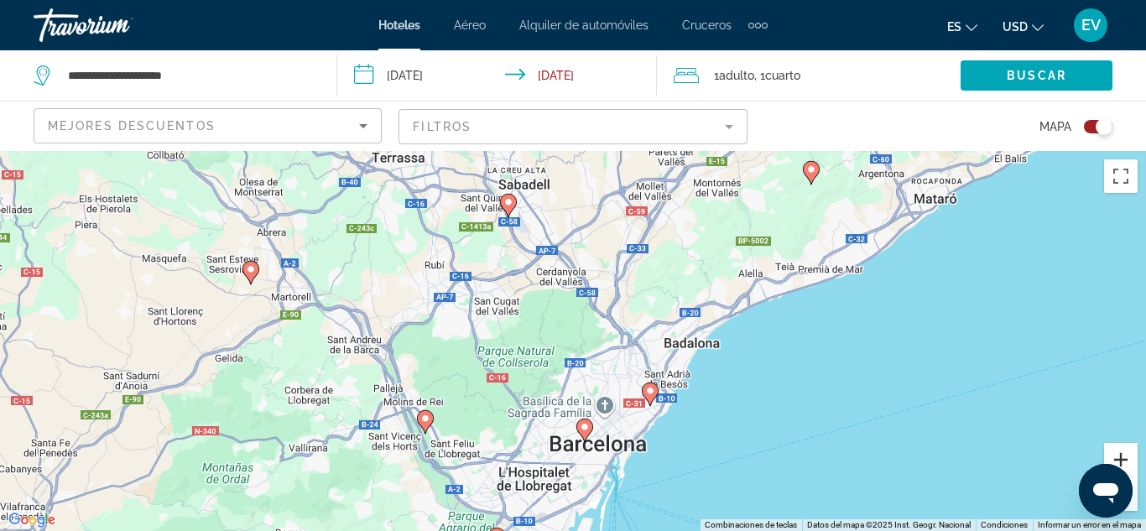
click at [1131, 460] on button "Acercar" at bounding box center [1121, 460] width 34 height 34
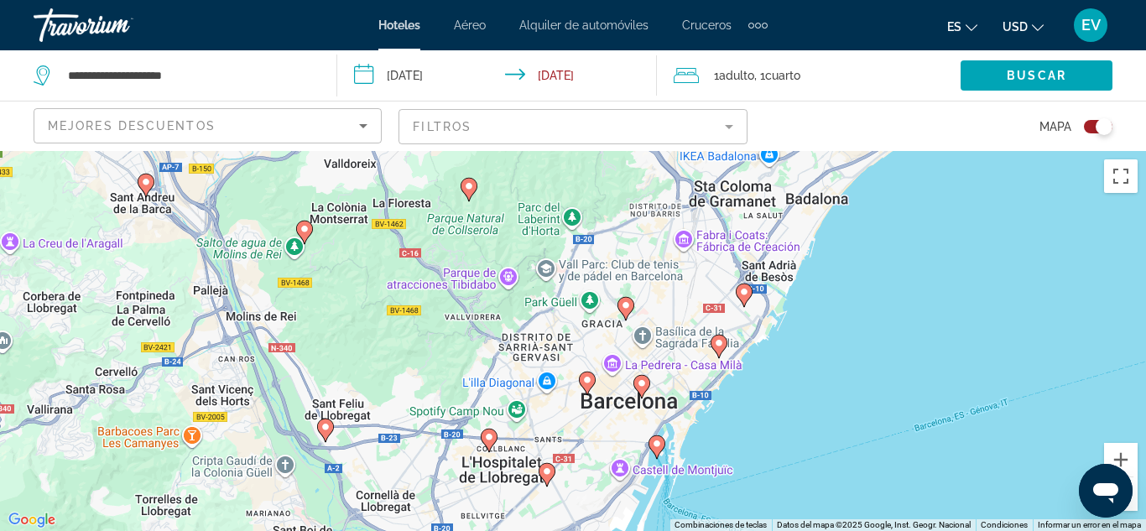
drag, startPoint x: 607, startPoint y: 482, endPoint x: 607, endPoint y: 307, distance: 175.3
click at [607, 307] on div "Para activar la función de arrastrar con el teclado, presiona Alt + Intro. Una …" at bounding box center [573, 341] width 1146 height 380
click at [1129, 455] on button "Acercar" at bounding box center [1121, 460] width 34 height 34
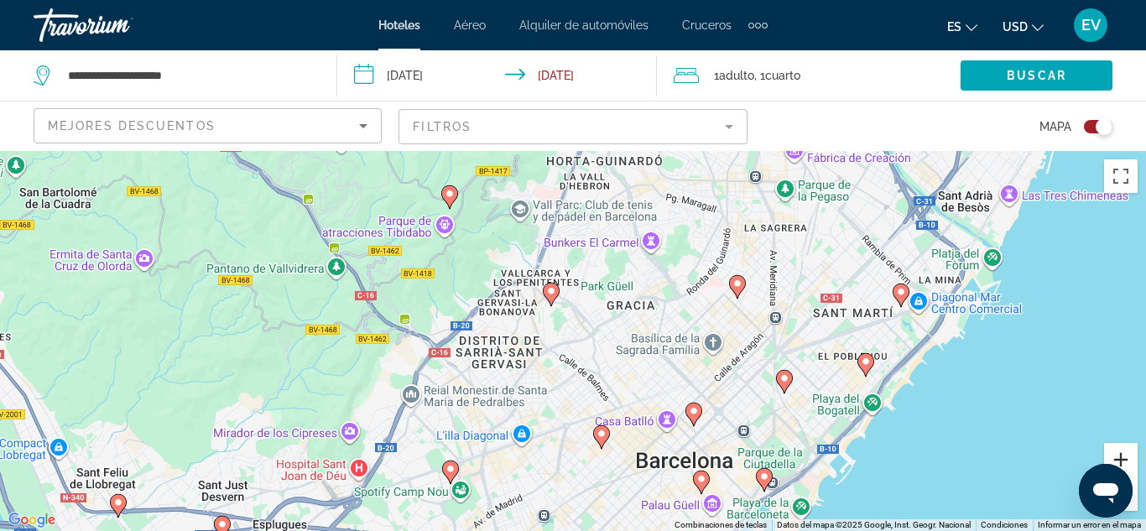
click at [1129, 455] on button "Acercar" at bounding box center [1121, 460] width 34 height 34
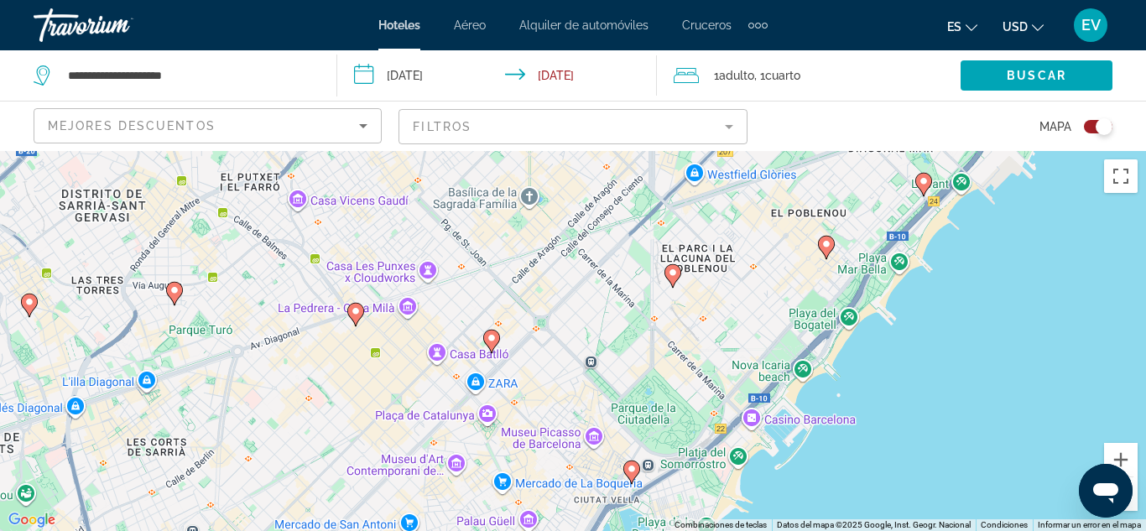
drag, startPoint x: 830, startPoint y: 408, endPoint x: 449, endPoint y: 207, distance: 431.4
click at [449, 207] on div "Para activar la función de arrastrar con el teclado, presiona Alt + Intro. Una …" at bounding box center [573, 341] width 1146 height 380
click at [1127, 465] on button "Acercar" at bounding box center [1121, 460] width 34 height 34
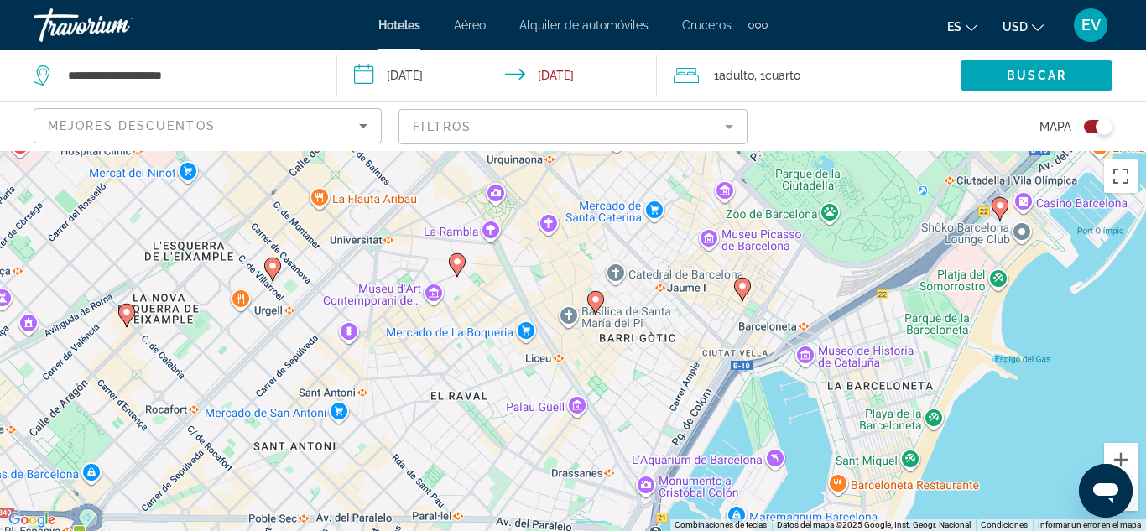
drag, startPoint x: 737, startPoint y: 422, endPoint x: 838, endPoint y: 99, distance: 338.2
click at [838, 151] on div "**********" at bounding box center [573, 416] width 1146 height 531
click at [1122, 461] on button "Acercar" at bounding box center [1121, 460] width 34 height 34
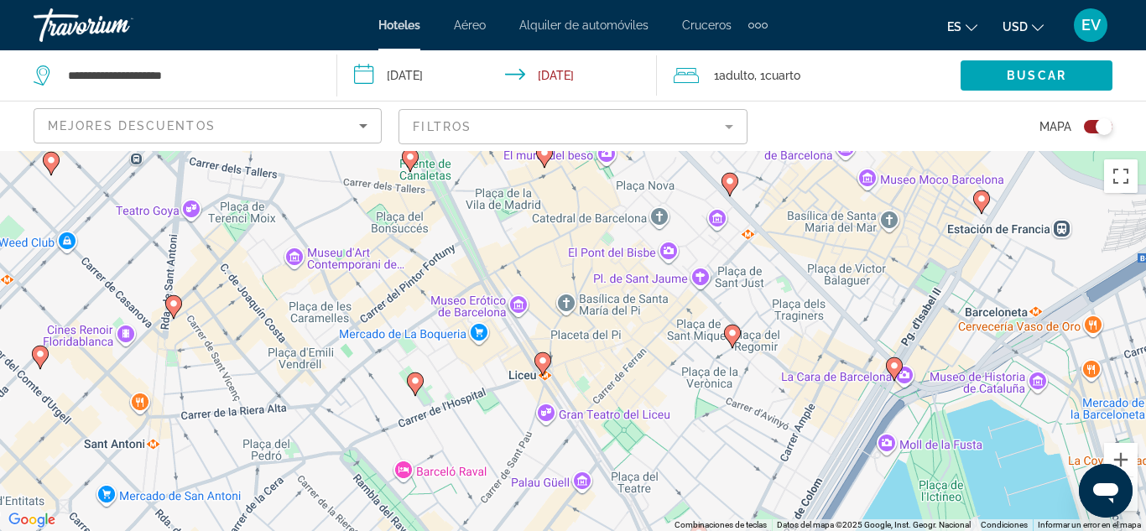
click at [725, 184] on image "Main content" at bounding box center [730, 181] width 10 height 10
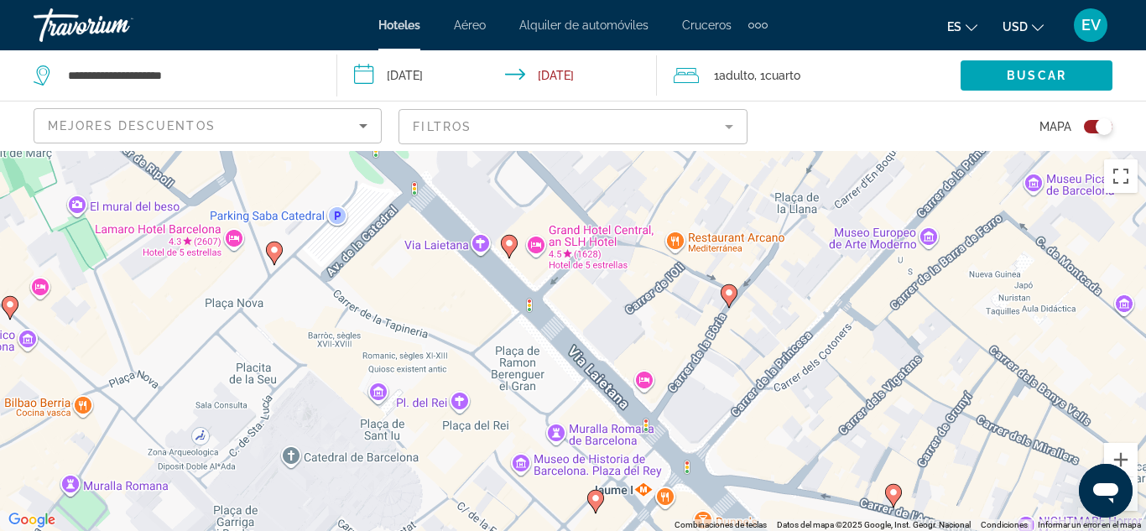
click at [1135, 499] on button "Alejar" at bounding box center [1121, 494] width 34 height 34
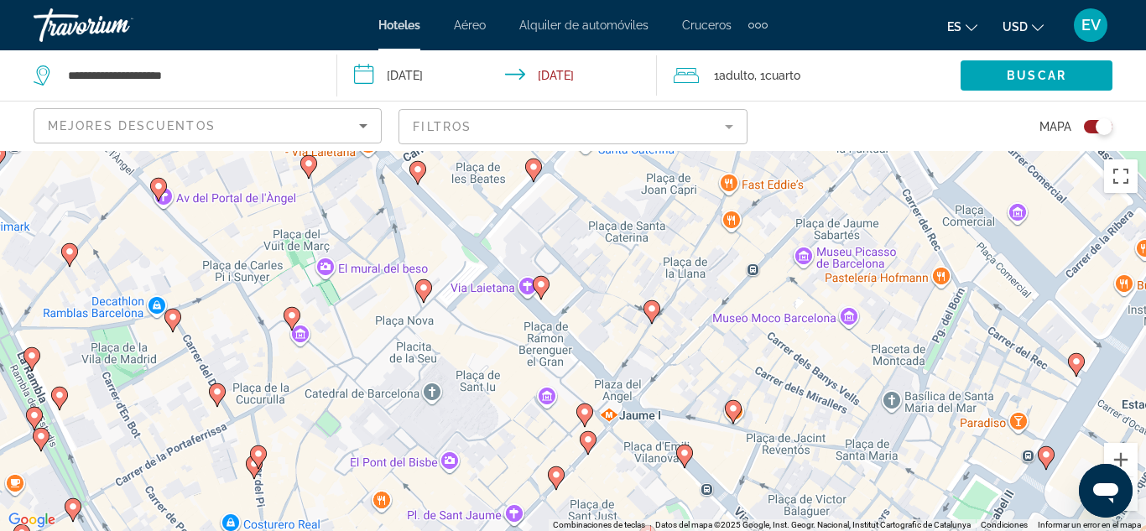
click at [1135, 499] on button "Alejar" at bounding box center [1121, 494] width 34 height 34
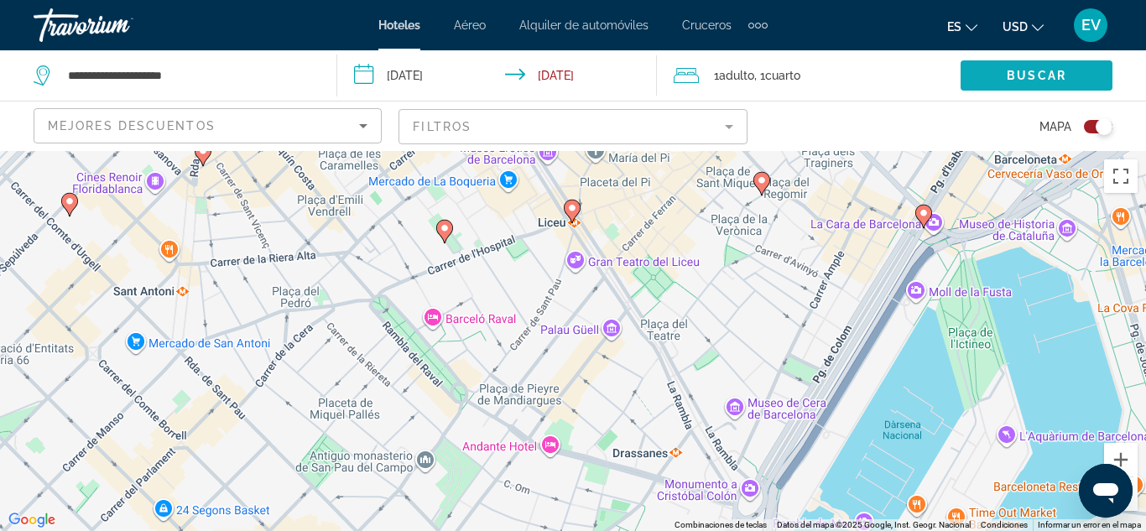
drag, startPoint x: 786, startPoint y: 376, endPoint x: 980, endPoint y: 58, distance: 372.7
click at [980, 151] on div "**********" at bounding box center [573, 416] width 1146 height 531
click at [621, 325] on div "Para activar la función de arrastrar con el teclado, presiona Alt + Intro. Una …" at bounding box center [573, 341] width 1146 height 380
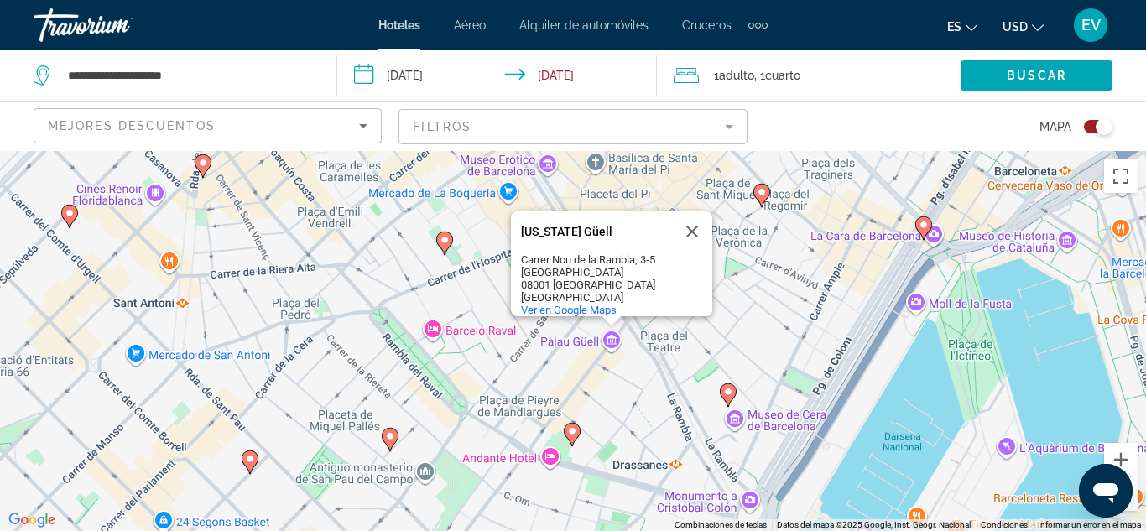
click at [666, 317] on div "Para activar la función de arrastrar con el teclado, presiona Alt + Intro. Una …" at bounding box center [573, 341] width 1146 height 380
click at [725, 332] on div "Para activar la función de arrastrar con el teclado, presiona Alt + Intro. Una …" at bounding box center [573, 341] width 1146 height 380
click at [694, 216] on button "Cerrar" at bounding box center [692, 231] width 40 height 40
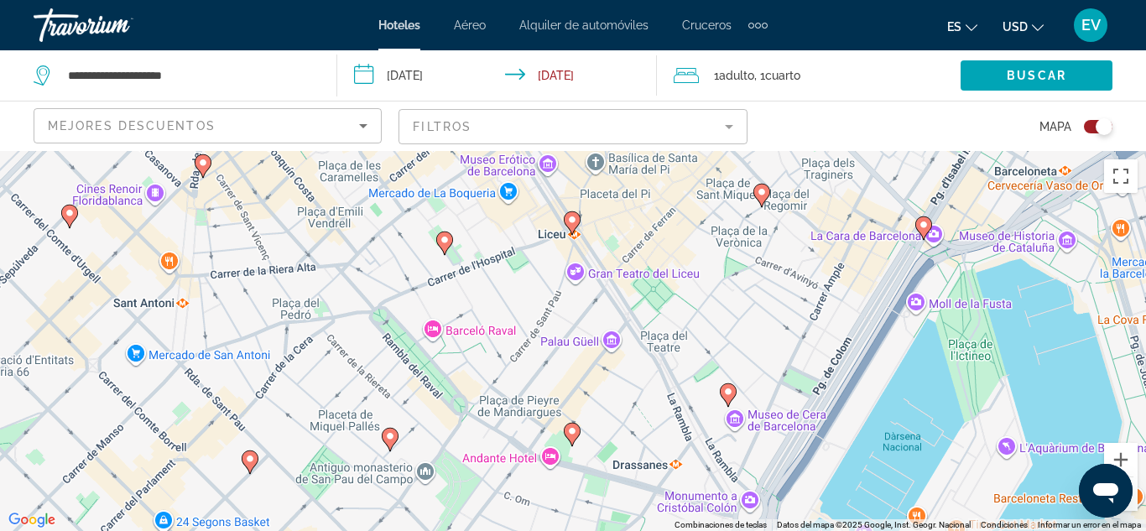
click at [593, 283] on div "Para activar la función de arrastrar con el teclado, presiona Alt + Intro. Una …" at bounding box center [573, 341] width 1146 height 380
click at [1107, 453] on button "Acercar" at bounding box center [1121, 460] width 34 height 34
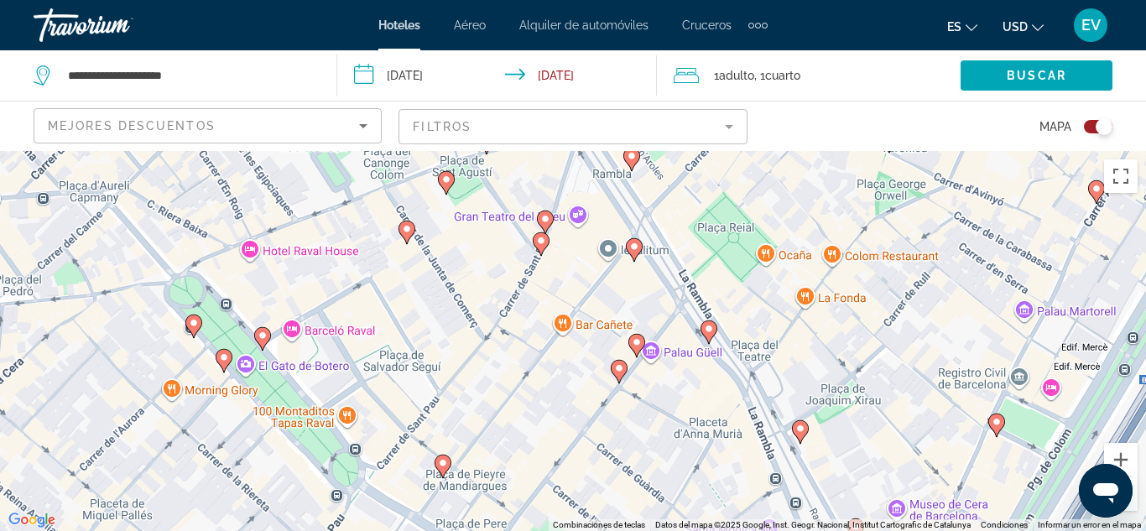
click at [633, 249] on image "Main content" at bounding box center [634, 247] width 10 height 10
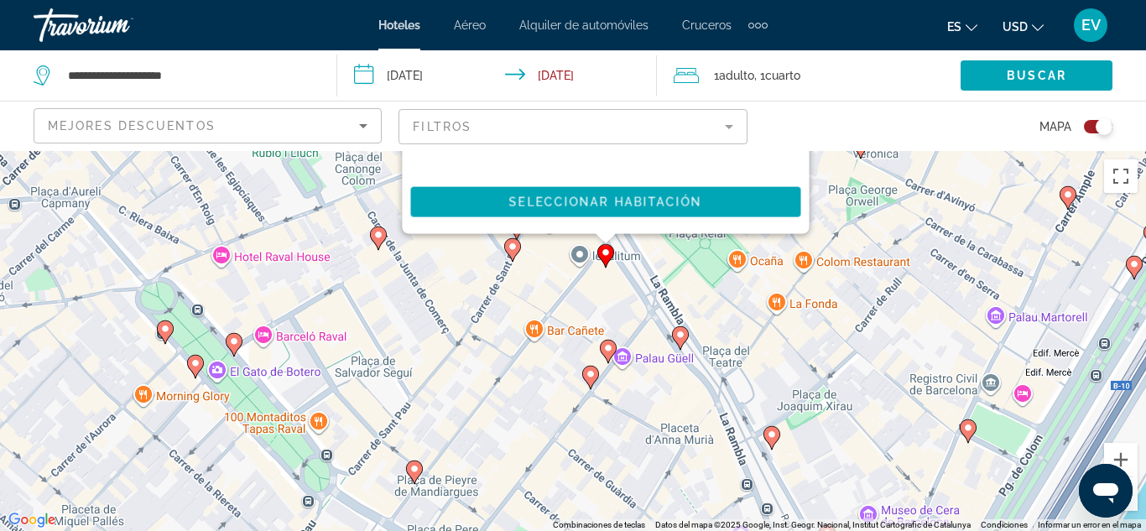
drag, startPoint x: 902, startPoint y: 466, endPoint x: 875, endPoint y: 88, distance: 379.3
click at [875, 151] on div "**********" at bounding box center [573, 416] width 1146 height 531
click at [679, 344] on icon "Main content" at bounding box center [680, 337] width 15 height 22
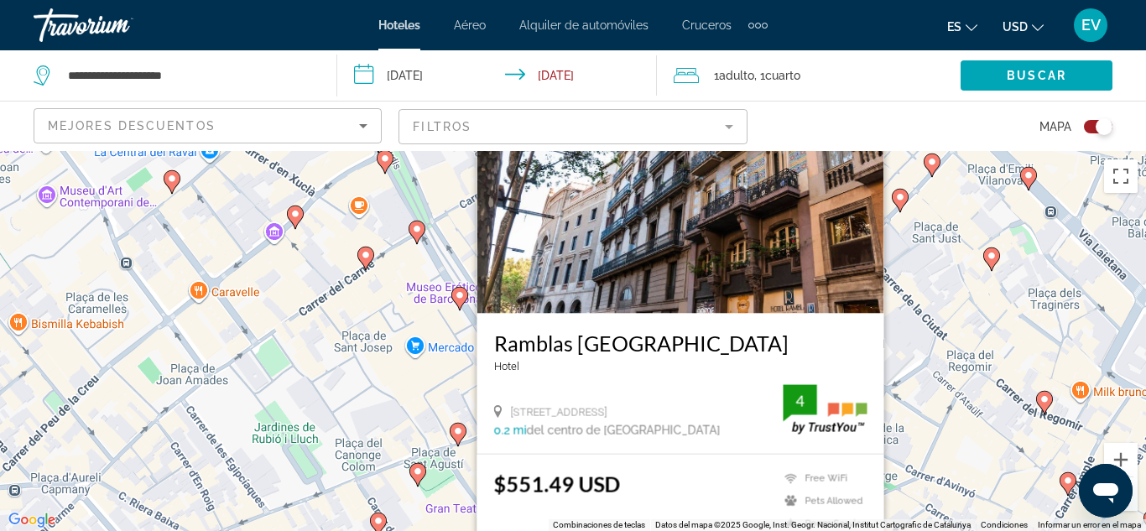
click at [409, 322] on div "Para activar la función de arrastrar con el teclado, presiona Alt + Intro. Una …" at bounding box center [573, 341] width 1146 height 380
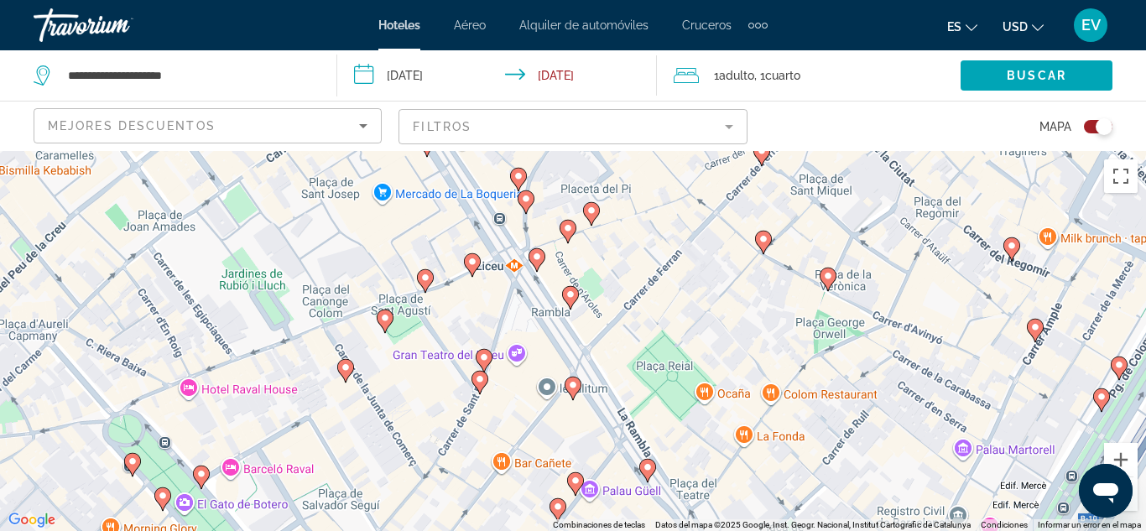
drag, startPoint x: 519, startPoint y: 389, endPoint x: 486, endPoint y: 233, distance: 159.6
click at [486, 233] on div "Para activar la función de arrastrar con el teclado, presiona Alt + Intro. Una …" at bounding box center [573, 341] width 1146 height 380
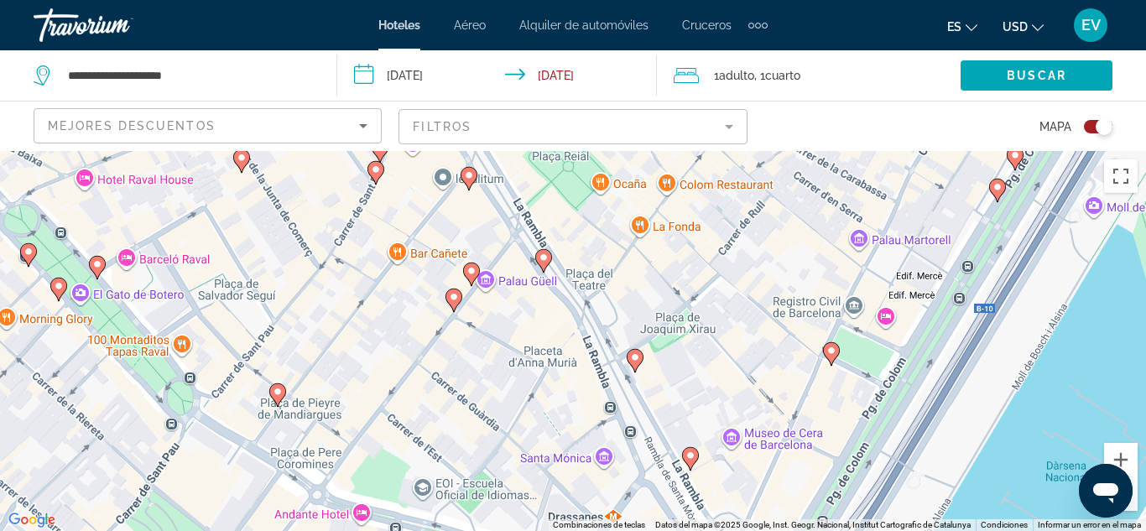
drag, startPoint x: 686, startPoint y: 428, endPoint x: 580, endPoint y: 216, distance: 236.3
click at [580, 216] on div "Para activar la función de arrastrar con el teclado, presiona Alt + Intro. Una …" at bounding box center [573, 341] width 1146 height 380
click at [635, 370] on icon "Main content" at bounding box center [634, 359] width 17 height 23
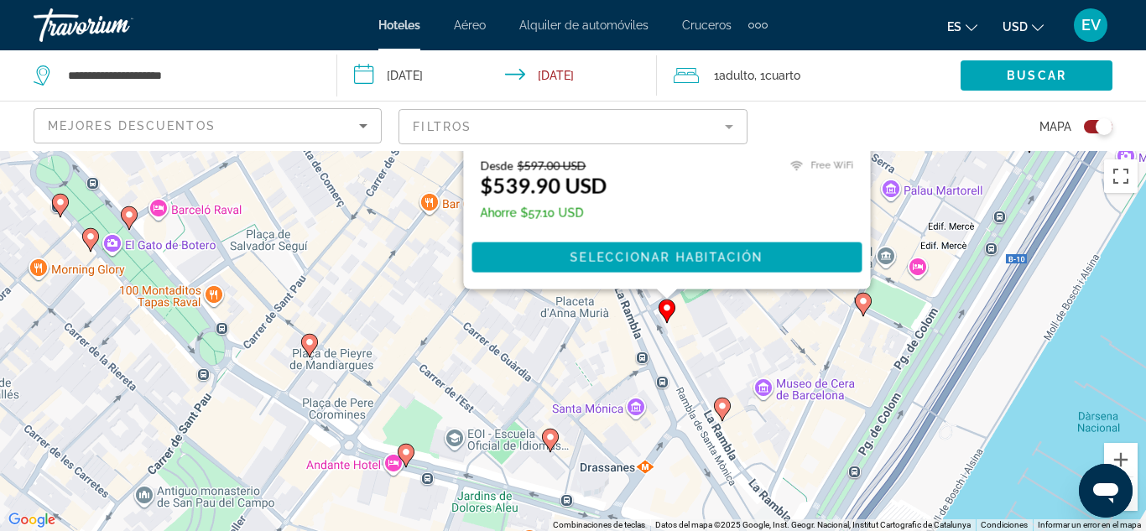
drag, startPoint x: 897, startPoint y: 448, endPoint x: 928, endPoint y: 129, distance: 320.2
click at [928, 151] on div "**********" at bounding box center [573, 416] width 1146 height 531
click at [718, 413] on icon "Main content" at bounding box center [722, 408] width 17 height 23
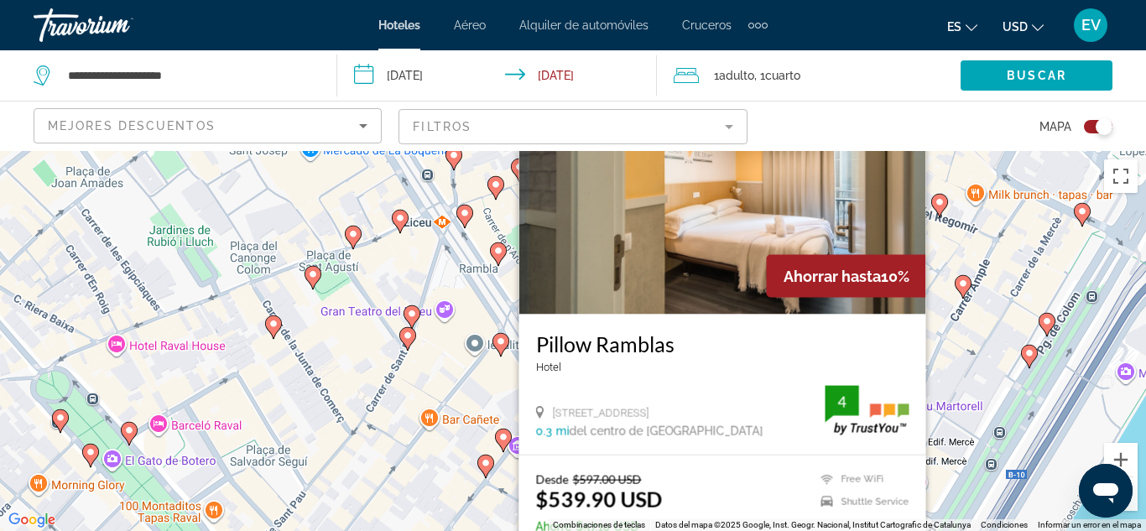
click at [507, 390] on div "Para activar la función de arrastrar con el teclado, presiona Alt + Intro. Una …" at bounding box center [573, 341] width 1146 height 380
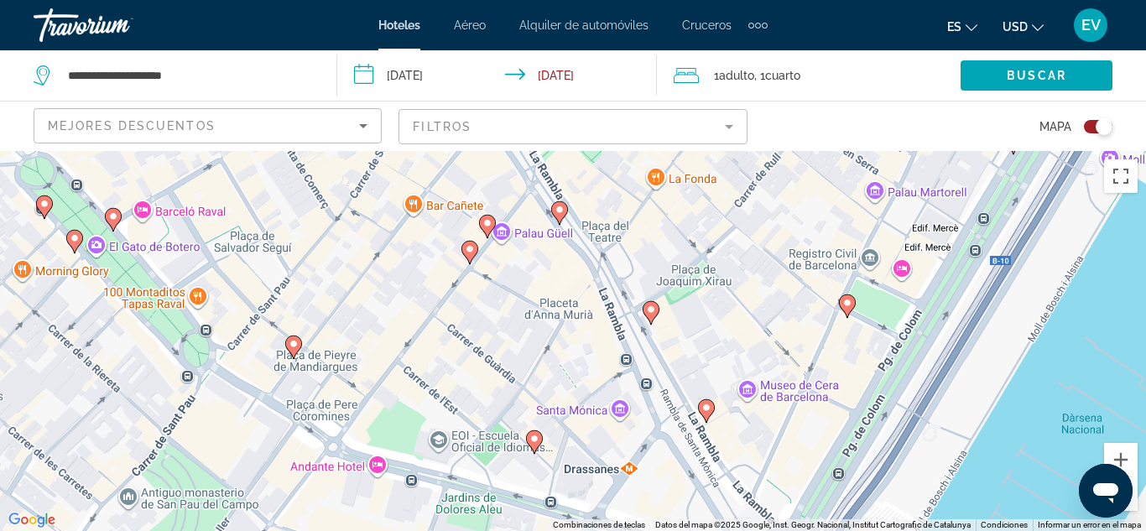
drag, startPoint x: 678, startPoint y: 470, endPoint x: 659, endPoint y: 248, distance: 222.2
click at [659, 248] on div "Para activar la función de arrastrar con el teclado, presiona Alt + Intro. Una …" at bounding box center [573, 341] width 1146 height 380
click at [653, 318] on icon "Main content" at bounding box center [650, 312] width 15 height 22
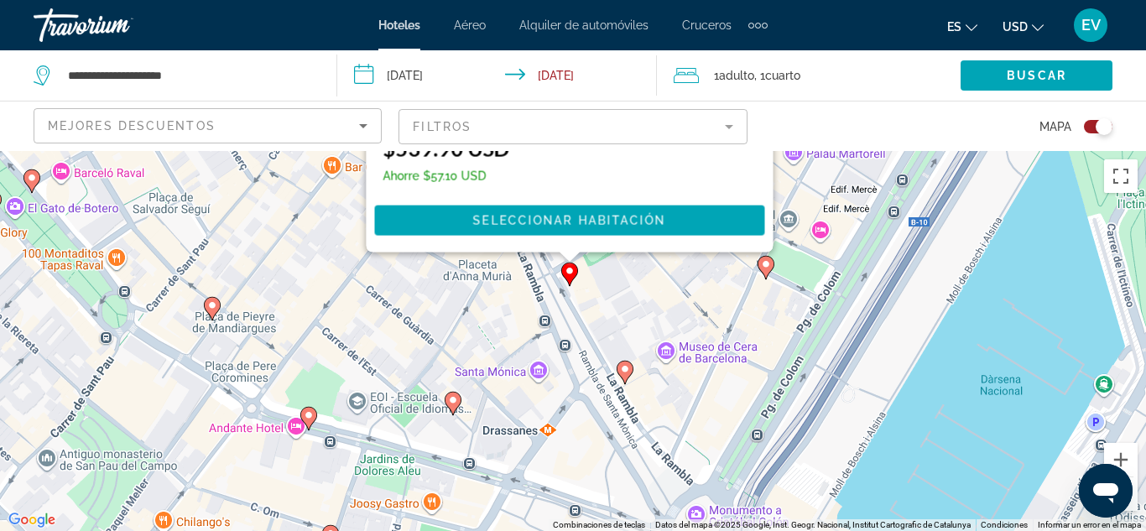
drag, startPoint x: 357, startPoint y: 460, endPoint x: 275, endPoint y: 102, distance: 366.6
click at [275, 151] on div "**********" at bounding box center [573, 416] width 1146 height 531
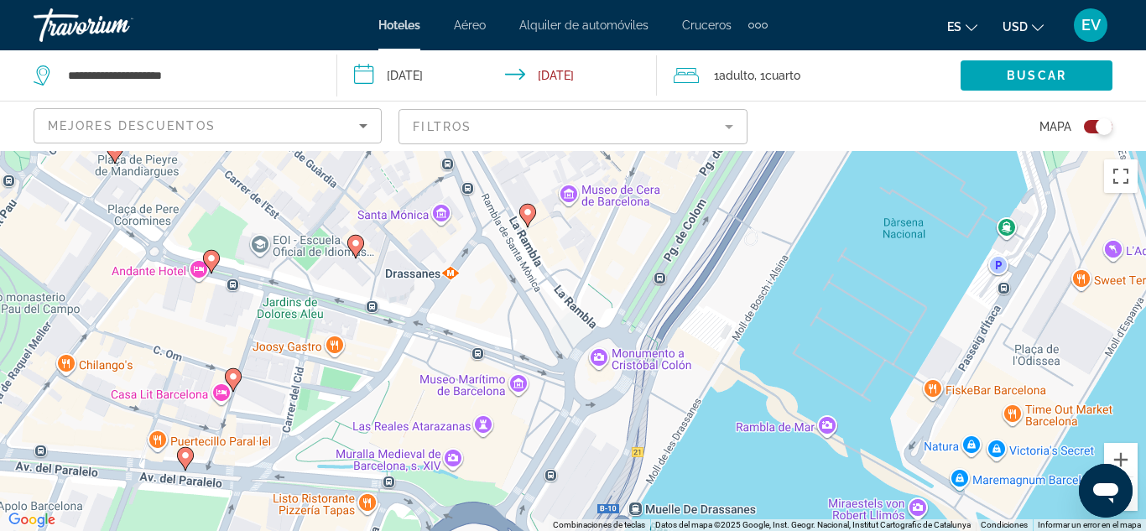
drag, startPoint x: 569, startPoint y: 315, endPoint x: 470, endPoint y: 155, distance: 187.1
click at [470, 155] on div "Para activar la función de arrastrar con el teclado, presiona Alt + Intro. Una …" at bounding box center [573, 341] width 1146 height 380
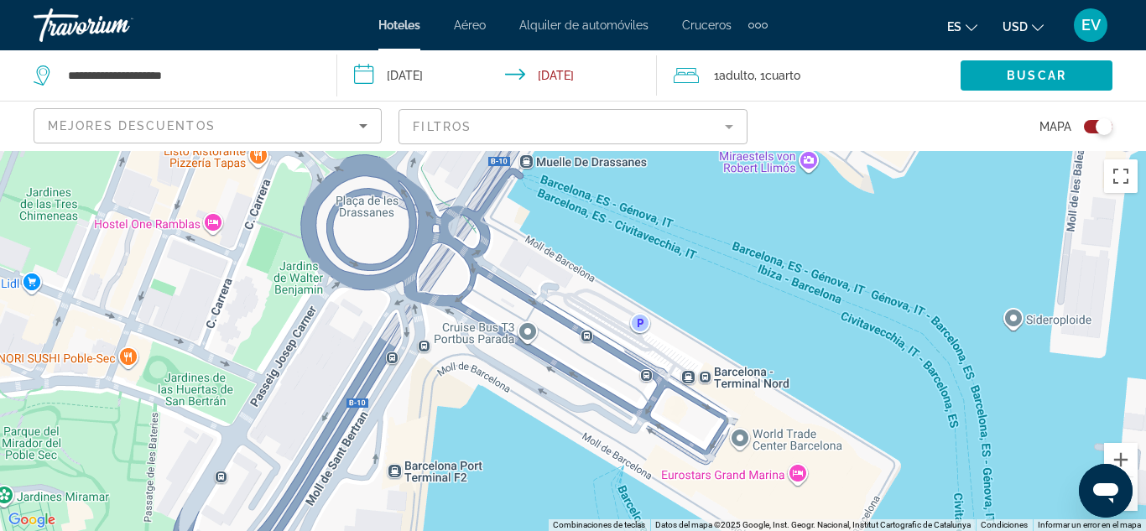
drag, startPoint x: 629, startPoint y: 424, endPoint x: 515, endPoint y: 58, distance: 383.0
click at [515, 151] on div "**********" at bounding box center [573, 416] width 1146 height 531
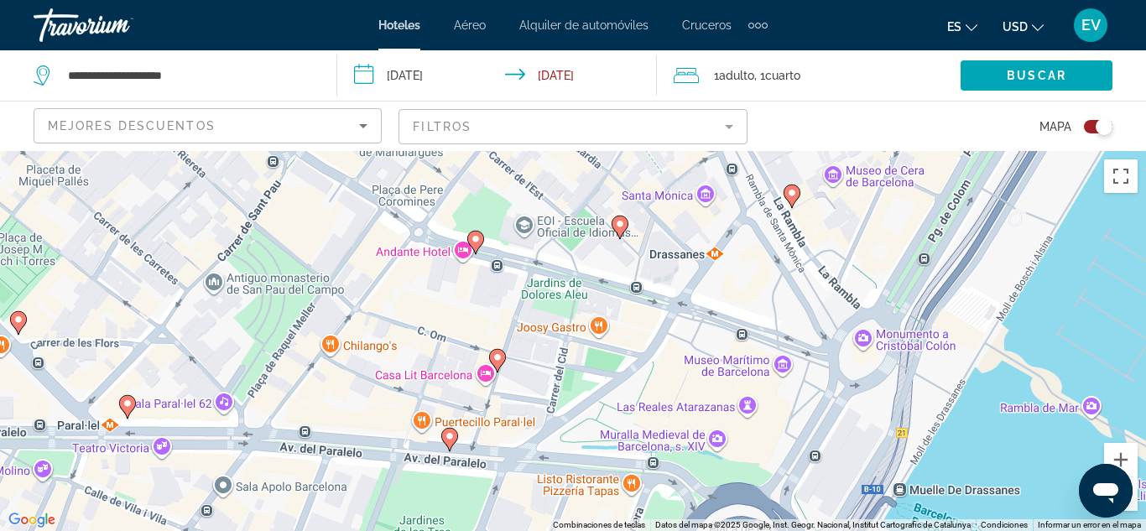
drag, startPoint x: 584, startPoint y: 241, endPoint x: 960, endPoint y: 570, distance: 500.4
click at [960, 530] on html "**********" at bounding box center [573, 265] width 1146 height 531
click at [1132, 502] on button "Alejar" at bounding box center [1121, 494] width 34 height 34
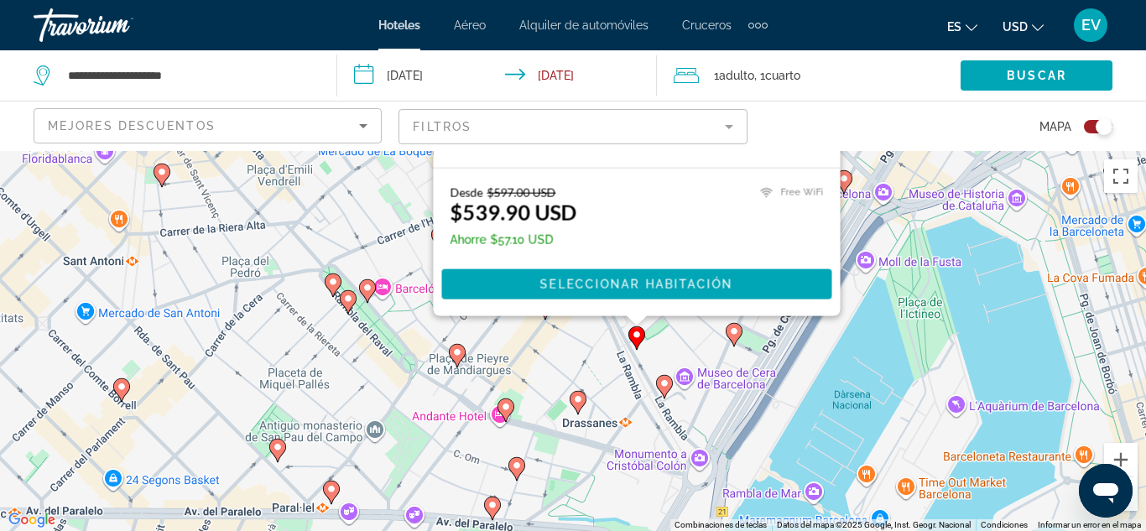
drag, startPoint x: 704, startPoint y: 300, endPoint x: 681, endPoint y: 434, distance: 136.1
click at [681, 434] on div "Para activar la función de arrastrar con el teclado, presiona Alt + Intro. Una …" at bounding box center [573, 341] width 1146 height 380
